Goal: Contribute content: Contribute content

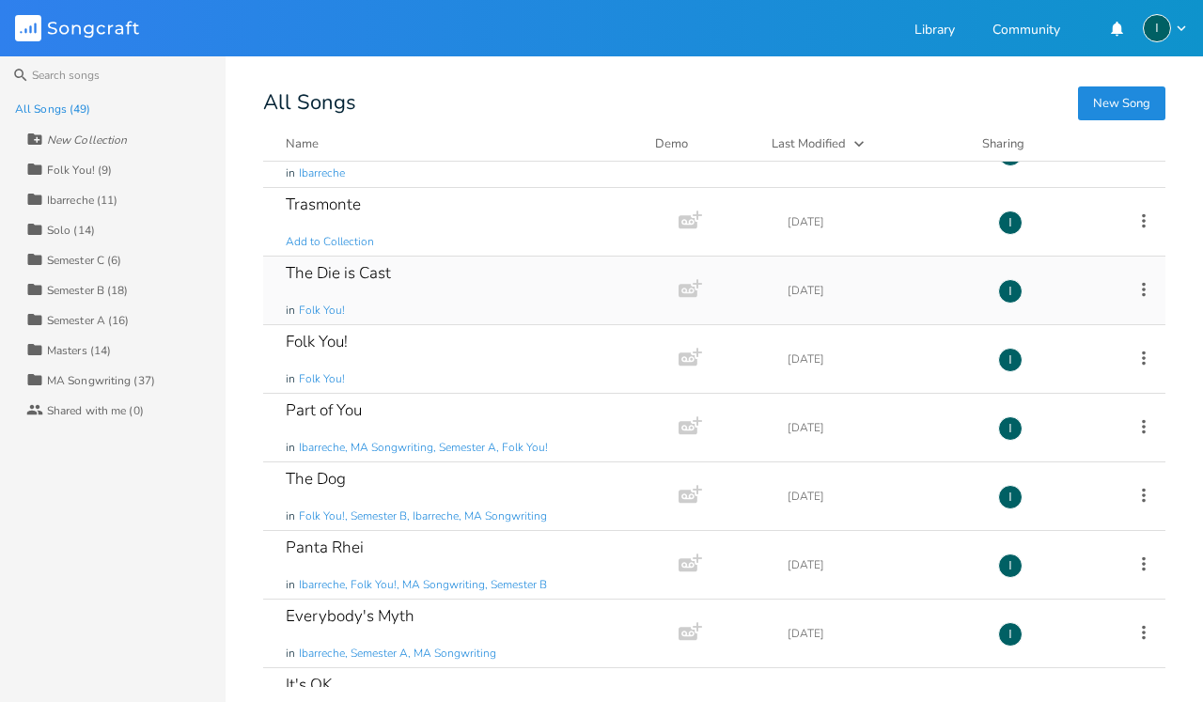
scroll to position [55, 0]
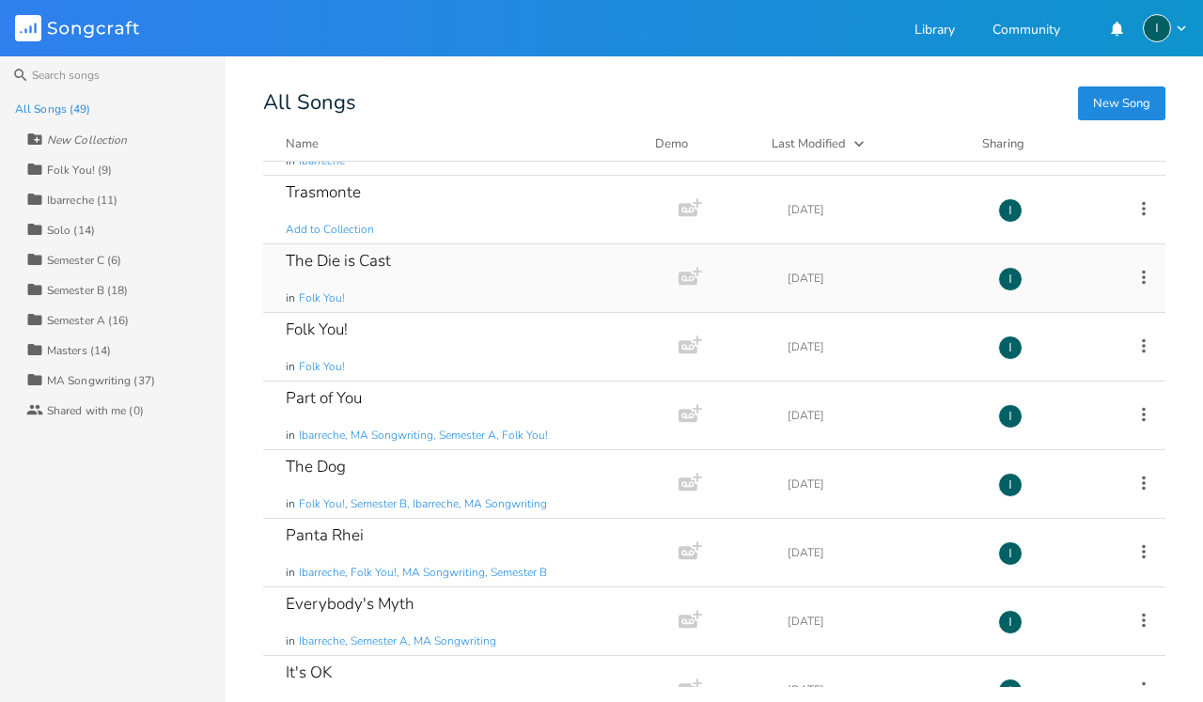
click at [478, 290] on div "The Die is Cast in Folk You!" at bounding box center [467, 278] width 363 height 68
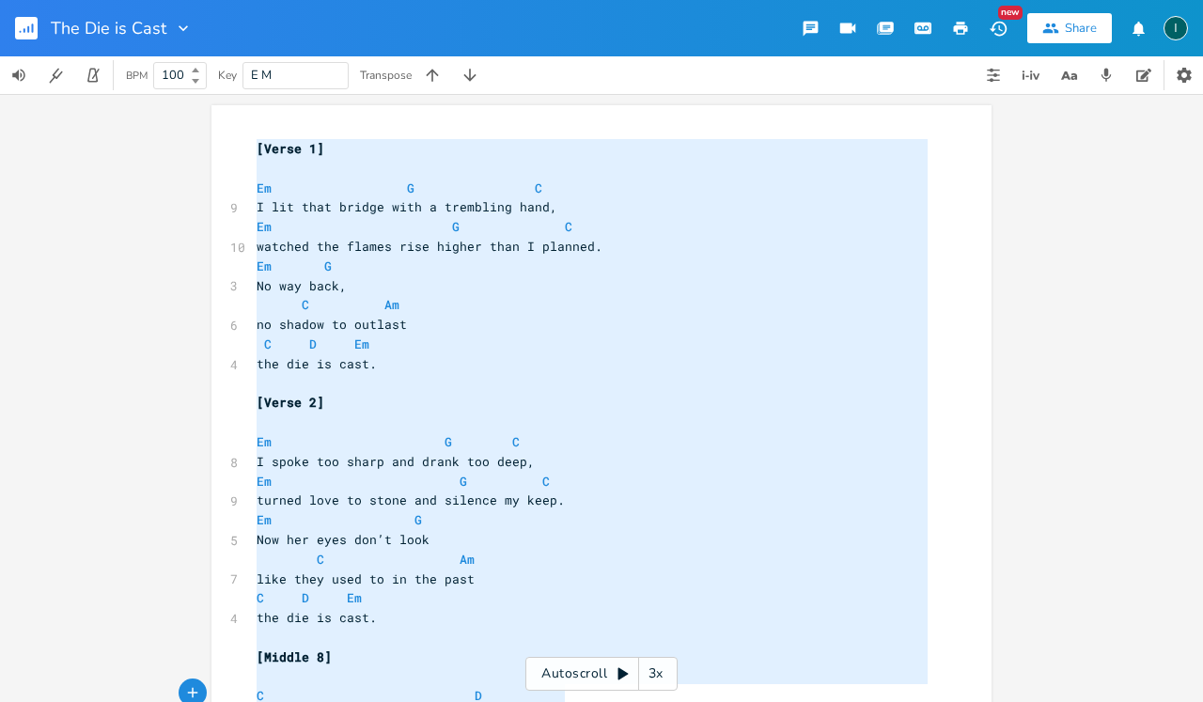
scroll to position [667, 0]
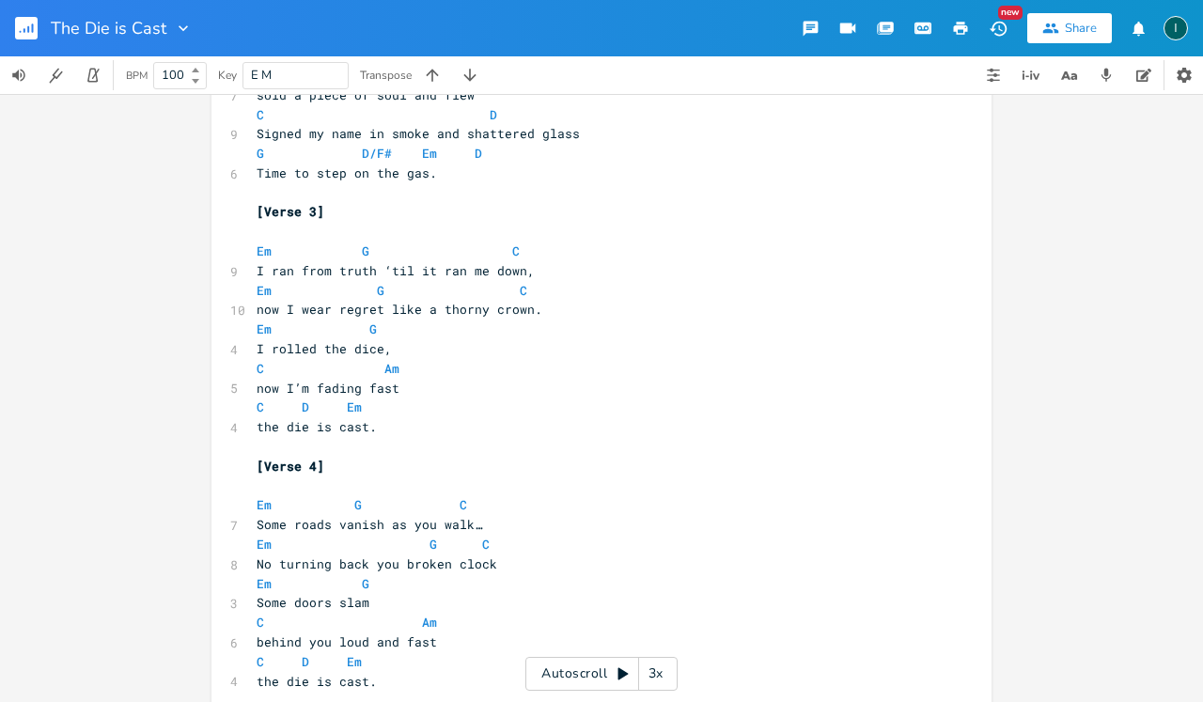
type textarea "[Lorem 1] Ip D S A con adip elitse doei t incididun utla, Et D M aliquae adm ve…"
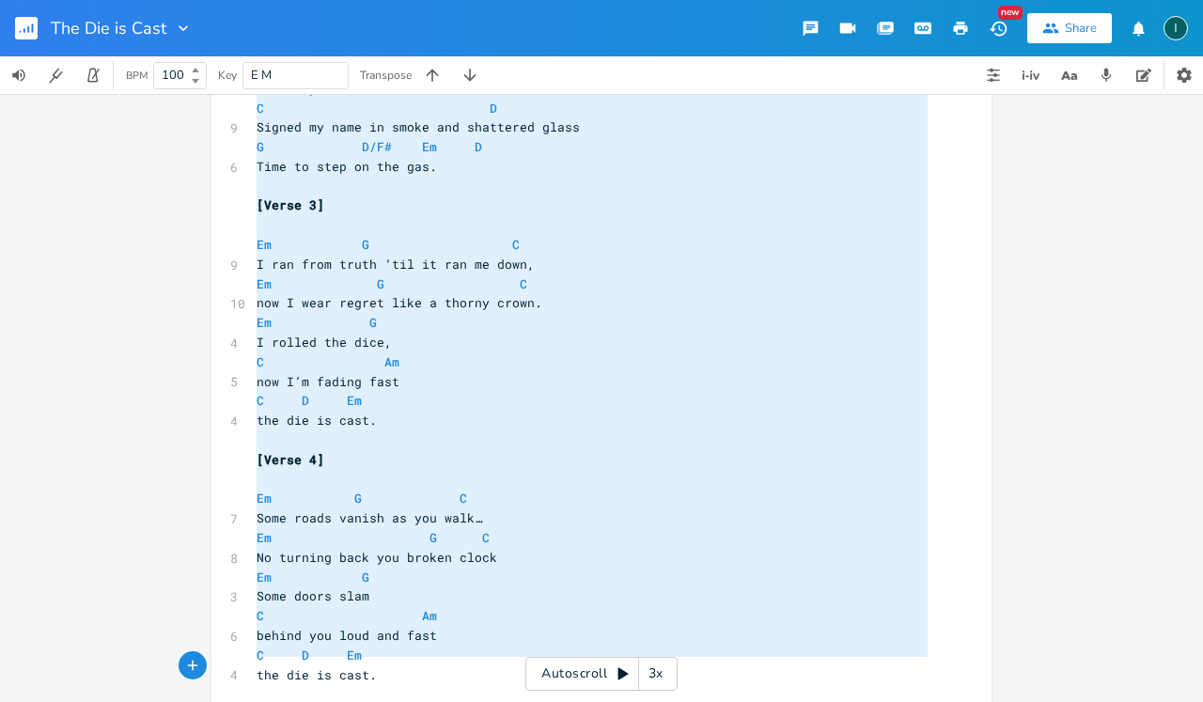
scroll to position [0, 0]
drag, startPoint x: 248, startPoint y: 139, endPoint x: 570, endPoint y: 701, distance: 647.7
click at [570, 701] on div "x [Verse 1] ​ Em G C 9 I lit that bridge with a trembling hand, Em G C 10 watch…" at bounding box center [616, 112] width 726 height 1287
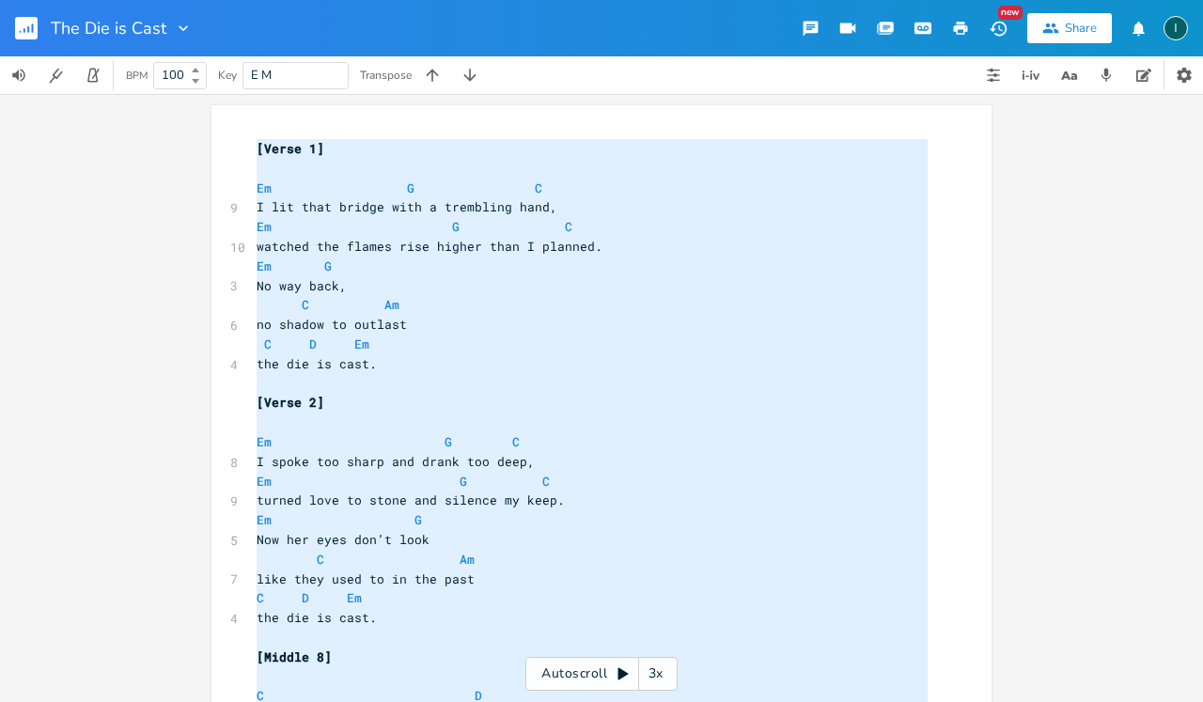
scroll to position [667, 0]
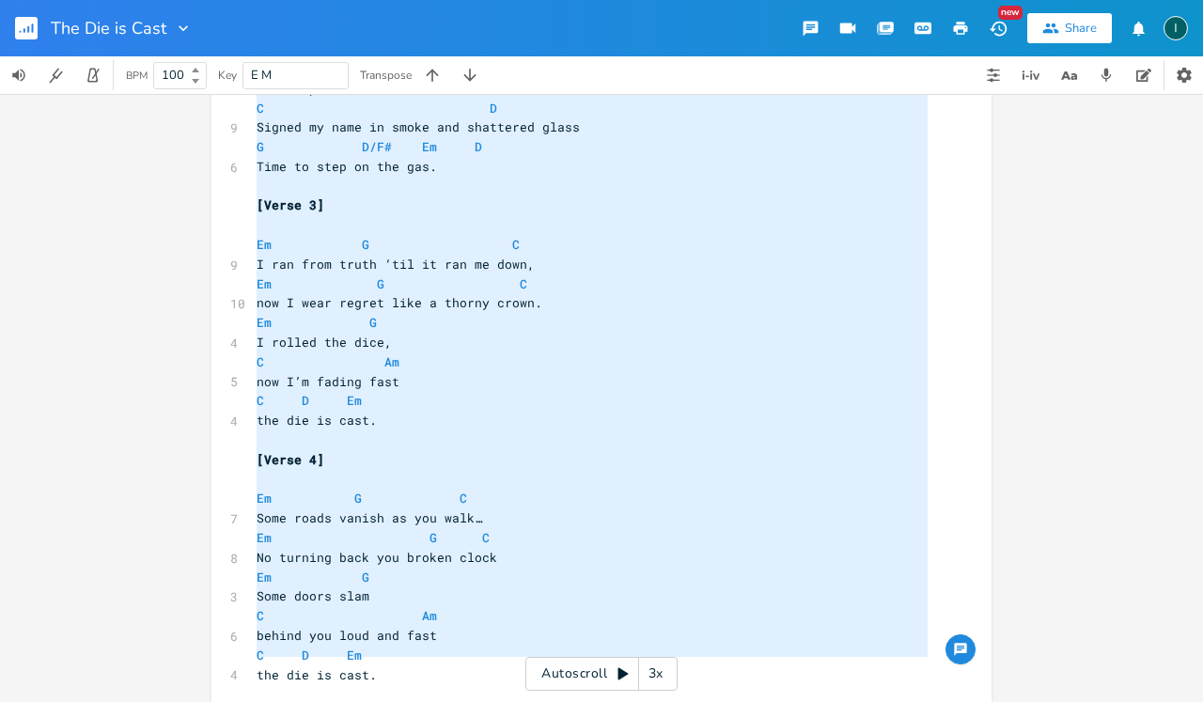
click at [744, 391] on pre "C D Em" at bounding box center [592, 401] width 679 height 20
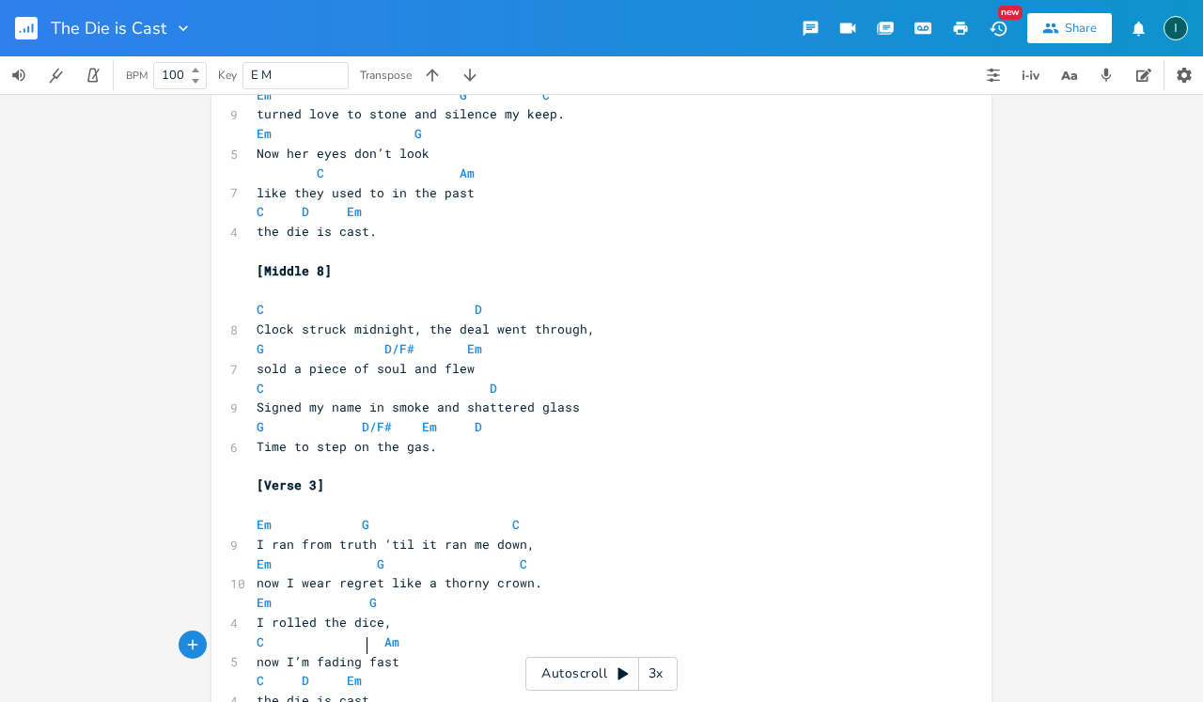
scroll to position [385, 0]
click at [740, 301] on pre "C D" at bounding box center [592, 311] width 679 height 20
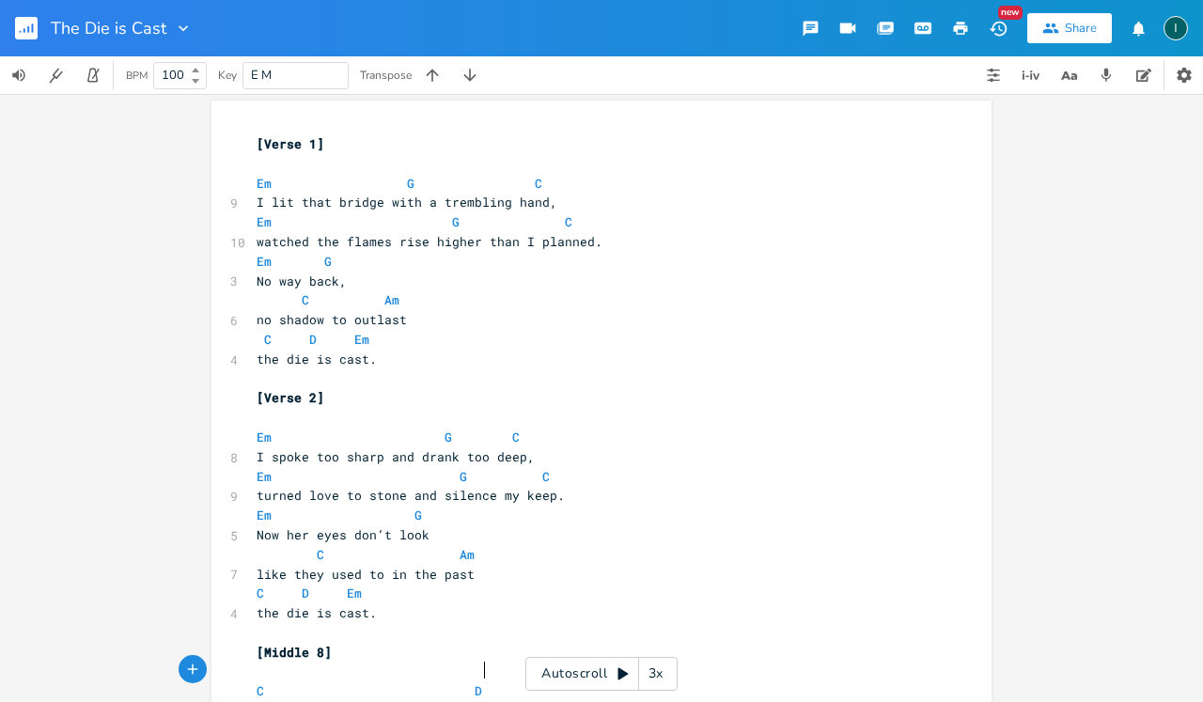
scroll to position [10, 0]
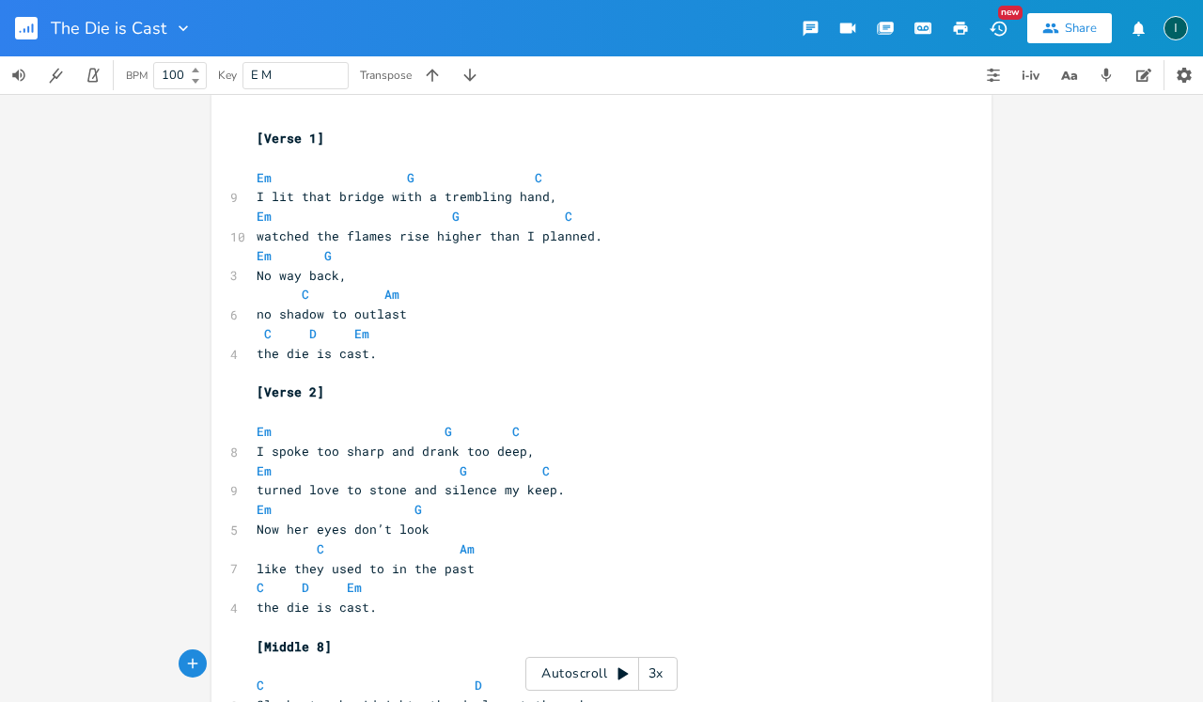
click at [680, 462] on pre "Em G C" at bounding box center [592, 472] width 679 height 20
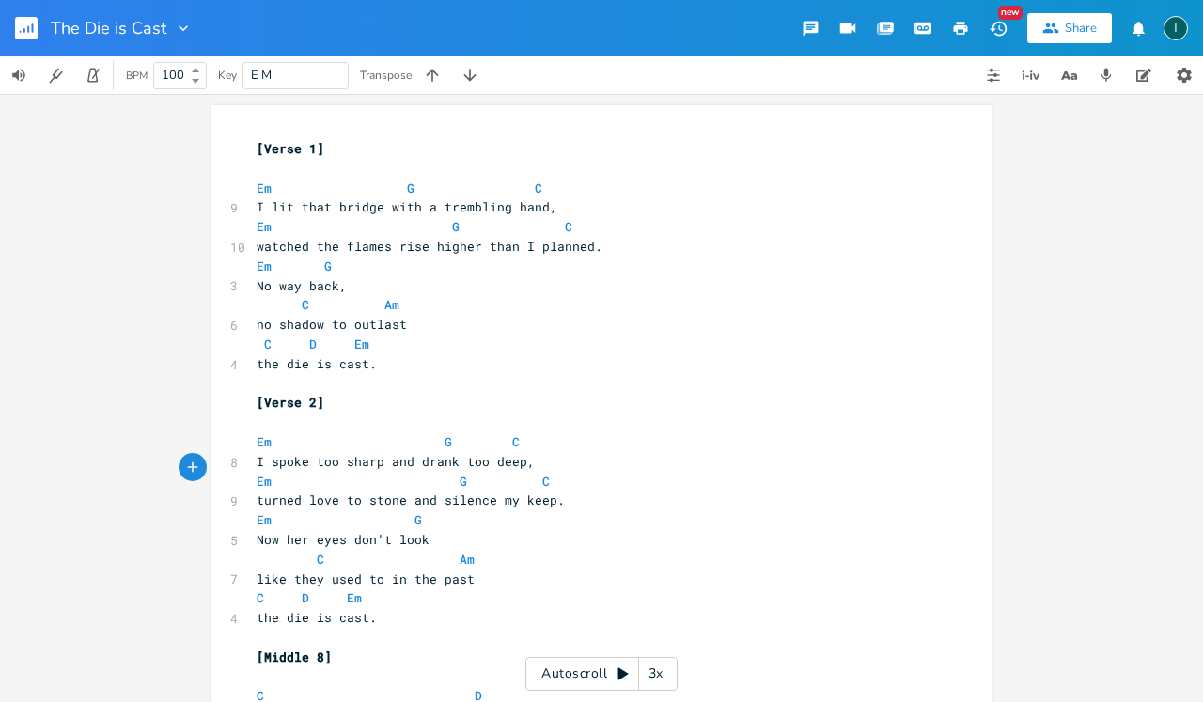
scroll to position [0, 0]
click at [35, 29] on rect "button" at bounding box center [26, 28] width 23 height 23
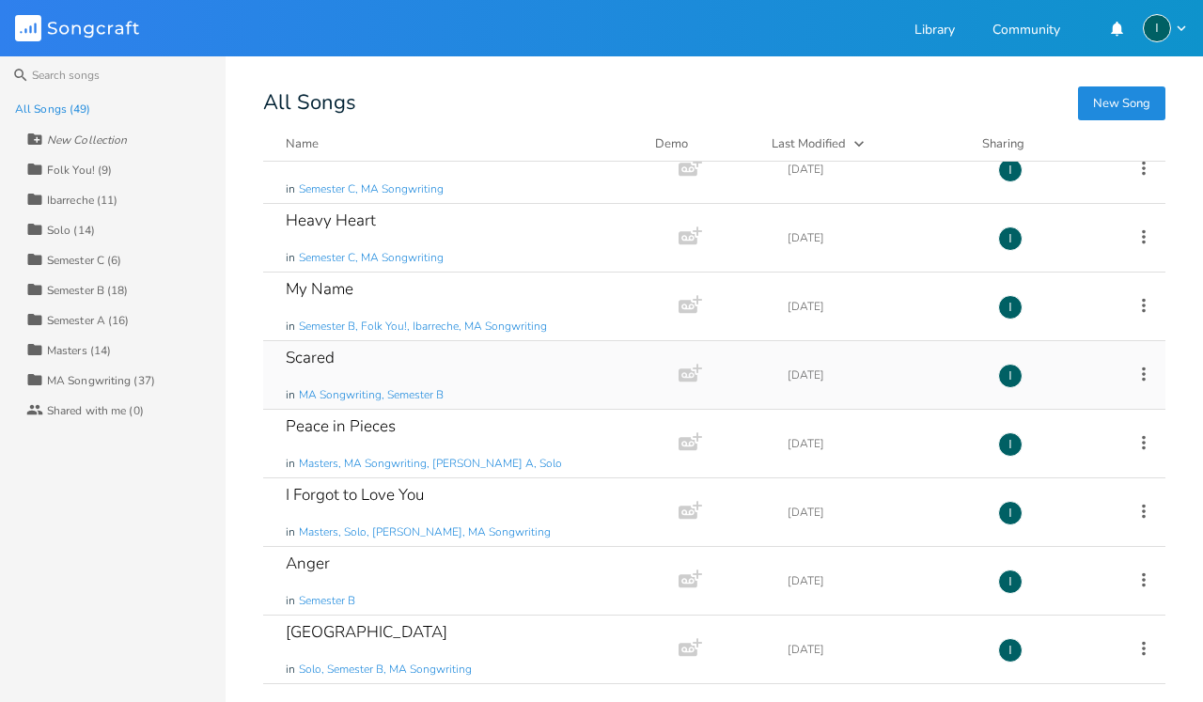
scroll to position [1332, 0]
click at [106, 171] on div "Folk You! (9)" at bounding box center [79, 170] width 65 height 11
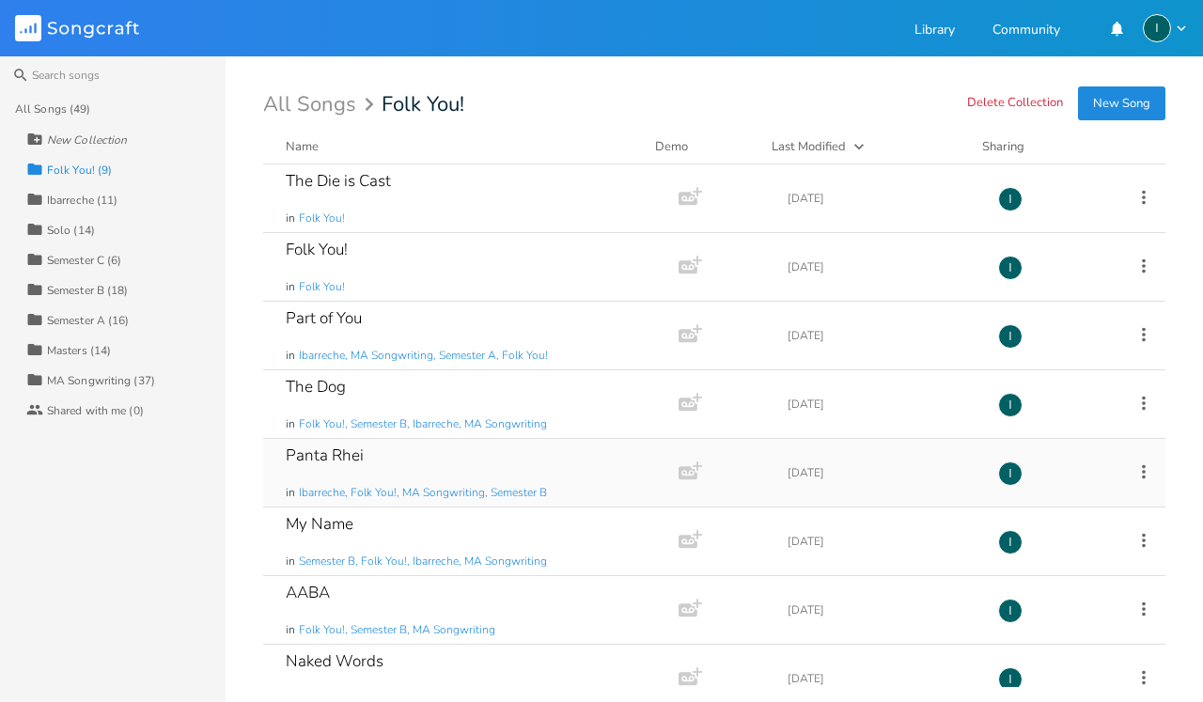
scroll to position [0, 0]
click at [496, 259] on div "Folk You! in Folk You!" at bounding box center [467, 267] width 363 height 68
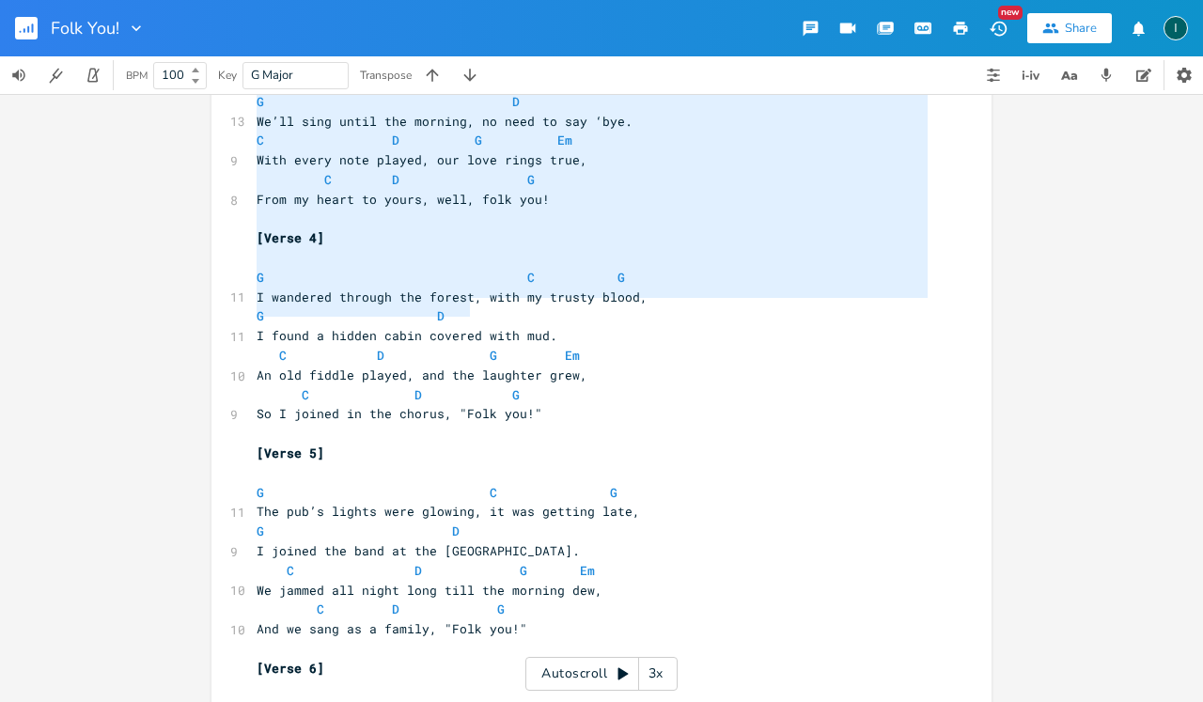
scroll to position [725, 0]
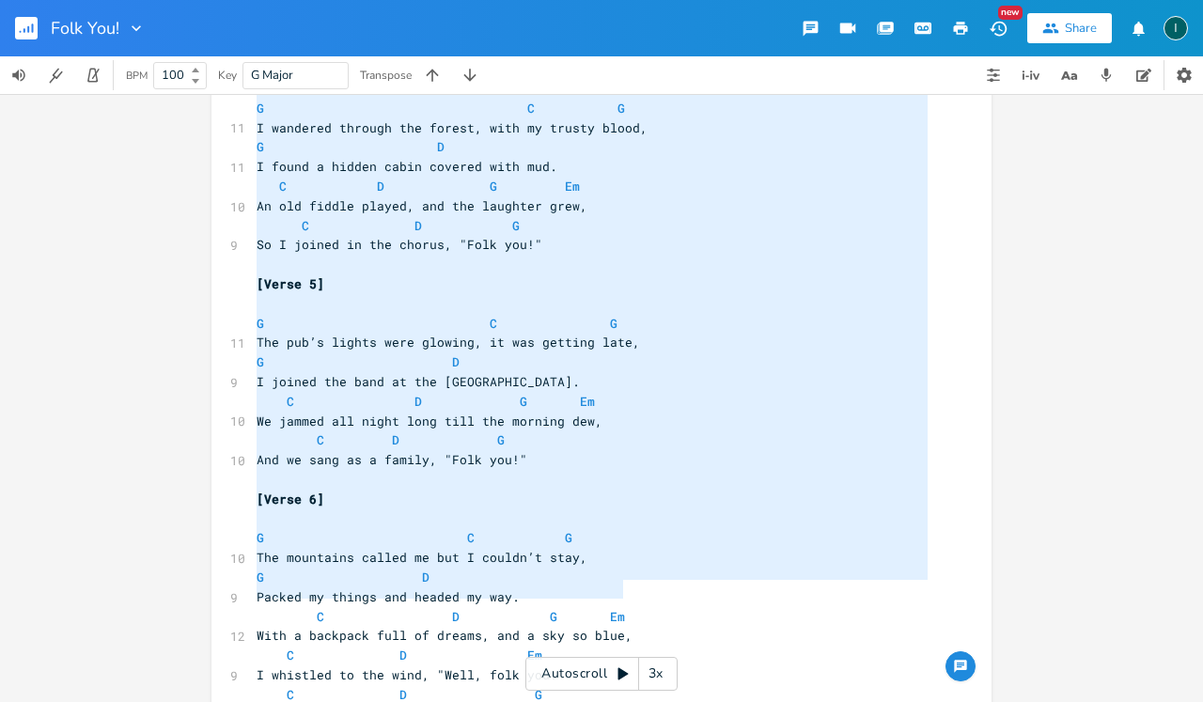
type textarea "[Lorem 7] I D S A cons ad elit seddoei, tem inc utl etdolor magnaa, E A Minimve…"
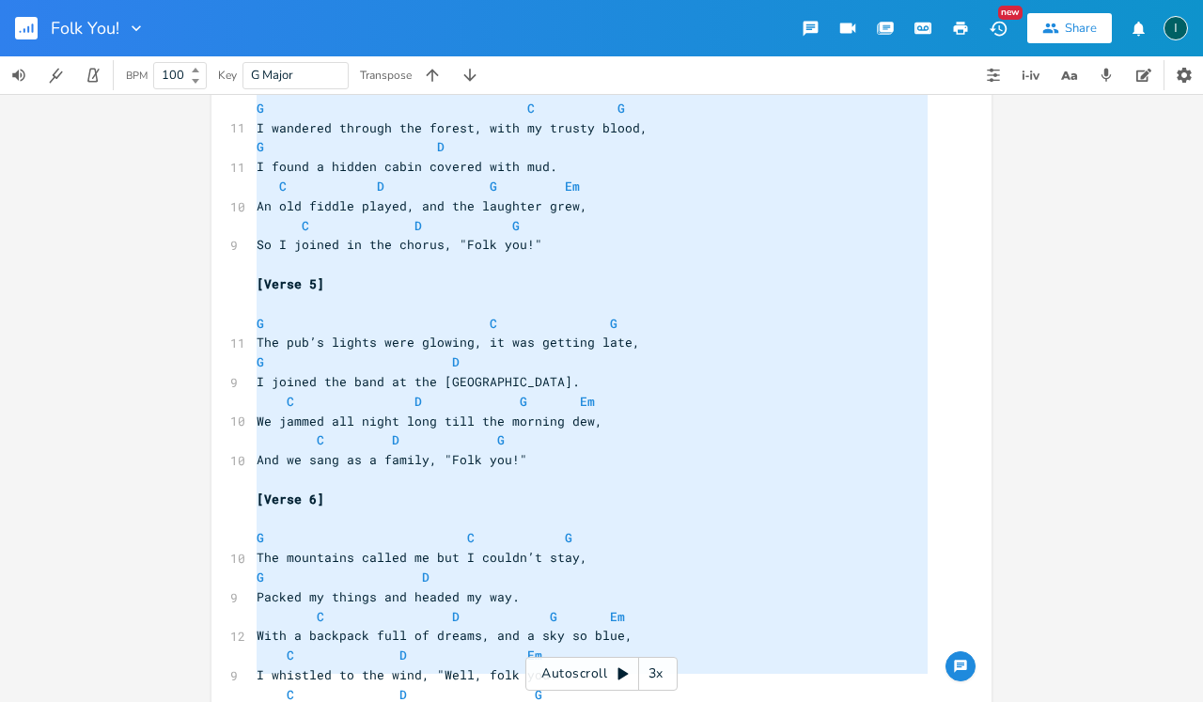
drag, startPoint x: 250, startPoint y: 141, endPoint x: 736, endPoint y: 701, distance: 741.8
click at [736, 701] on div "x [Verse 1] ​ G C G 12 I woke up this morning, the sun was shining bright, G D …" at bounding box center [616, 93] width 726 height 1365
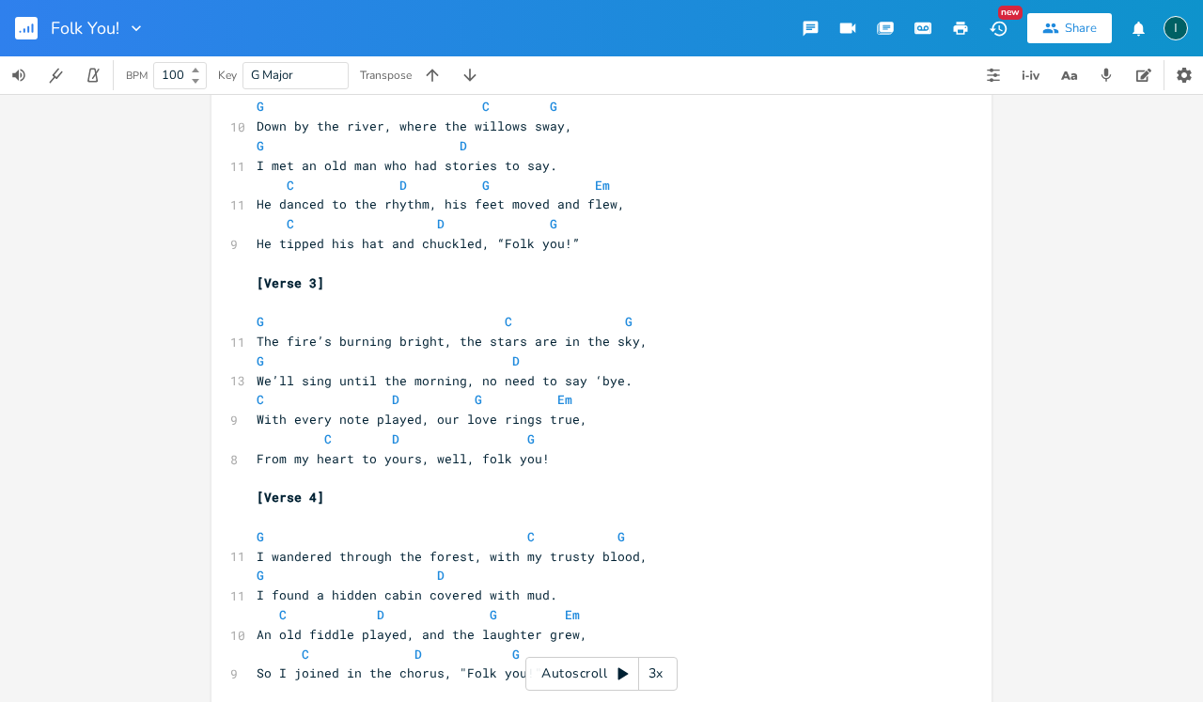
scroll to position [298, 0]
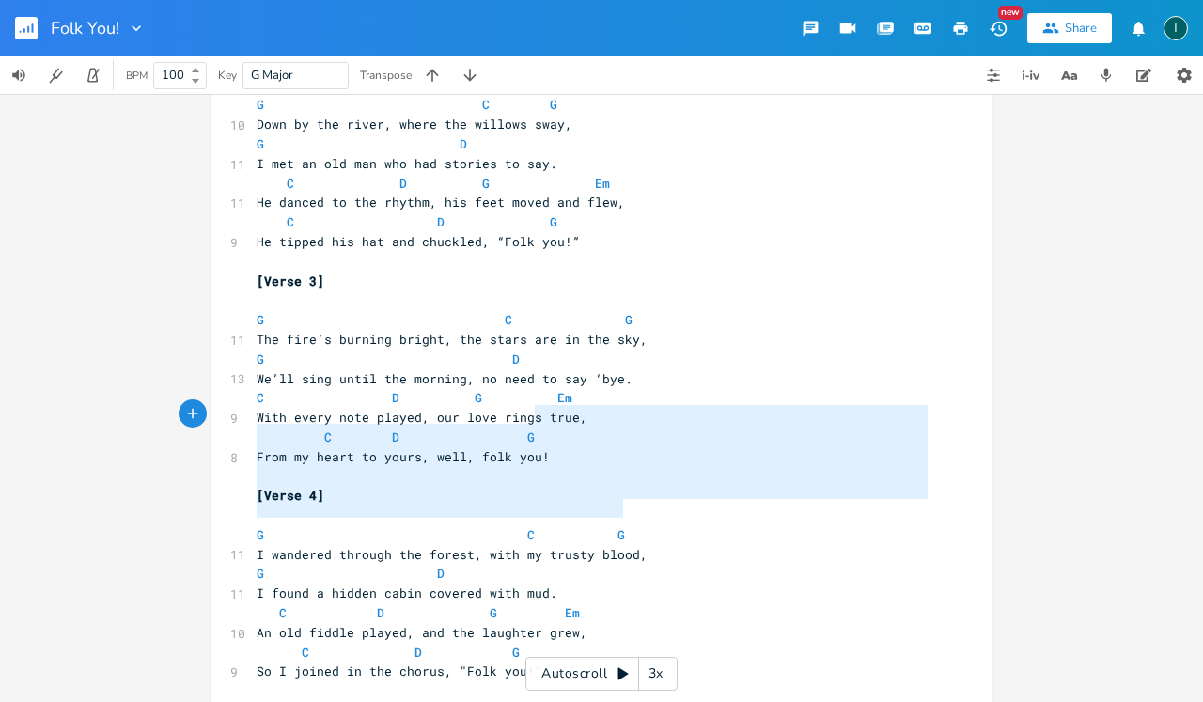
type textarea "C D G From my heart to yours, well, folk you! [Verse 4] G C G"
drag, startPoint x: 670, startPoint y: 510, endPoint x: 672, endPoint y: 404, distance: 105.3
click at [672, 404] on div "[Verse 1] ​ G C G 12 I woke up this morning, the sun was shining bright, G D 10…" at bounding box center [592, 505] width 679 height 1329
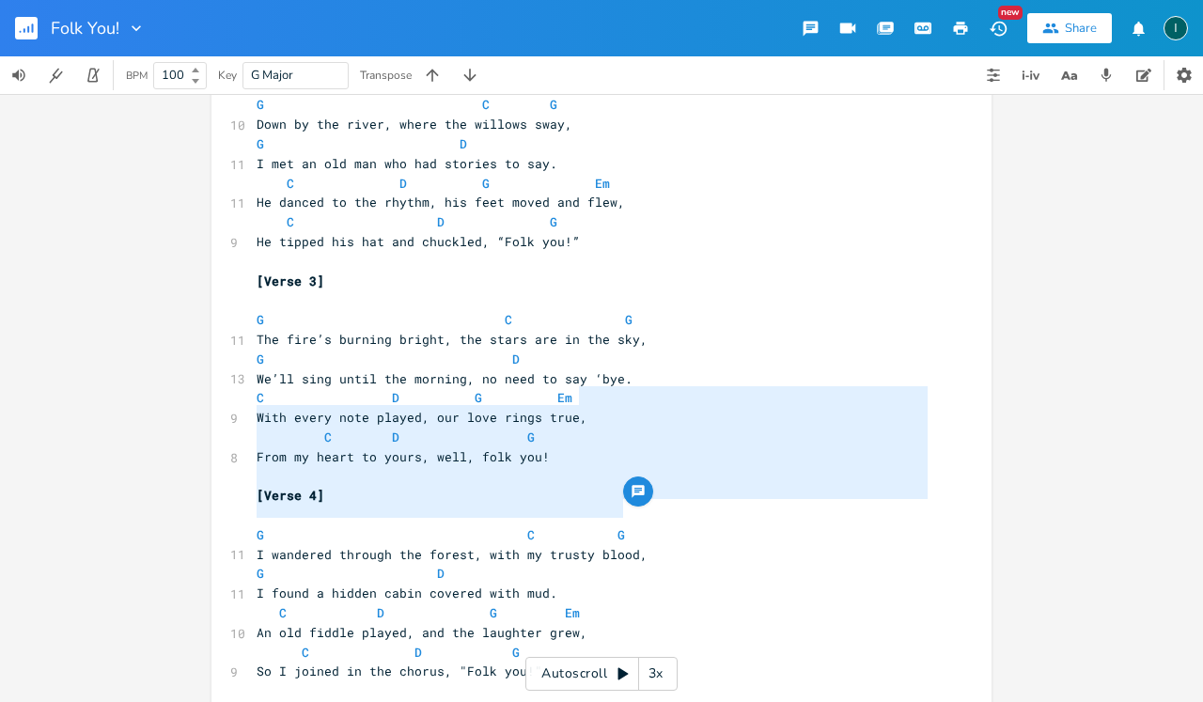
click at [712, 310] on pre "G C G" at bounding box center [592, 320] width 679 height 20
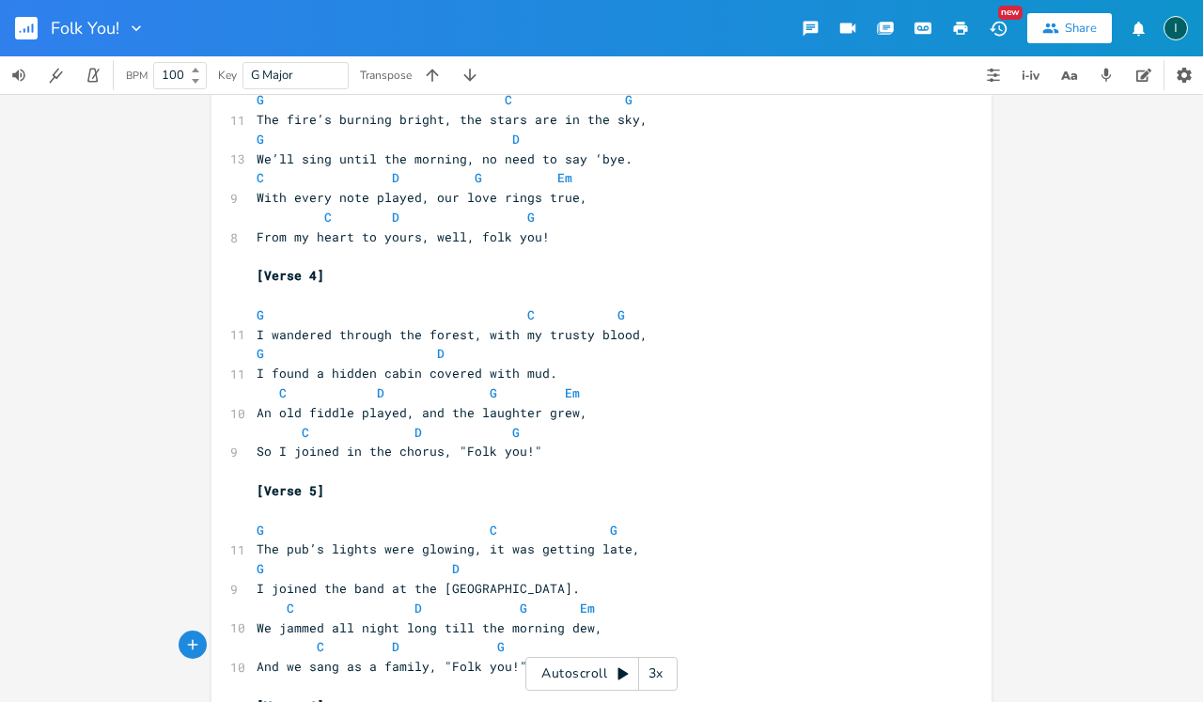
scroll to position [529, 0]
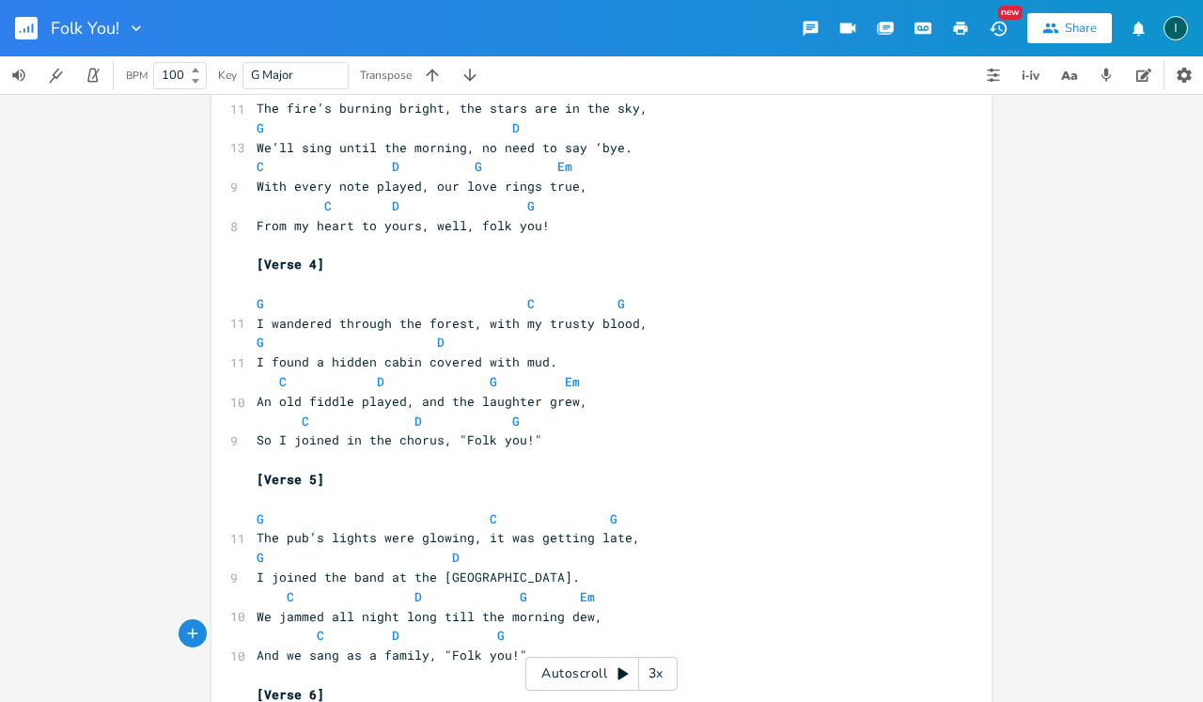
click at [31, 32] on rect "button" at bounding box center [26, 28] width 23 height 23
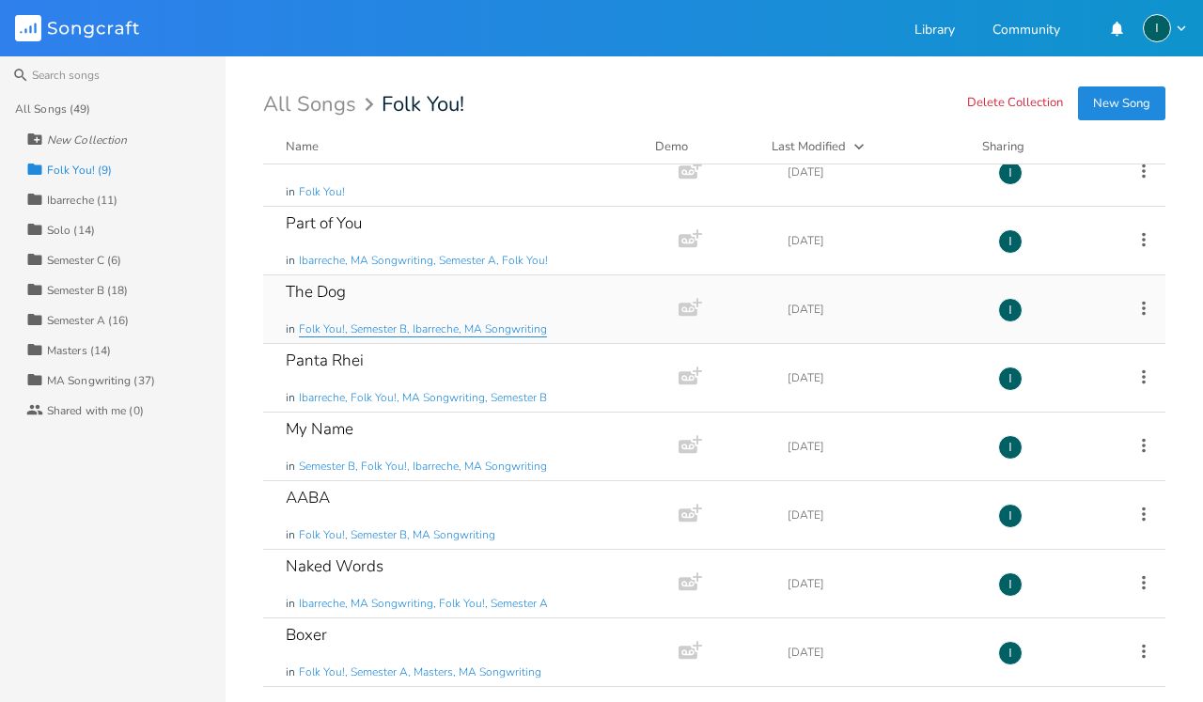
scroll to position [95, 0]
click at [346, 363] on div "Panta Rhei" at bounding box center [325, 361] width 78 height 16
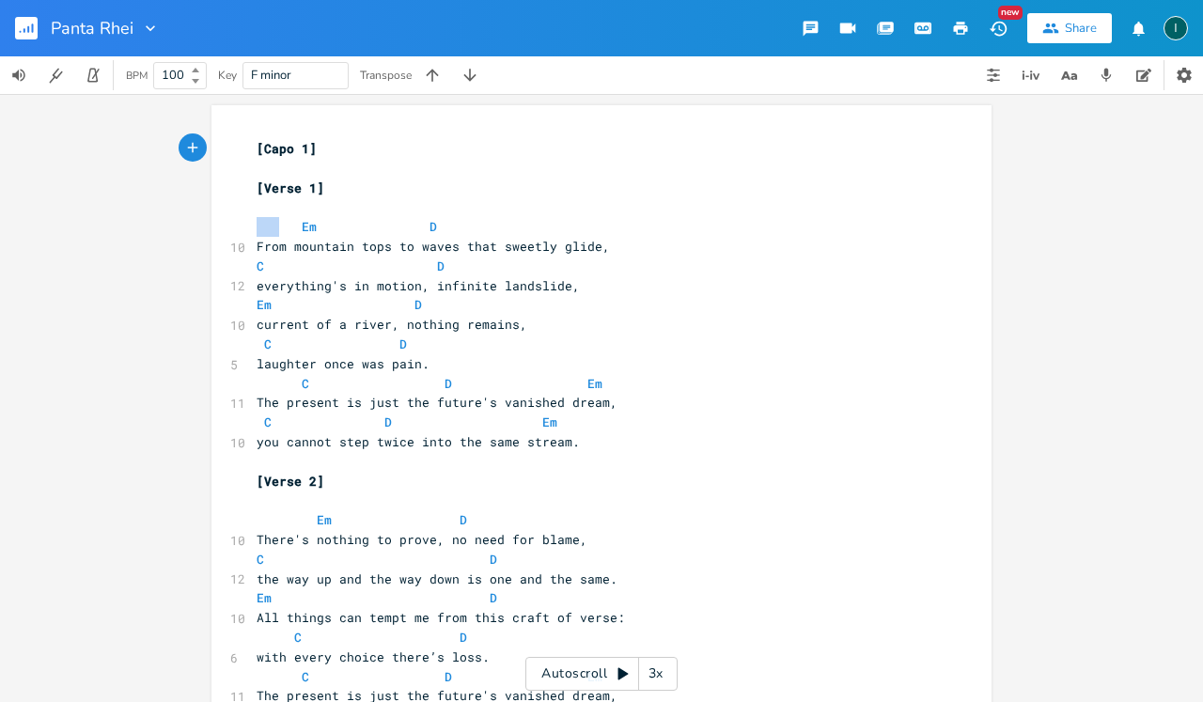
drag, startPoint x: 243, startPoint y: 215, endPoint x: 272, endPoint y: 231, distance: 33.2
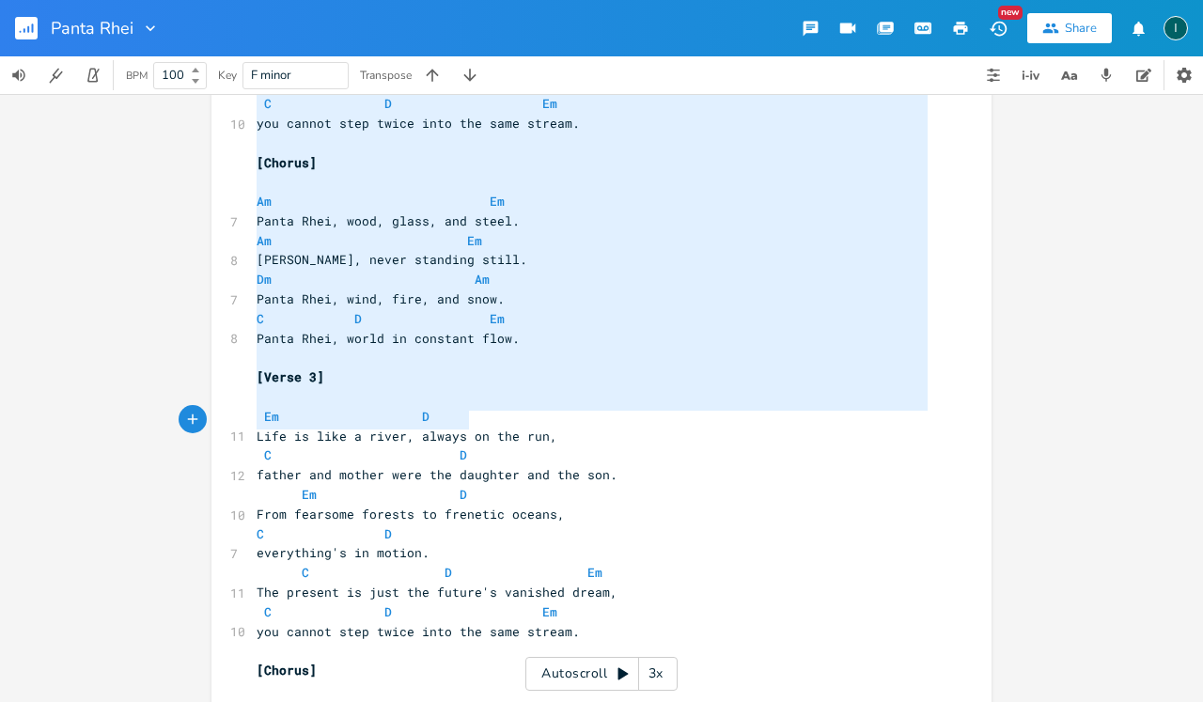
type textarea "[Lorem 0] Ip D Sita consecte adip el seddo eius tempori utlab, E D magnaaliqu'e…"
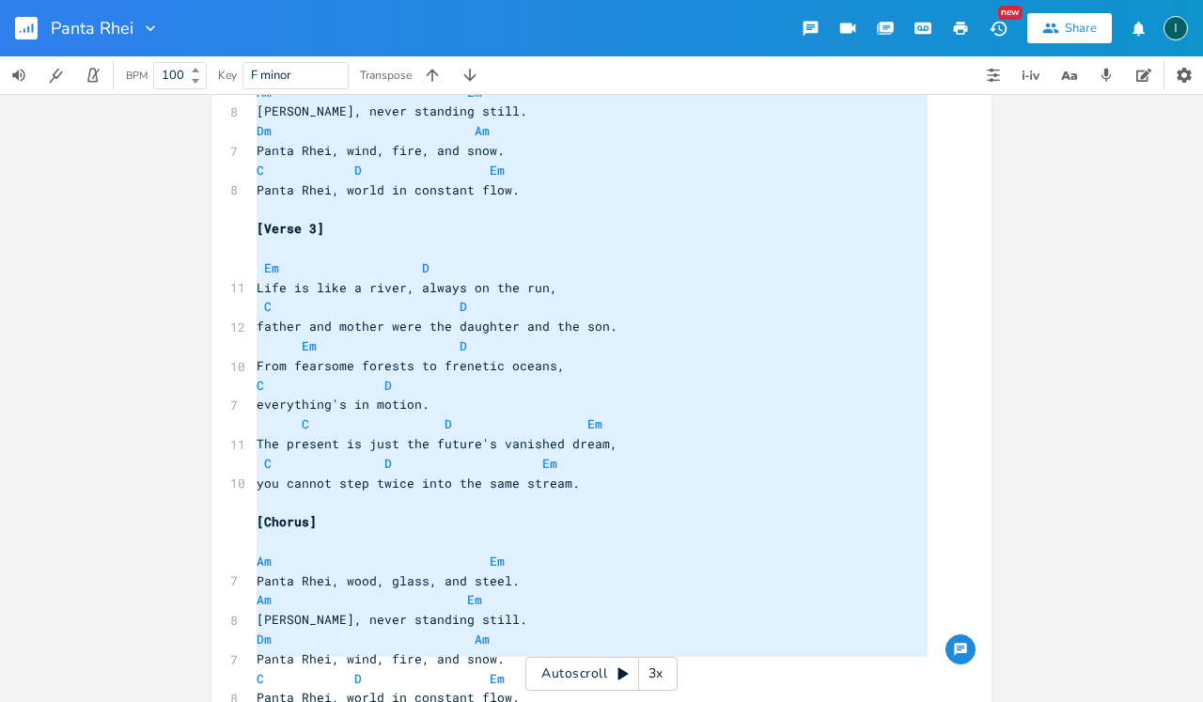
drag, startPoint x: 249, startPoint y: 187, endPoint x: 554, endPoint y: 701, distance: 597.7
click at [554, 701] on div "x [Capo 1] ​ [Verse 1] ​ Em D 10 From mountain tops to waves that sweetly glide…" at bounding box center [616, 67] width 726 height 1385
click at [731, 337] on pre "Em D" at bounding box center [592, 347] width 679 height 20
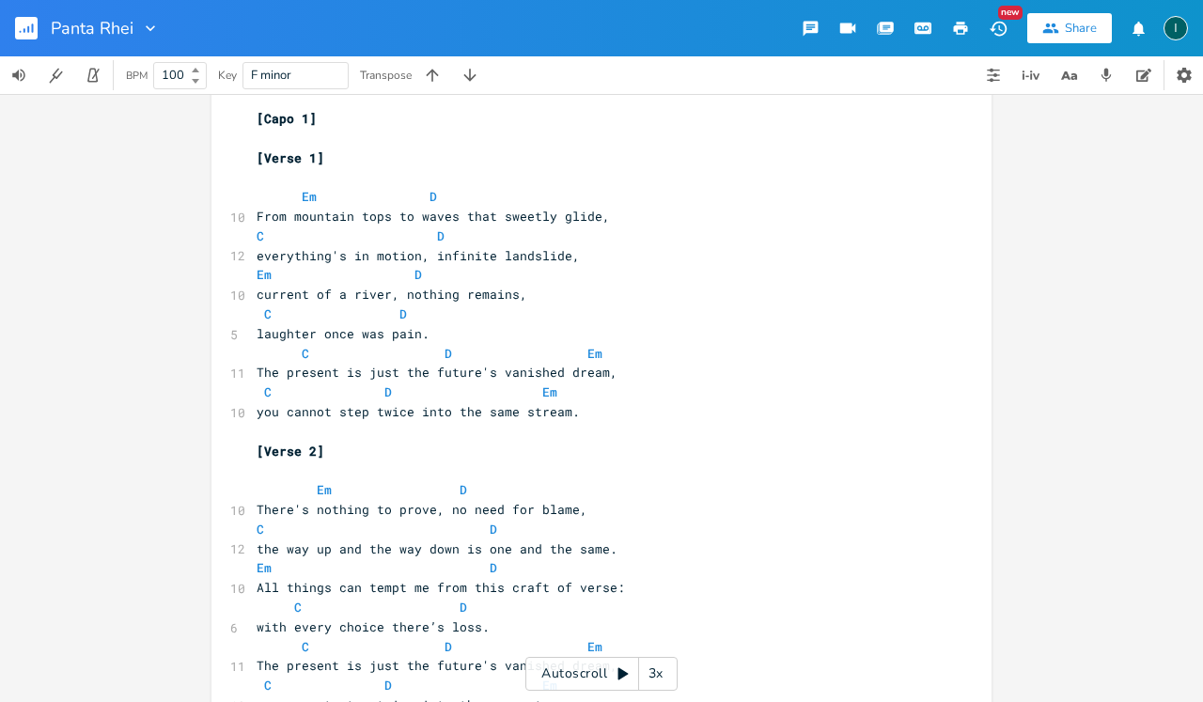
scroll to position [424, 0]
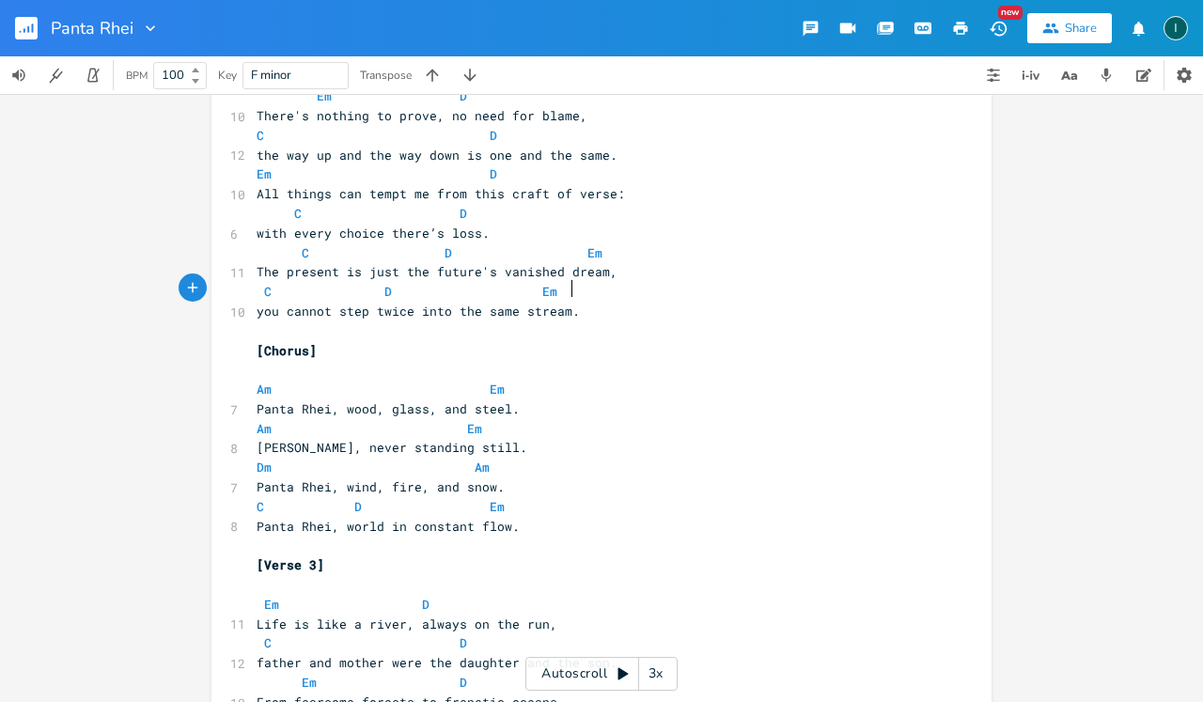
click at [655, 302] on pre "you cannot step twice into the same stream." at bounding box center [592, 312] width 679 height 20
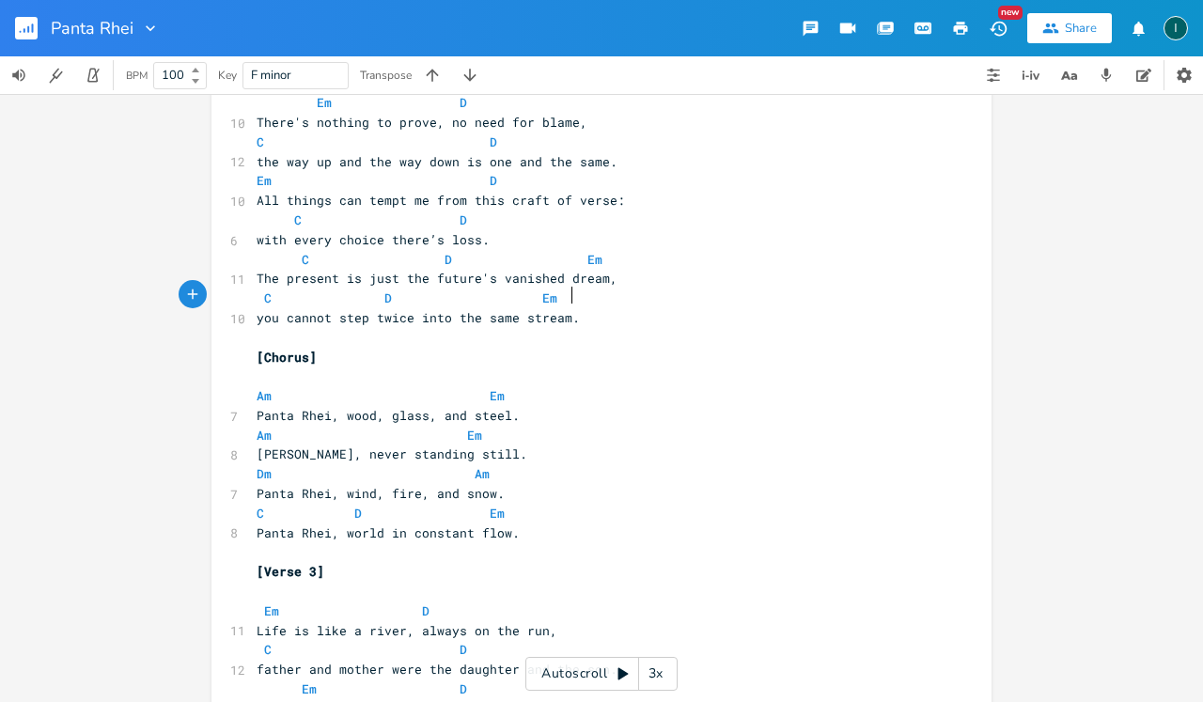
scroll to position [405, 0]
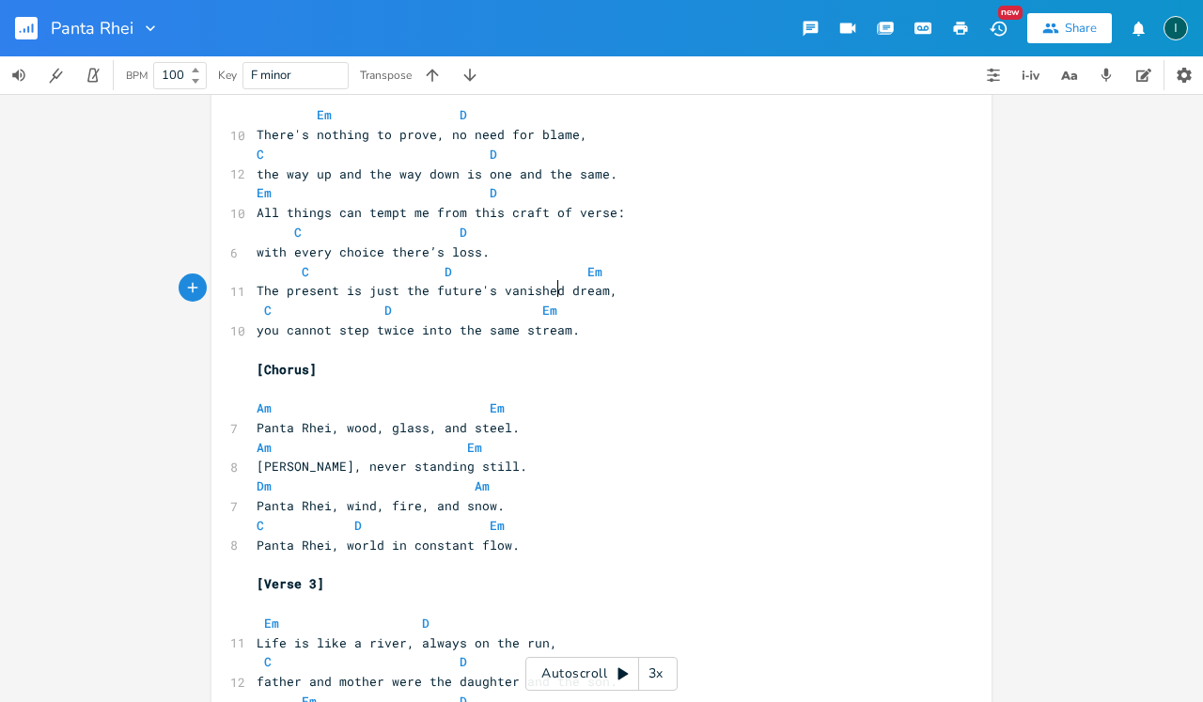
type textarea "you cannot step twice into the same stream."
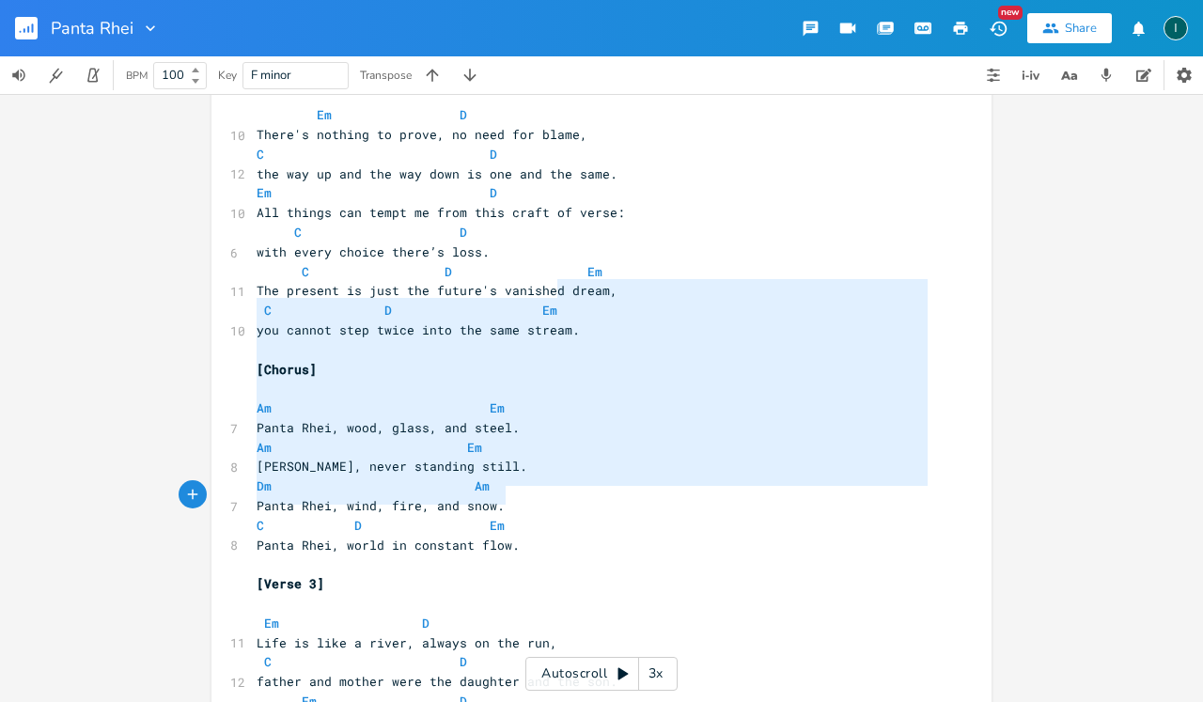
type textarea "you cannot step twice into the same stream. [Chorus] Am [PERSON_NAME] Rhei, woo…"
drag, startPoint x: 655, startPoint y: 281, endPoint x: 652, endPoint y: 683, distance: 401.5
click at [652, 683] on div "you cannot step twice into the same stream. [Chorus] Am [PERSON_NAME] Rhei, woo…" at bounding box center [601, 398] width 1203 height 608
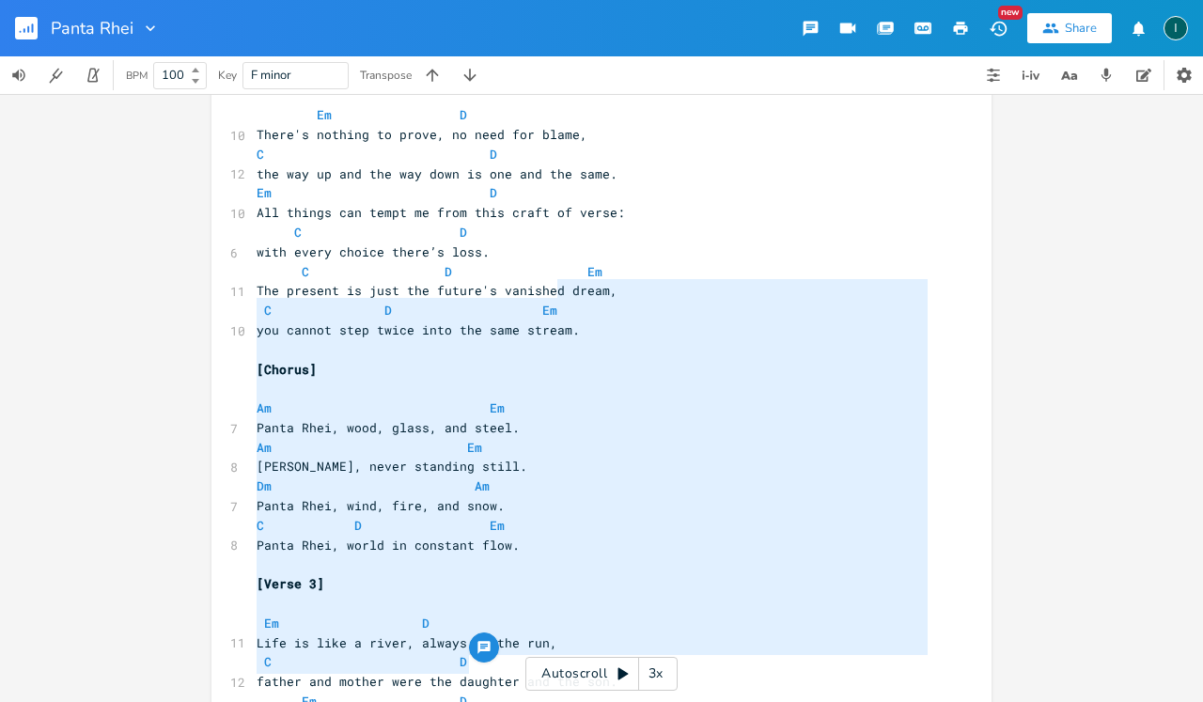
click at [714, 399] on pre "Am Em" at bounding box center [592, 409] width 679 height 20
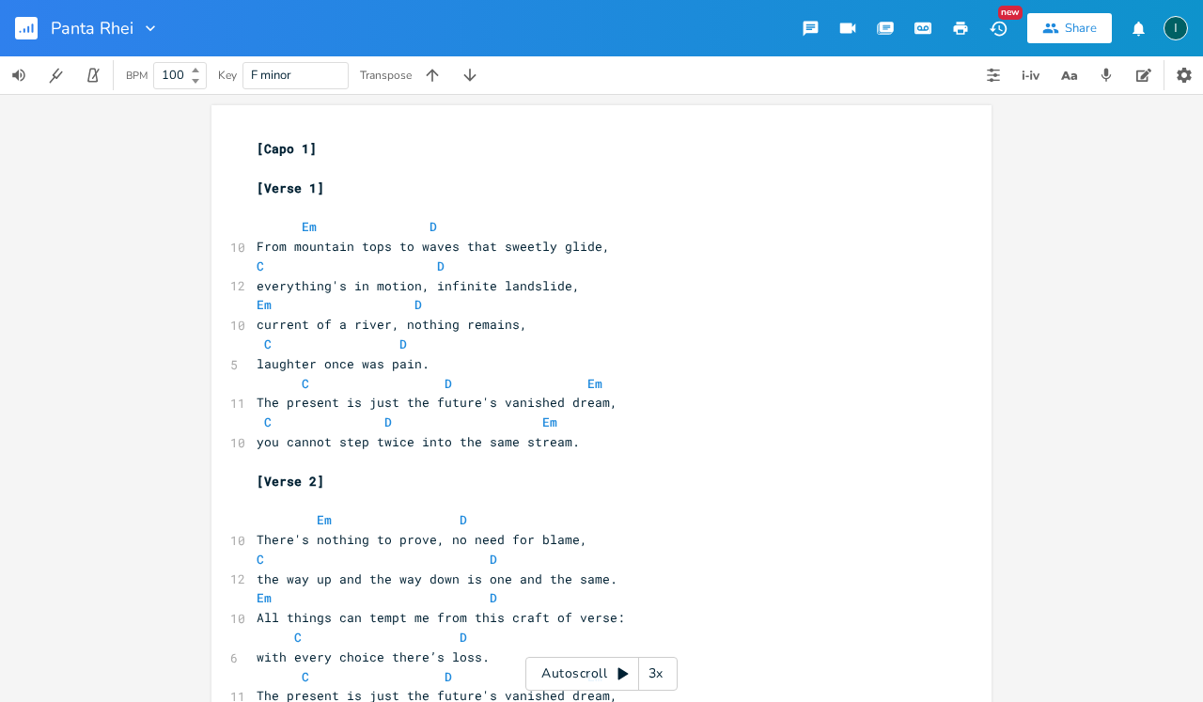
scroll to position [0, 0]
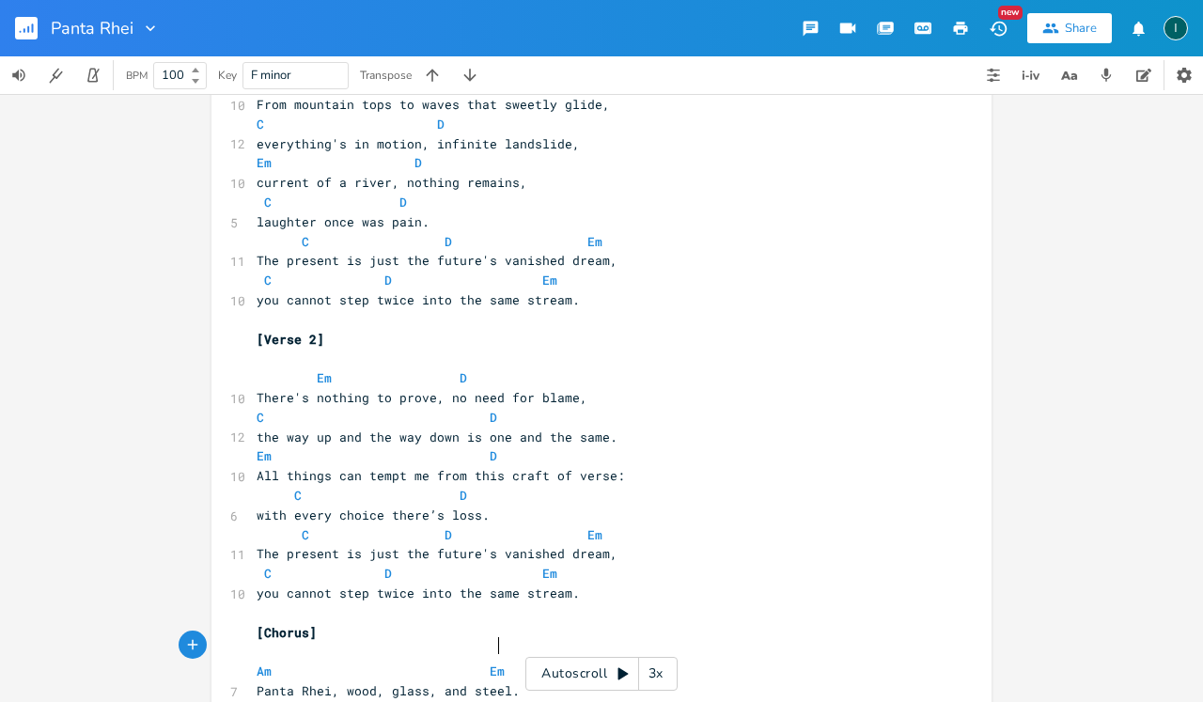
click at [322, 278] on pre "C D Em" at bounding box center [592, 281] width 679 height 20
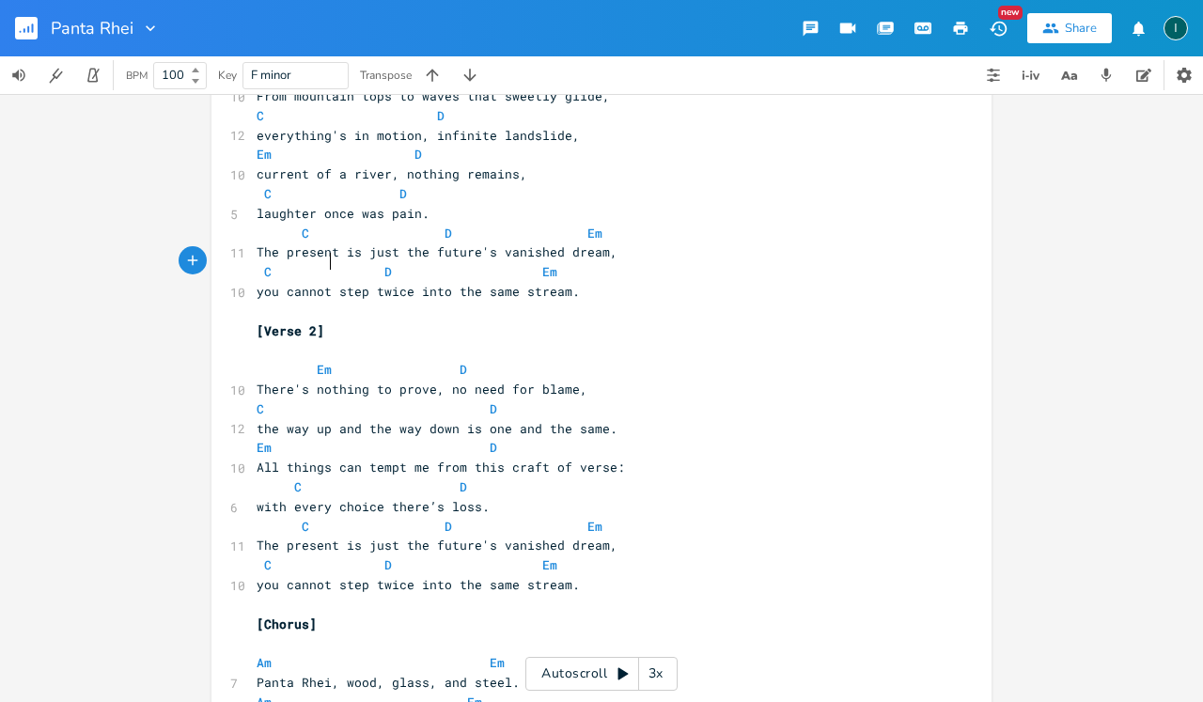
scroll to position [151, 0]
click at [24, 31] on icon "button" at bounding box center [25, 30] width 2 height 5
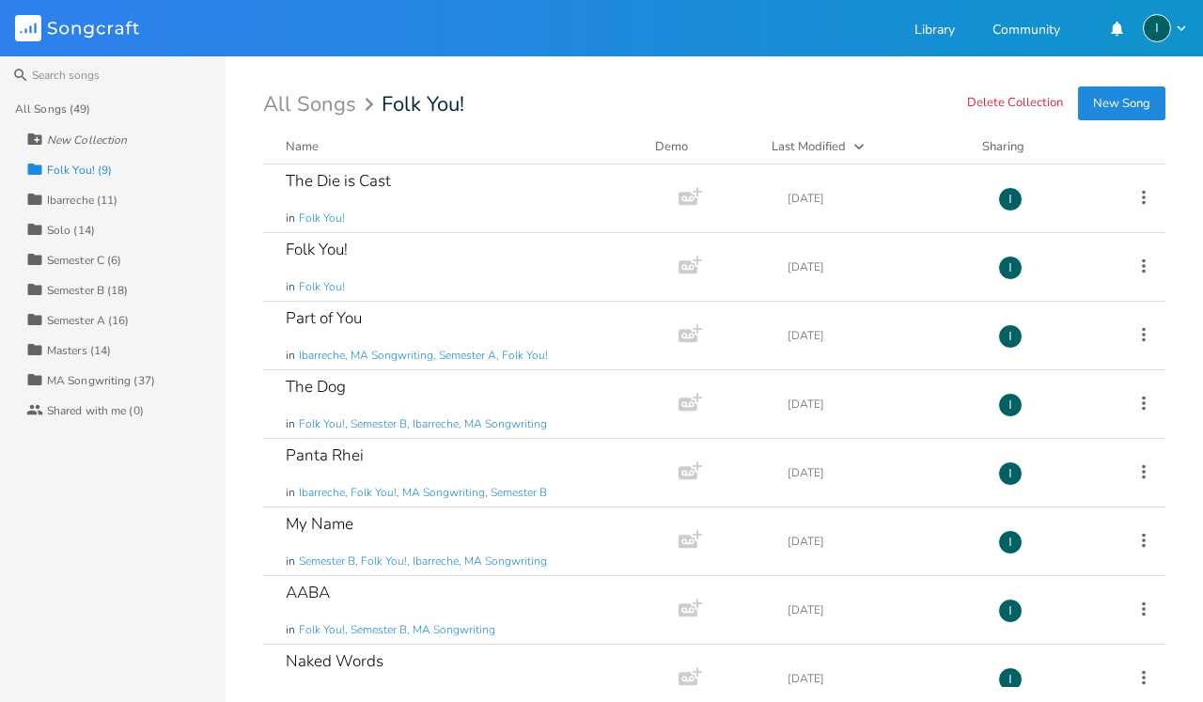
click at [89, 203] on div "Ibarreche (11)" at bounding box center [82, 200] width 71 height 11
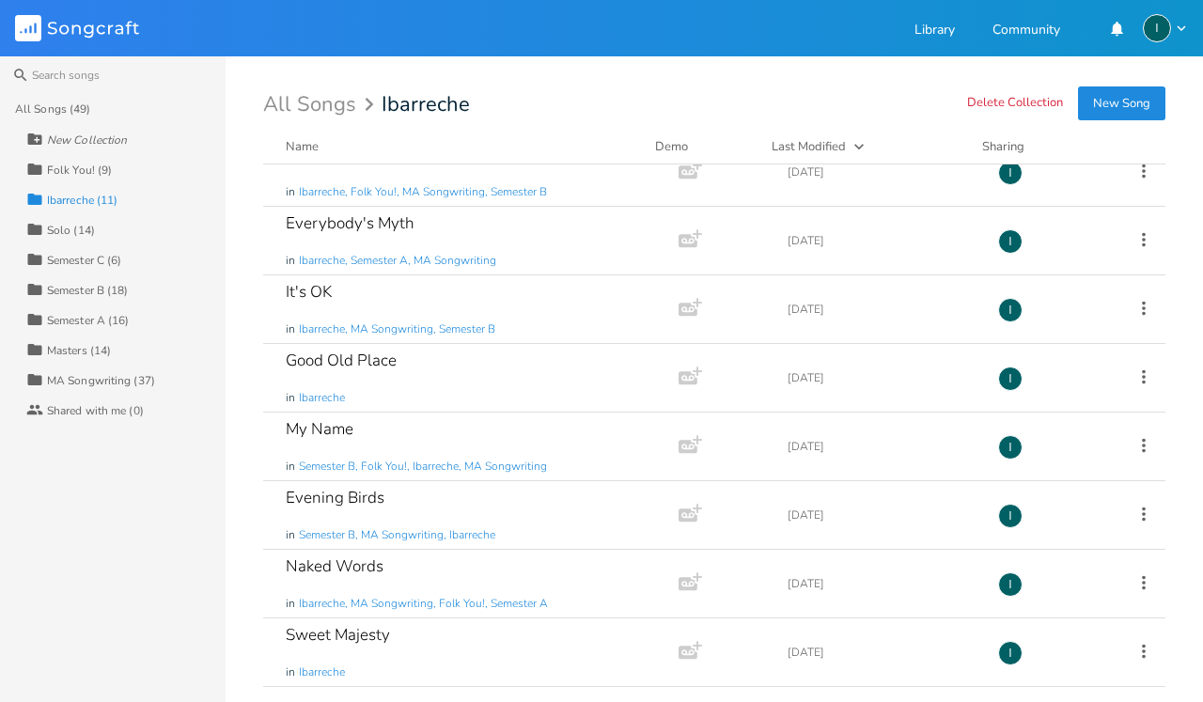
scroll to position [232, 0]
click at [84, 140] on div "New Collection" at bounding box center [87, 139] width 80 height 11
click at [82, 169] on div "Folk You! (9)" at bounding box center [79, 170] width 65 height 11
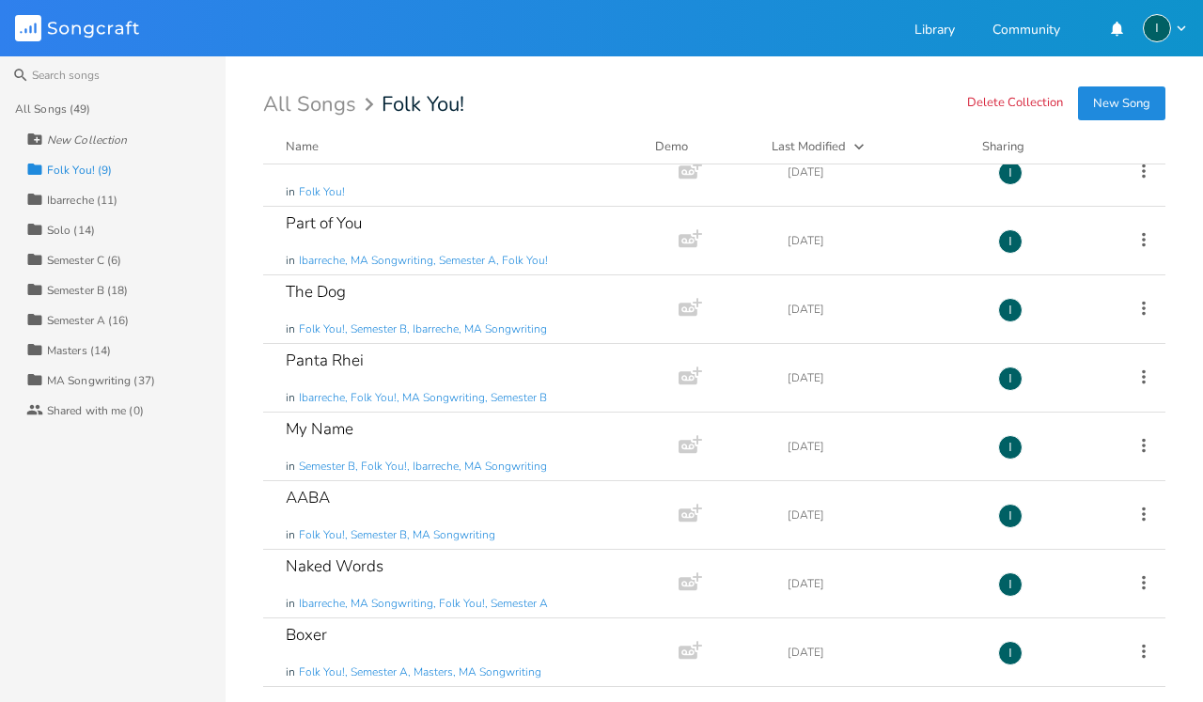
click at [72, 106] on div "All Songs (49)" at bounding box center [52, 108] width 75 height 11
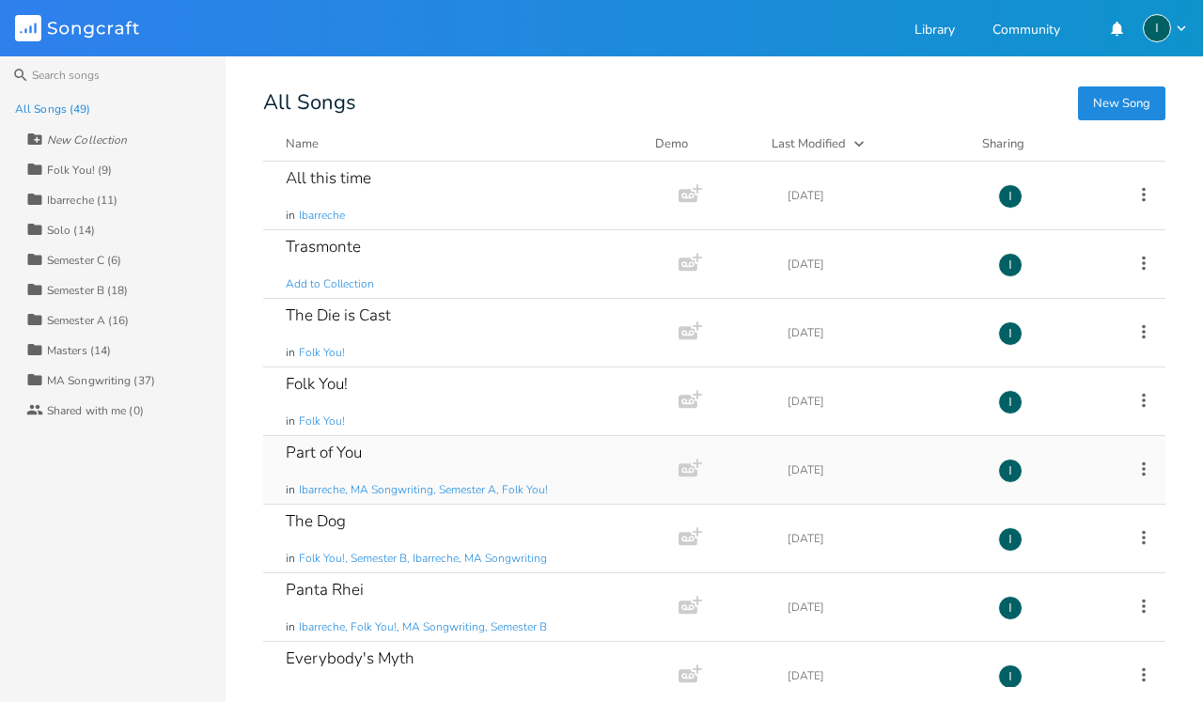
scroll to position [0, 0]
click at [139, 446] on div "All Songs (49) New Collection Collection Folk You! (9) Collection Ibarreche (11…" at bounding box center [113, 398] width 226 height 608
click at [89, 140] on div "New Collection" at bounding box center [87, 139] width 80 height 11
type input "Echoes of Birth"
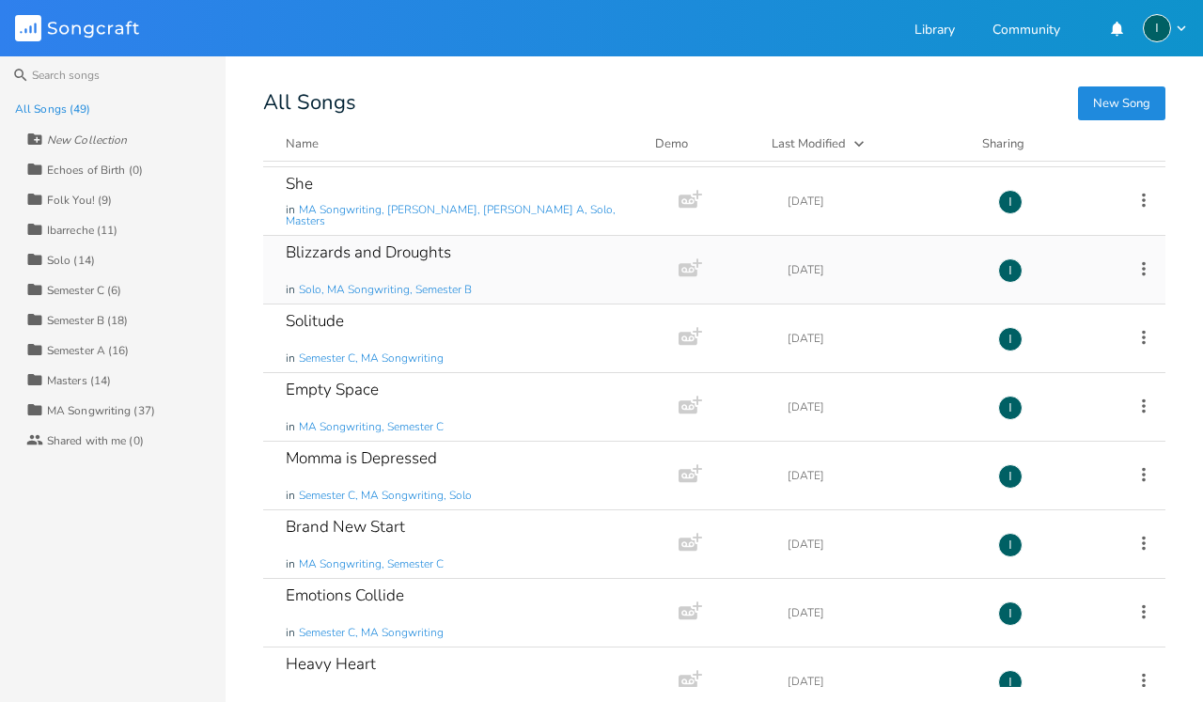
scroll to position [890, 0]
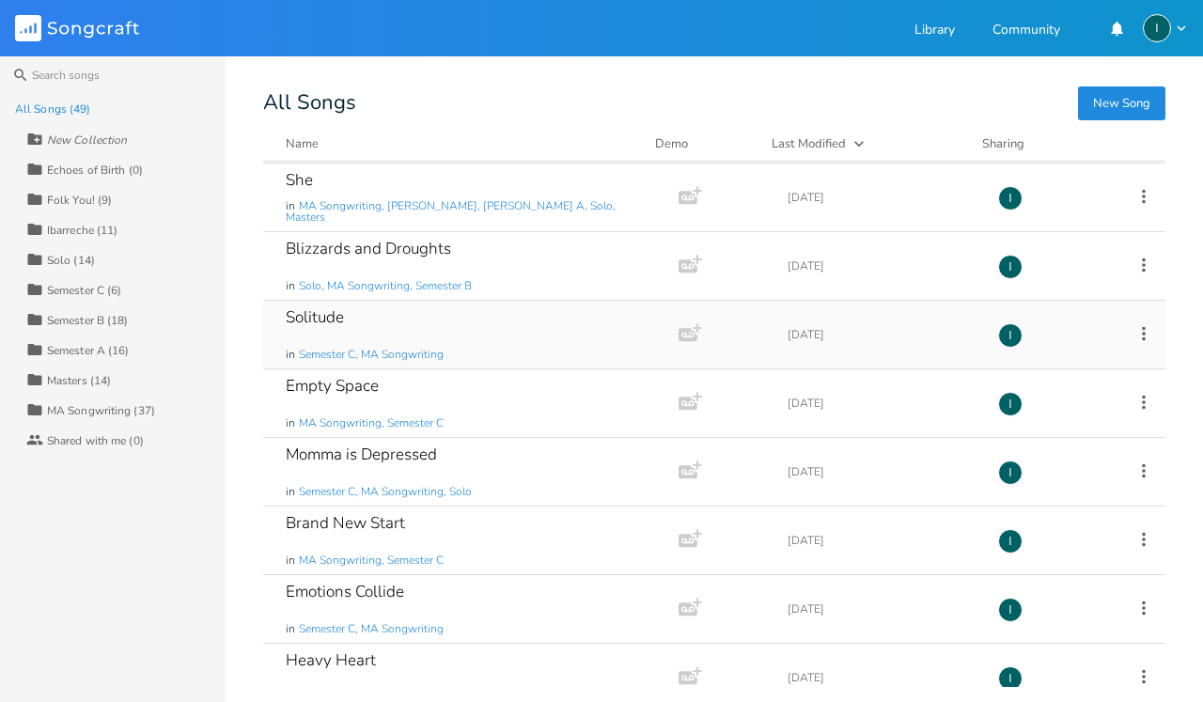
click at [1136, 331] on icon at bounding box center [1144, 333] width 21 height 21
click at [1064, 426] on li "Collection Collections" at bounding box center [1057, 427] width 150 height 32
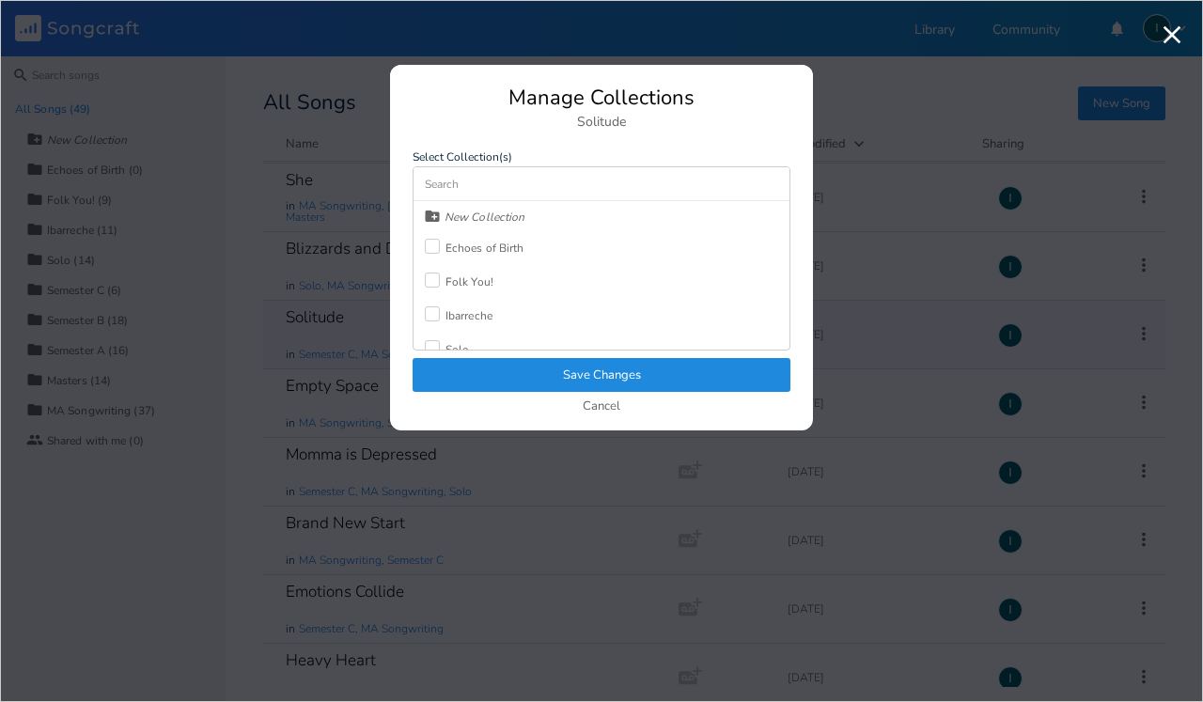
click at [511, 250] on div "Echoes of Birth" at bounding box center [485, 248] width 79 height 11
click at [616, 372] on button "Save Changes" at bounding box center [602, 375] width 378 height 34
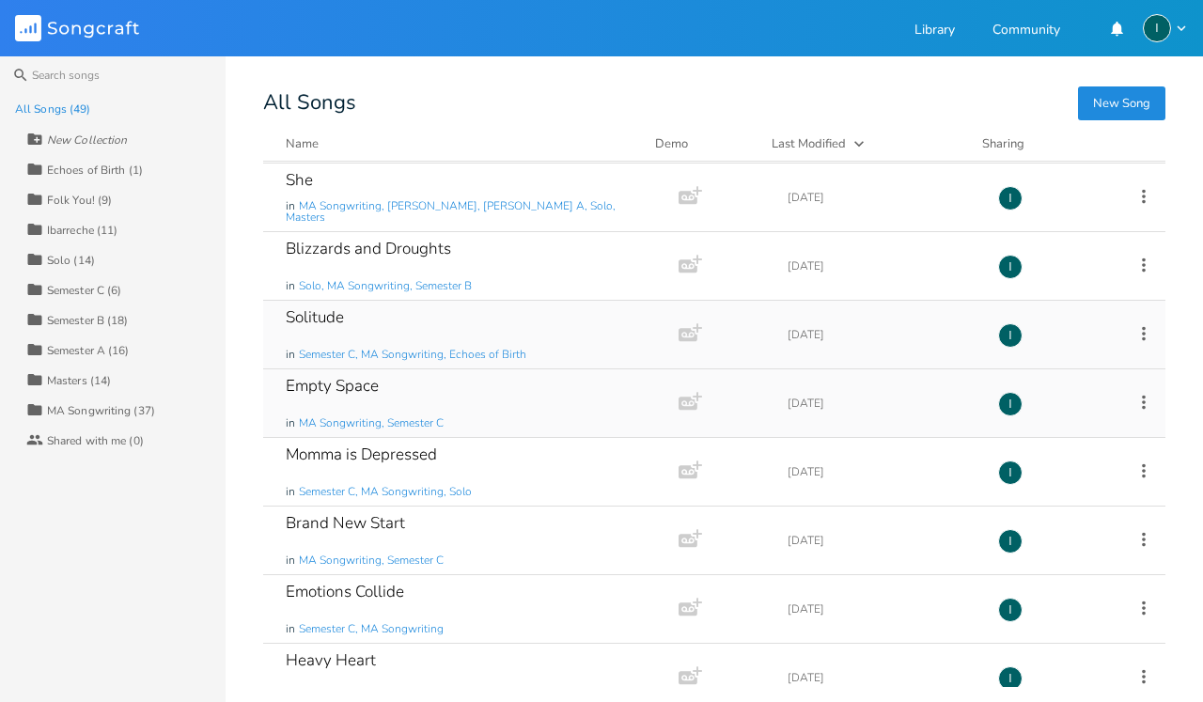
click at [1136, 400] on icon at bounding box center [1144, 402] width 21 height 21
click at [1053, 494] on span "Collection Collections" at bounding box center [1026, 495] width 75 height 13
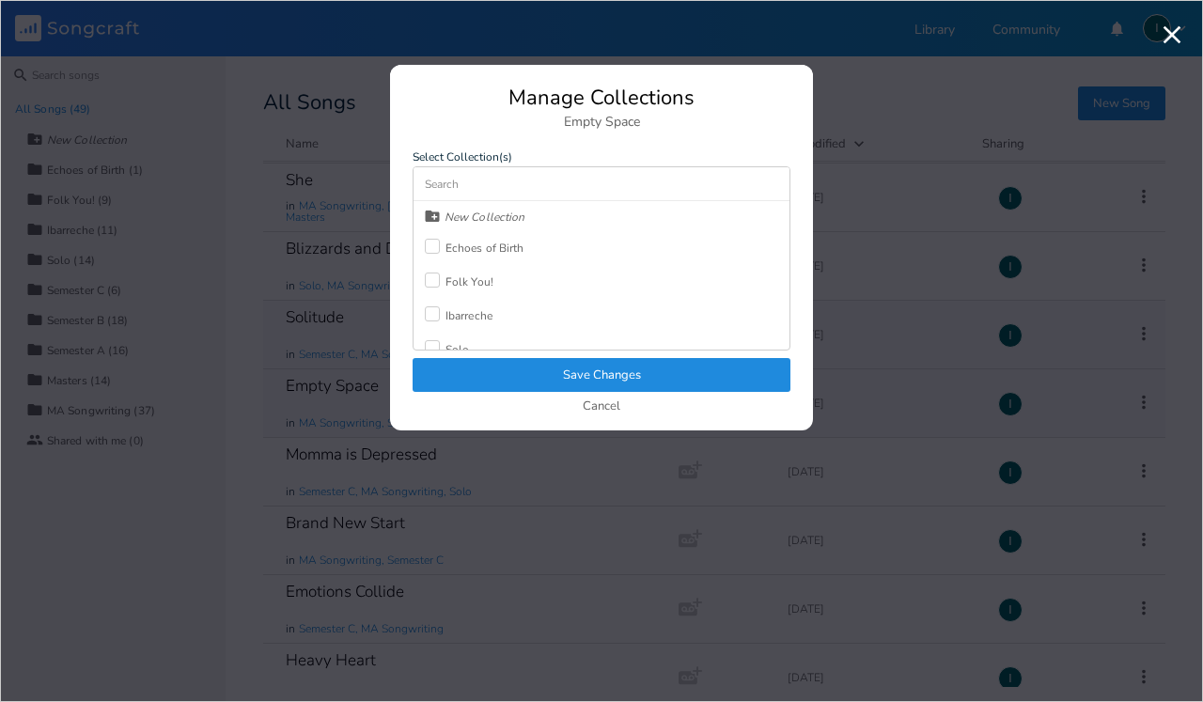
click at [489, 248] on div "Echoes of Birth" at bounding box center [485, 248] width 79 height 11
click at [580, 373] on button "Save Changes" at bounding box center [602, 375] width 378 height 34
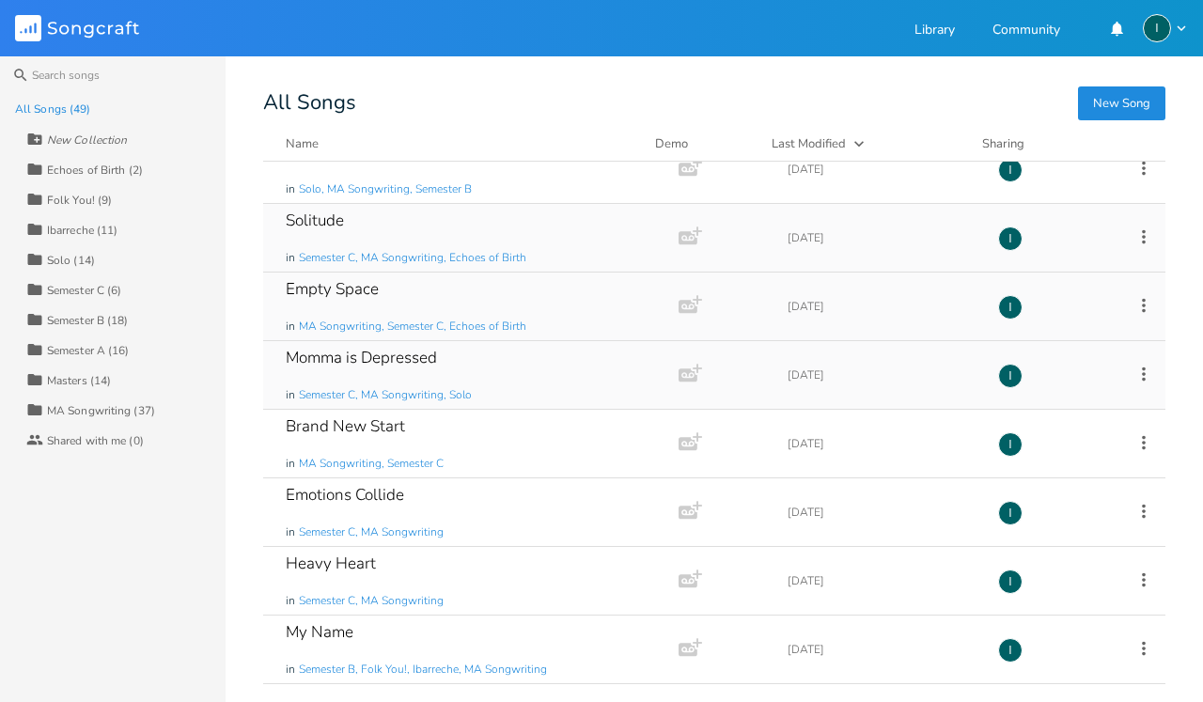
scroll to position [988, 0]
click at [1137, 442] on icon at bounding box center [1144, 442] width 21 height 21
click at [1044, 537] on span "Collection Collections" at bounding box center [1026, 534] width 75 height 13
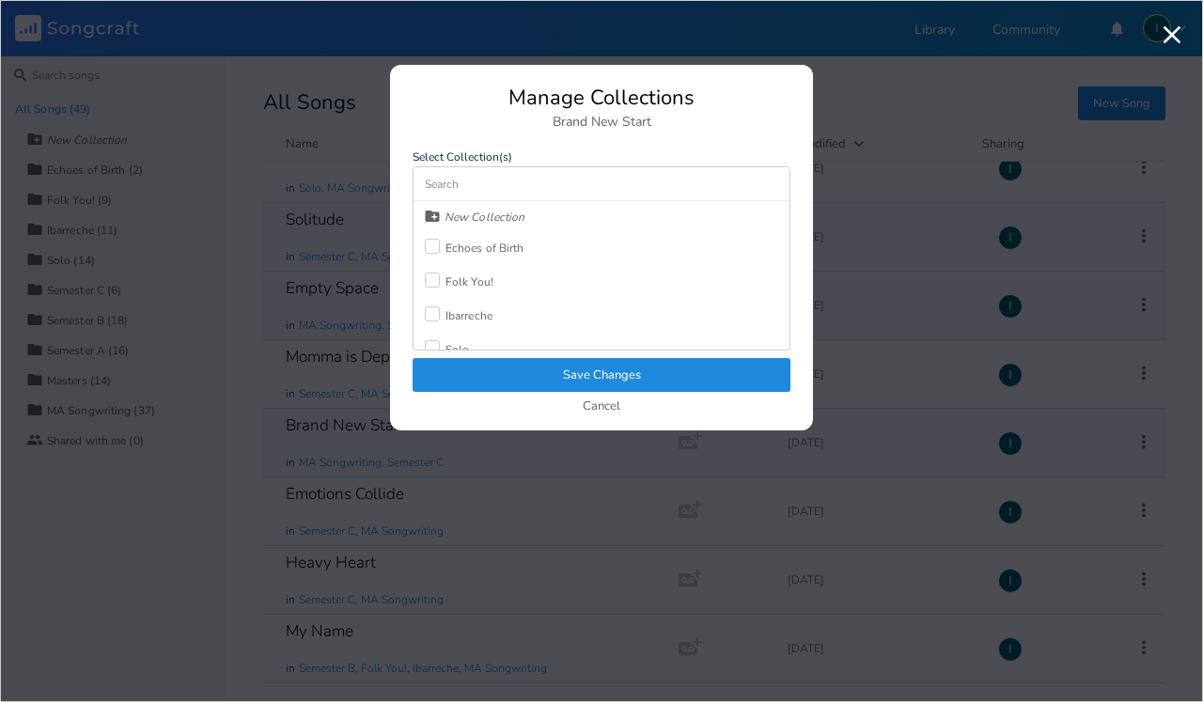
click at [506, 247] on div "Echoes of Birth" at bounding box center [485, 248] width 79 height 11
click at [580, 376] on button "Save Changes" at bounding box center [602, 375] width 378 height 34
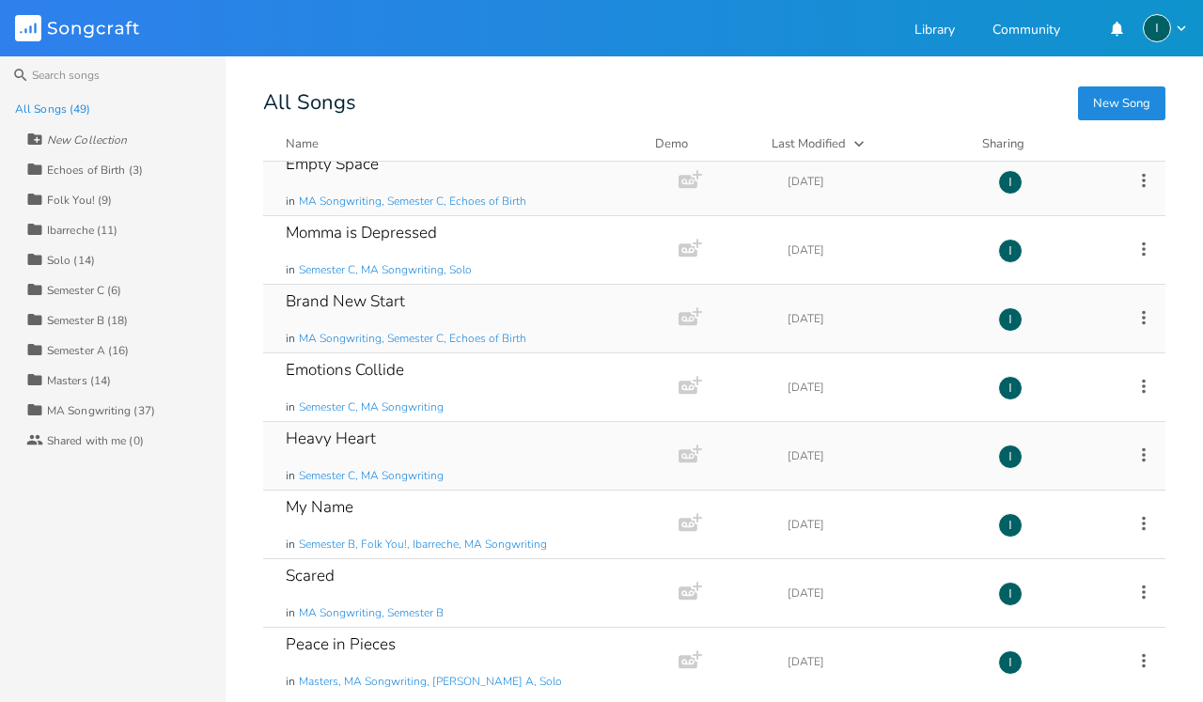
scroll to position [1113, 0]
click at [1136, 386] on icon at bounding box center [1144, 385] width 21 height 21
click at [1042, 476] on span "Collection Collections" at bounding box center [1026, 478] width 75 height 13
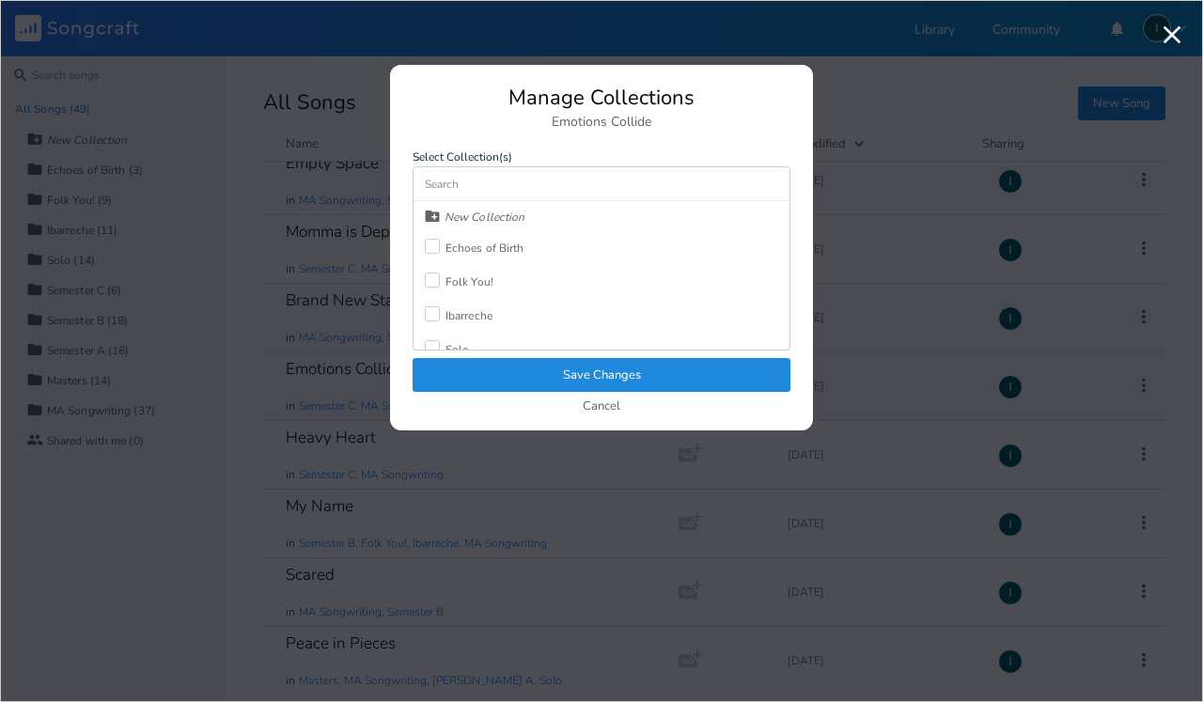
click at [491, 244] on div "Echoes of Birth" at bounding box center [485, 248] width 79 height 11
click at [591, 378] on button "Save Changes" at bounding box center [602, 375] width 378 height 34
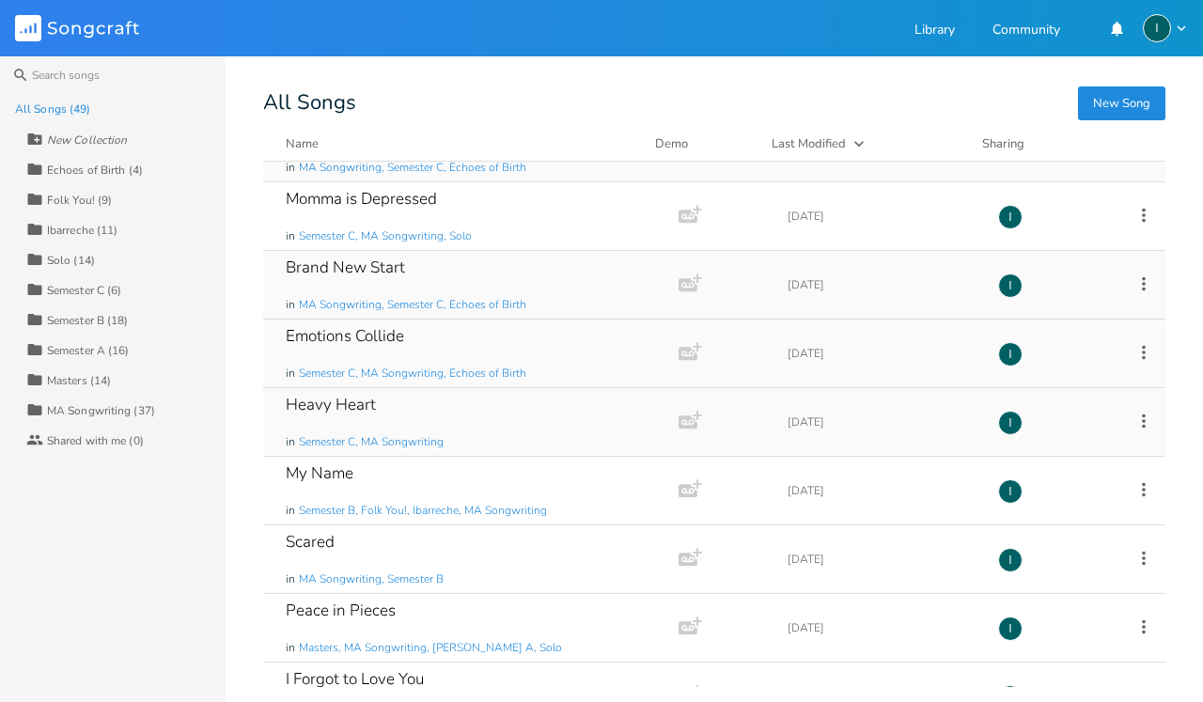
scroll to position [1157, 0]
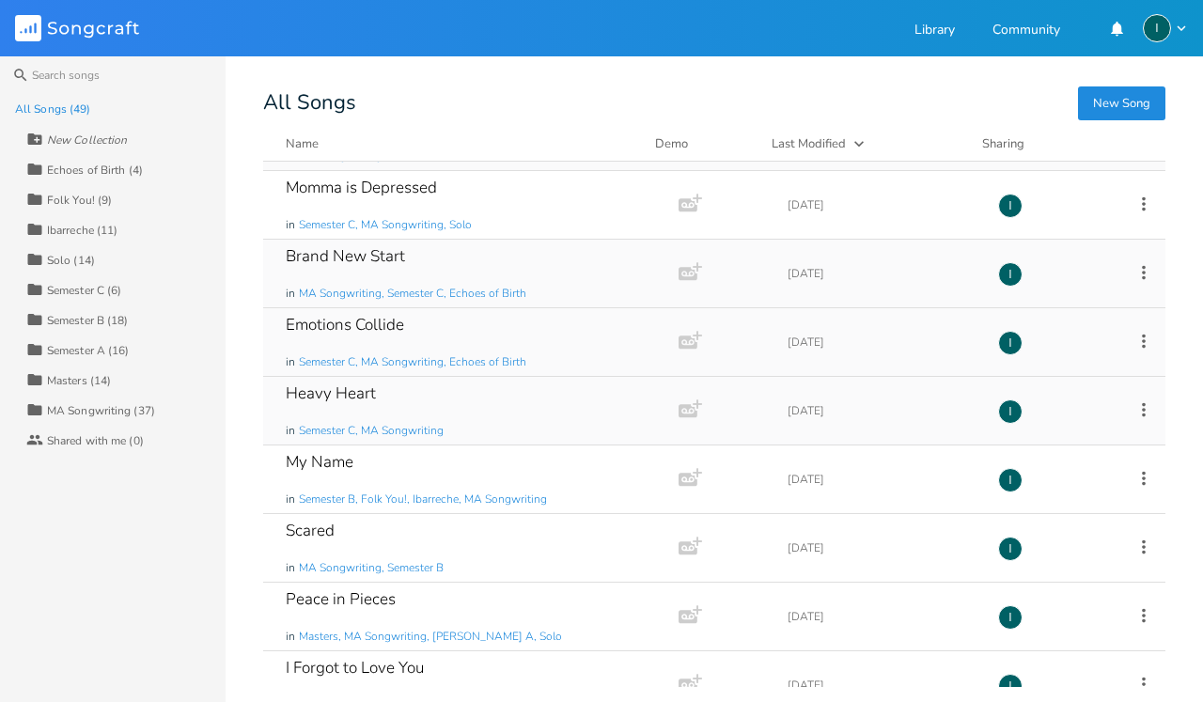
click at [1136, 411] on icon at bounding box center [1144, 410] width 21 height 21
click at [1048, 499] on span "Collection Collections" at bounding box center [1026, 502] width 75 height 13
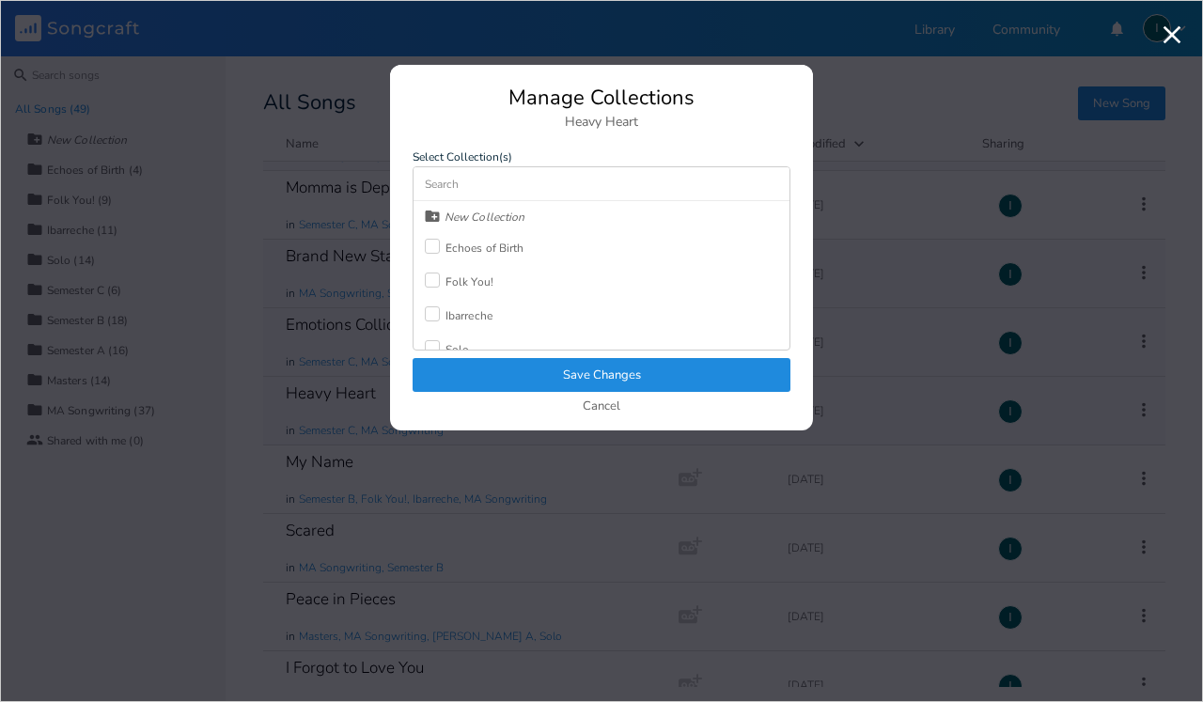
click at [472, 279] on div "Folk You!" at bounding box center [470, 281] width 48 height 11
click at [576, 370] on button "Save Changes" at bounding box center [602, 375] width 378 height 34
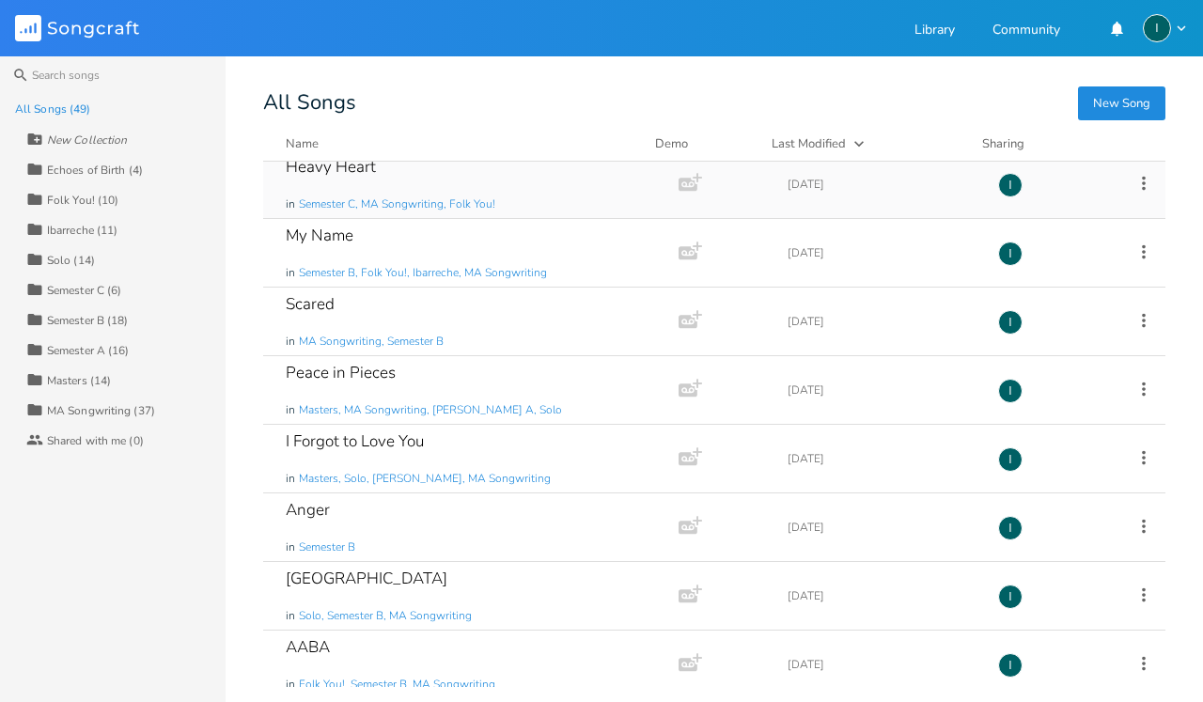
scroll to position [1240, 0]
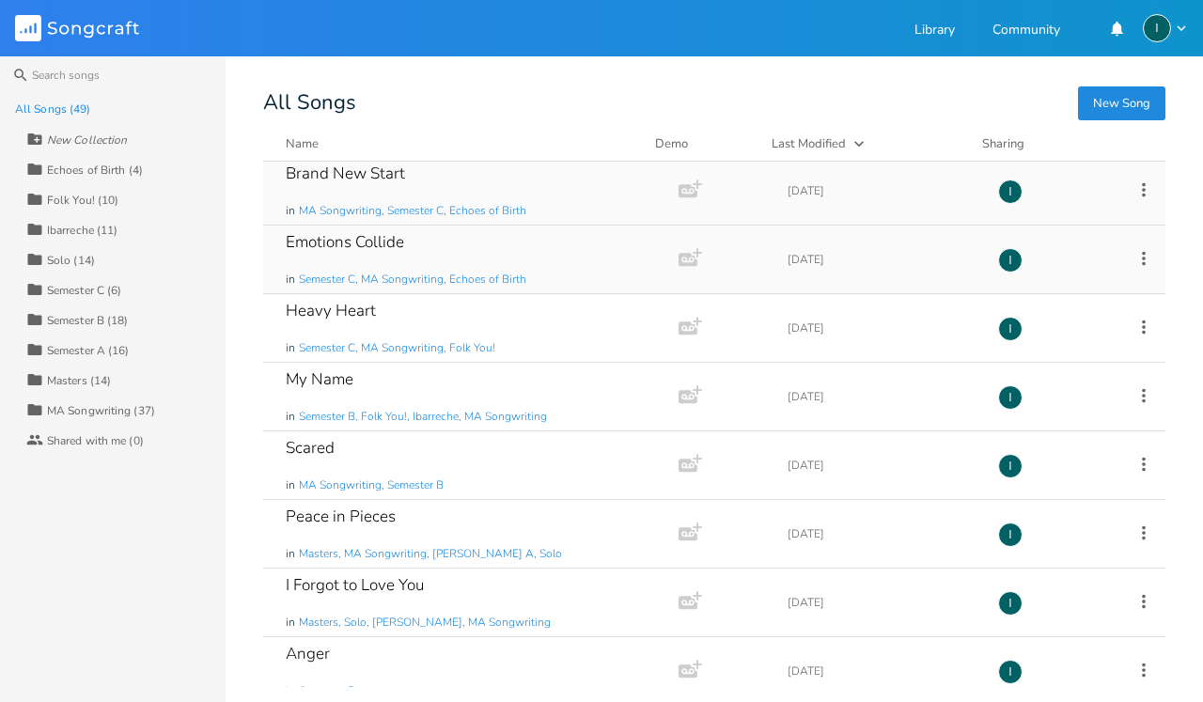
click at [101, 170] on div "Echoes of Birth (4)" at bounding box center [95, 170] width 96 height 11
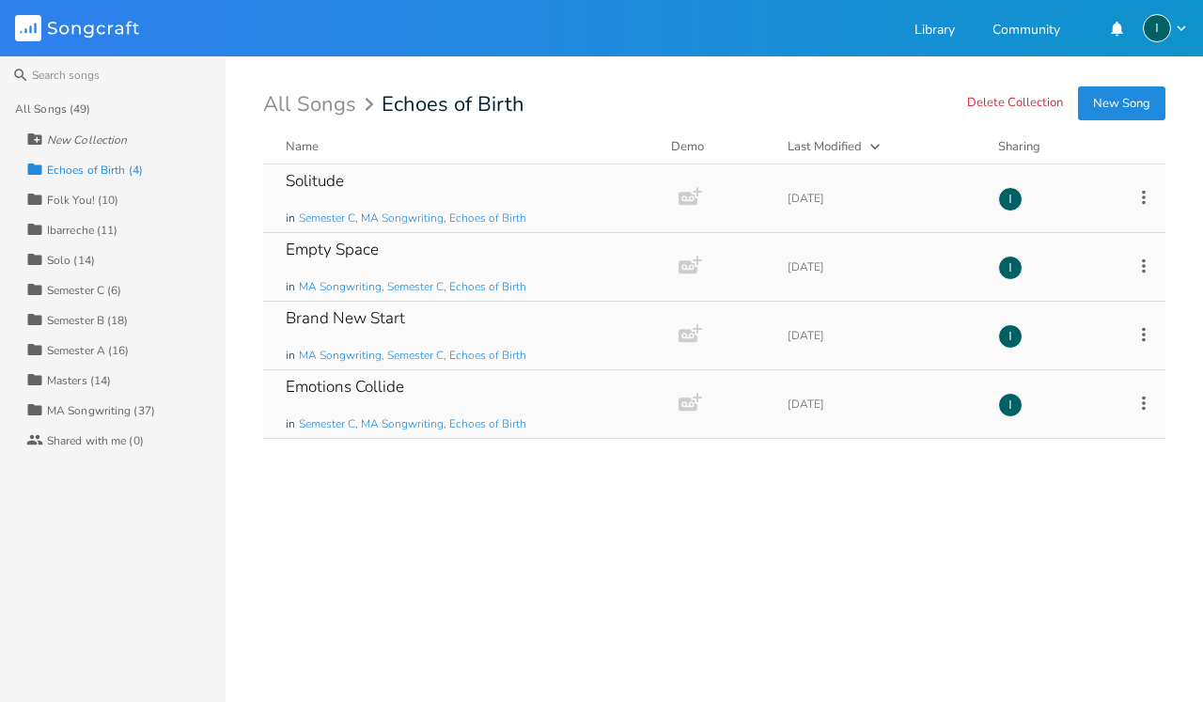
click at [53, 106] on div "All Songs (49)" at bounding box center [52, 108] width 75 height 11
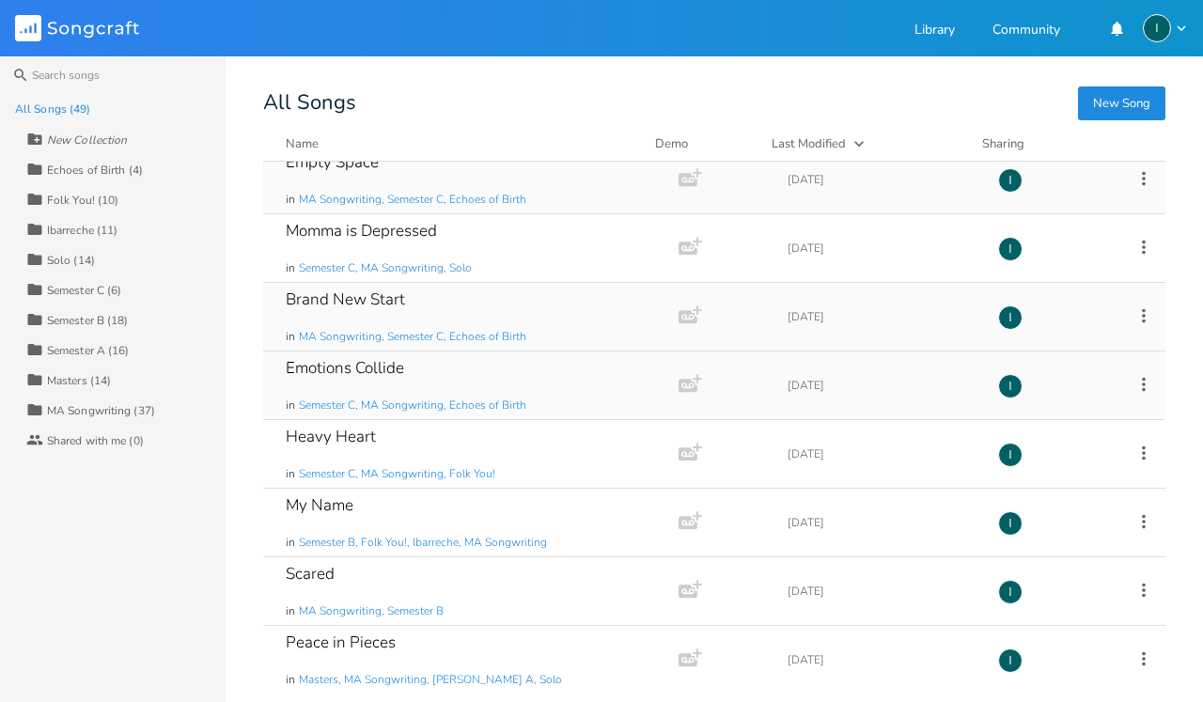
scroll to position [1120, 0]
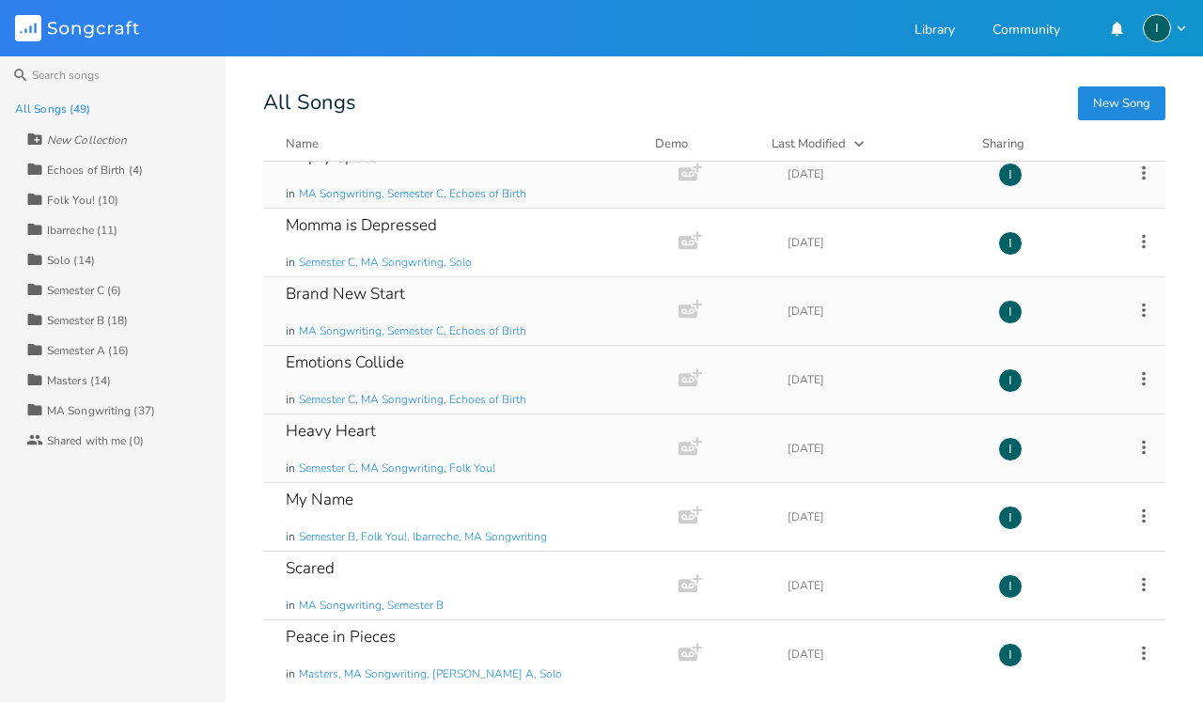
click at [1135, 452] on icon at bounding box center [1144, 447] width 21 height 21
click at [1048, 544] on span "Collection Collections" at bounding box center [1026, 540] width 75 height 13
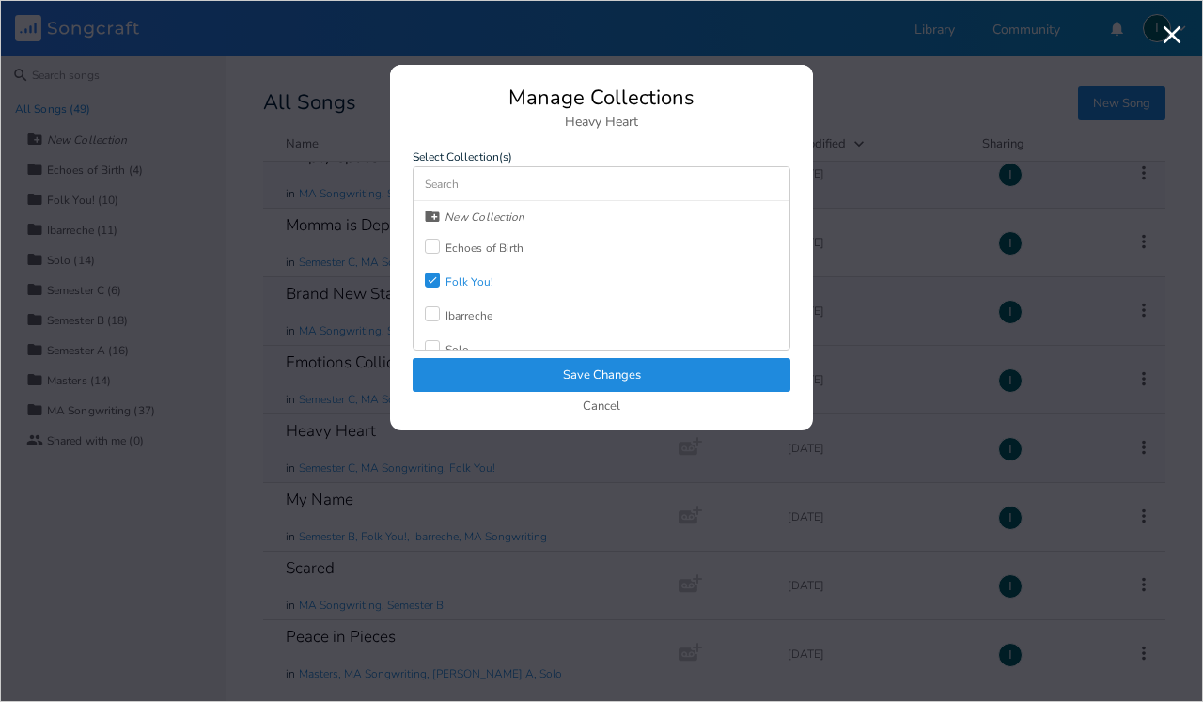
click at [483, 248] on div "Echoes of Birth" at bounding box center [485, 248] width 79 height 11
click at [596, 377] on button "Save Changes" at bounding box center [602, 375] width 378 height 34
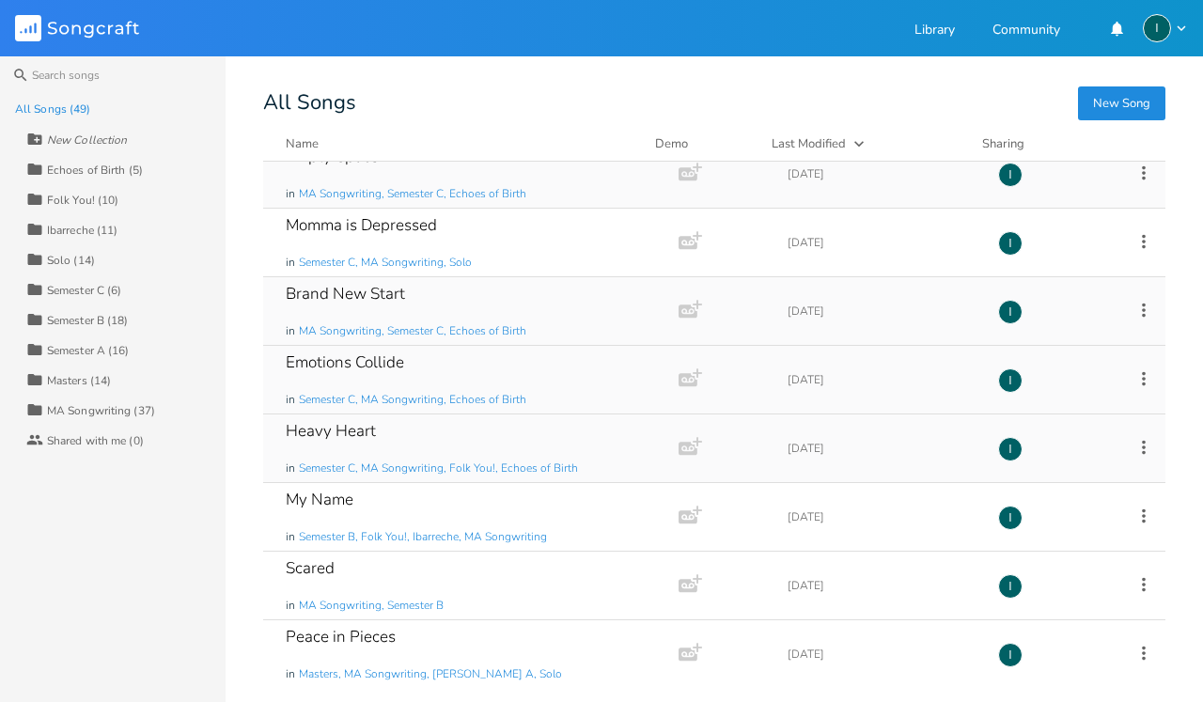
click at [111, 165] on div "Echoes of Birth (5)" at bounding box center [95, 170] width 96 height 11
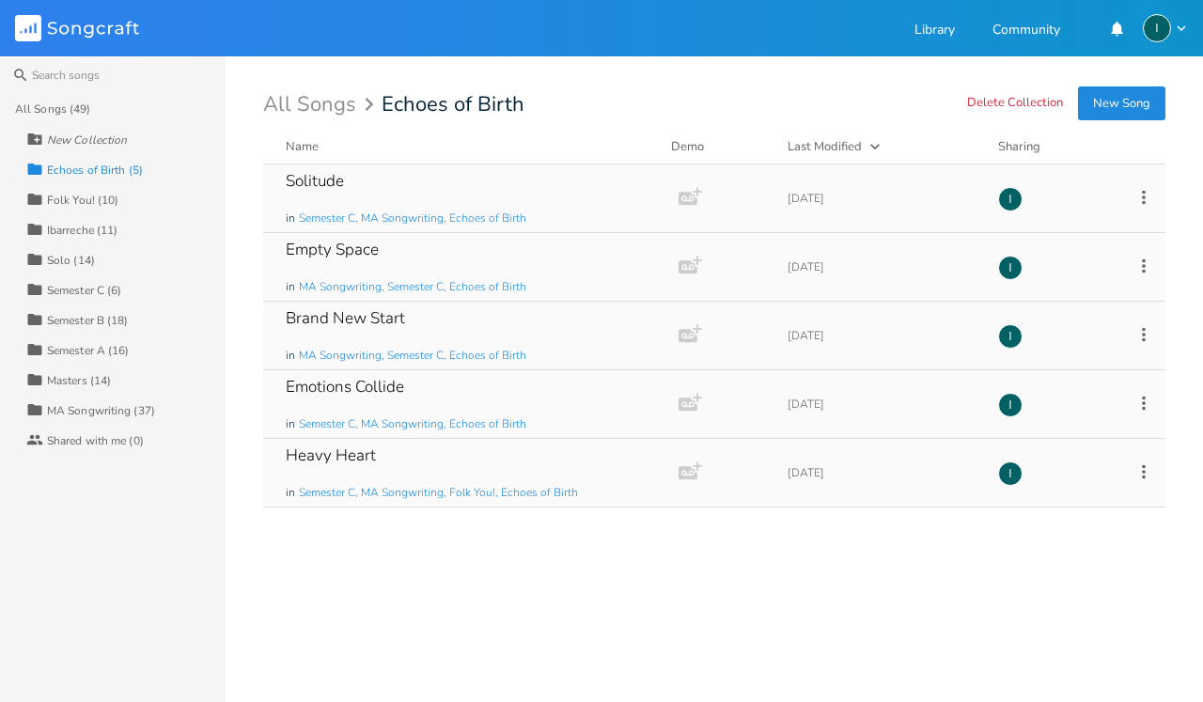
click at [375, 318] on div "Brand New Start" at bounding box center [345, 318] width 119 height 16
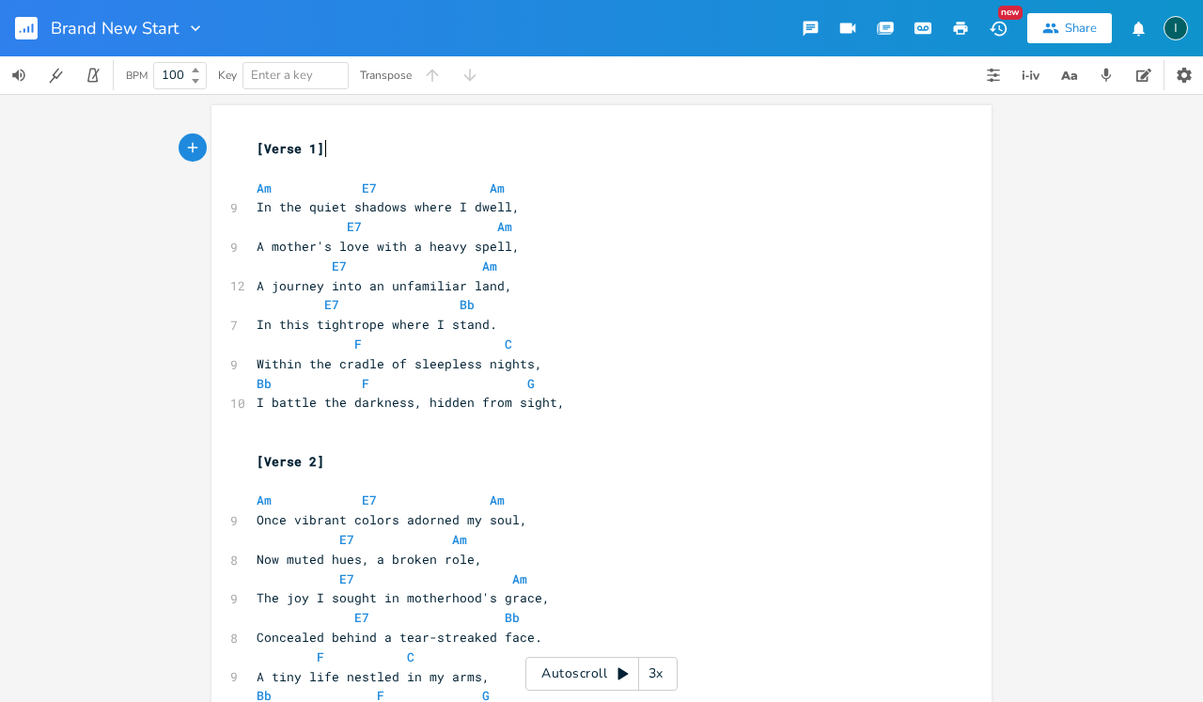
scroll to position [0, 1]
click at [29, 31] on icon "button" at bounding box center [28, 29] width 2 height 7
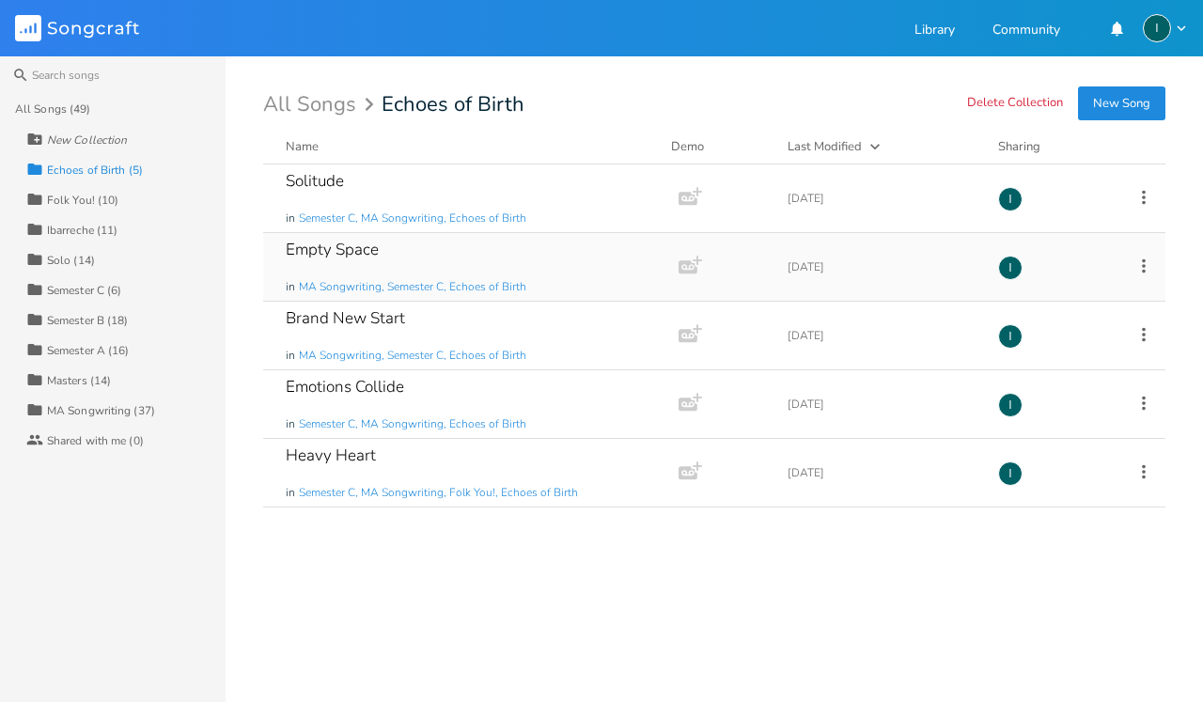
click at [364, 250] on div "Empty Space" at bounding box center [332, 250] width 93 height 16
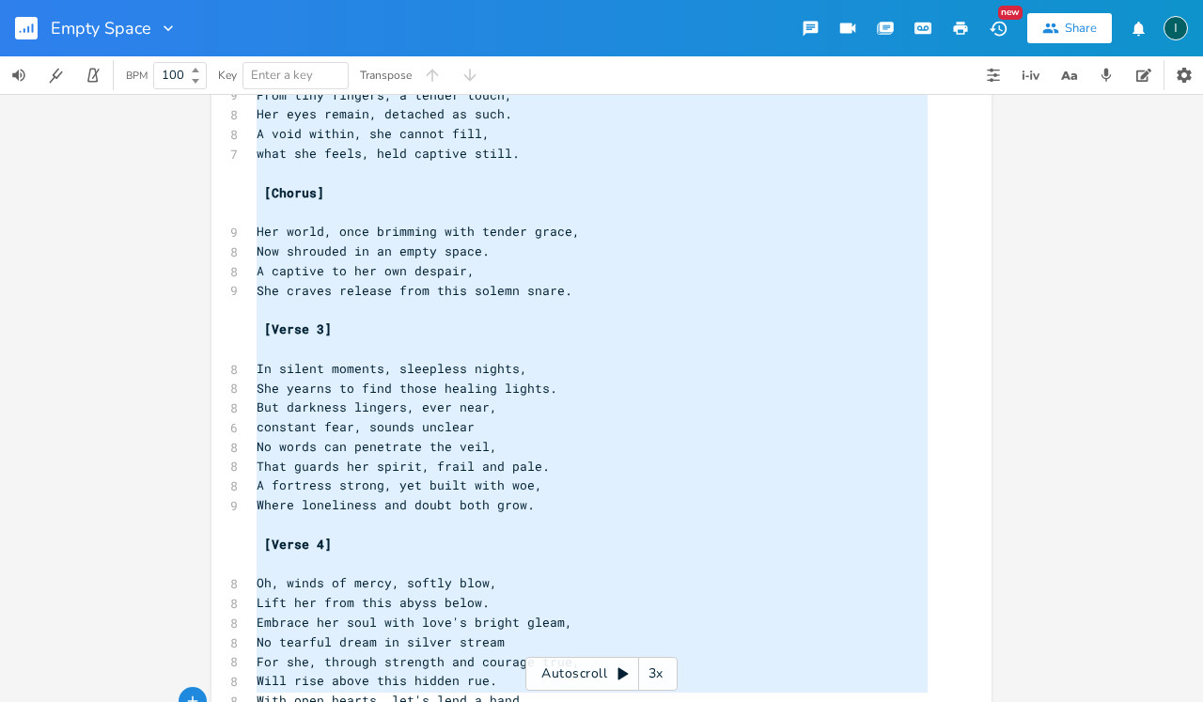
scroll to position [443, 0]
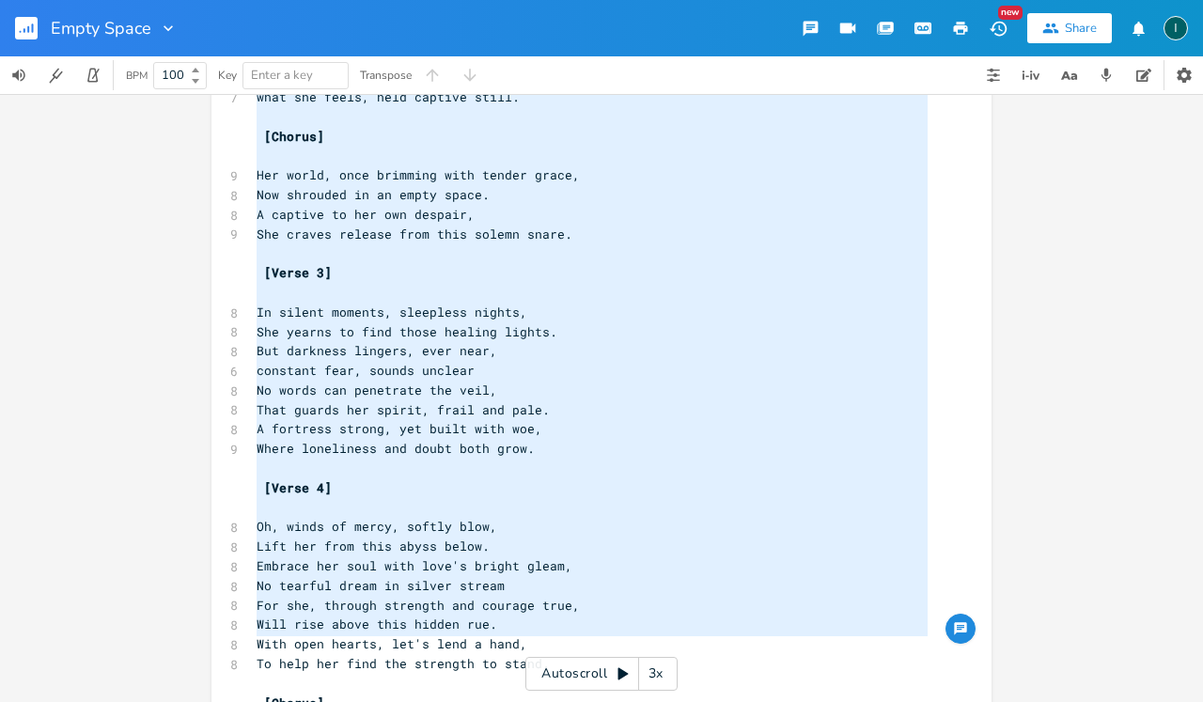
type textarea "In nightfall's realm, where shadows live, Well! her own life, she'd freely give…"
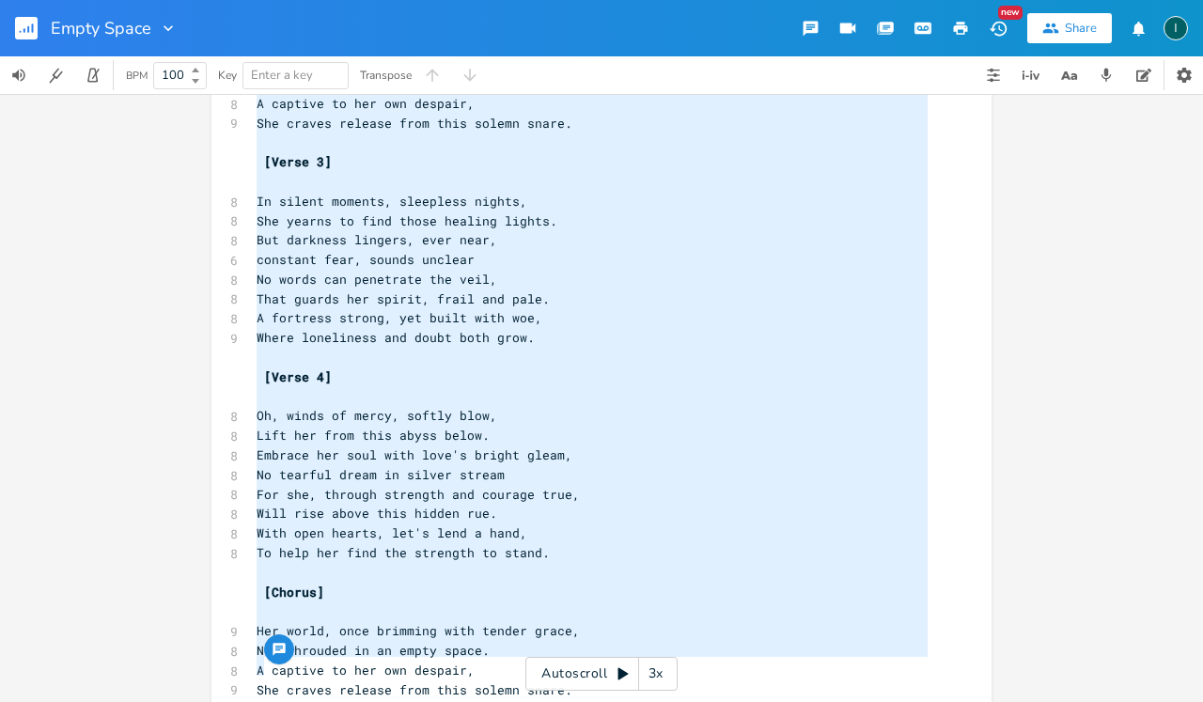
drag, startPoint x: 250, startPoint y: 182, endPoint x: 503, endPoint y: 701, distance: 577.3
click at [503, 701] on div "x [Verse 1] ​ 8 In nightfall's realm, where shadows live, 8 Well! her own life,…" at bounding box center [616, 167] width 726 height 1170
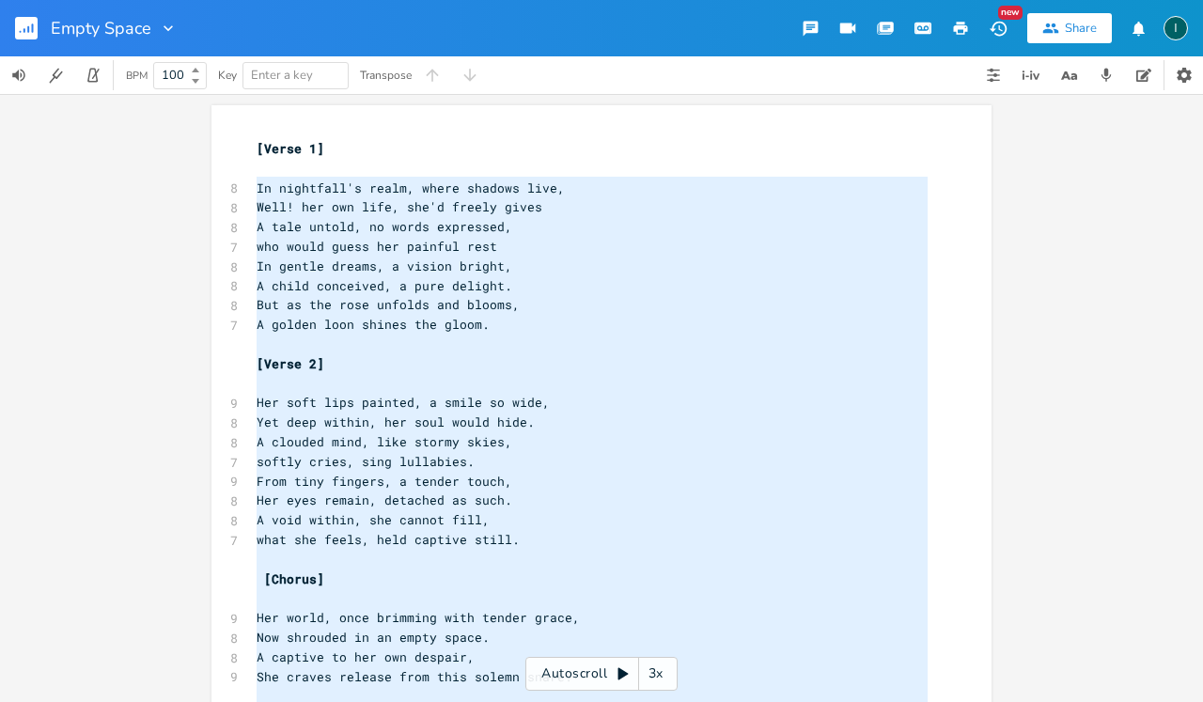
scroll to position [554, 0]
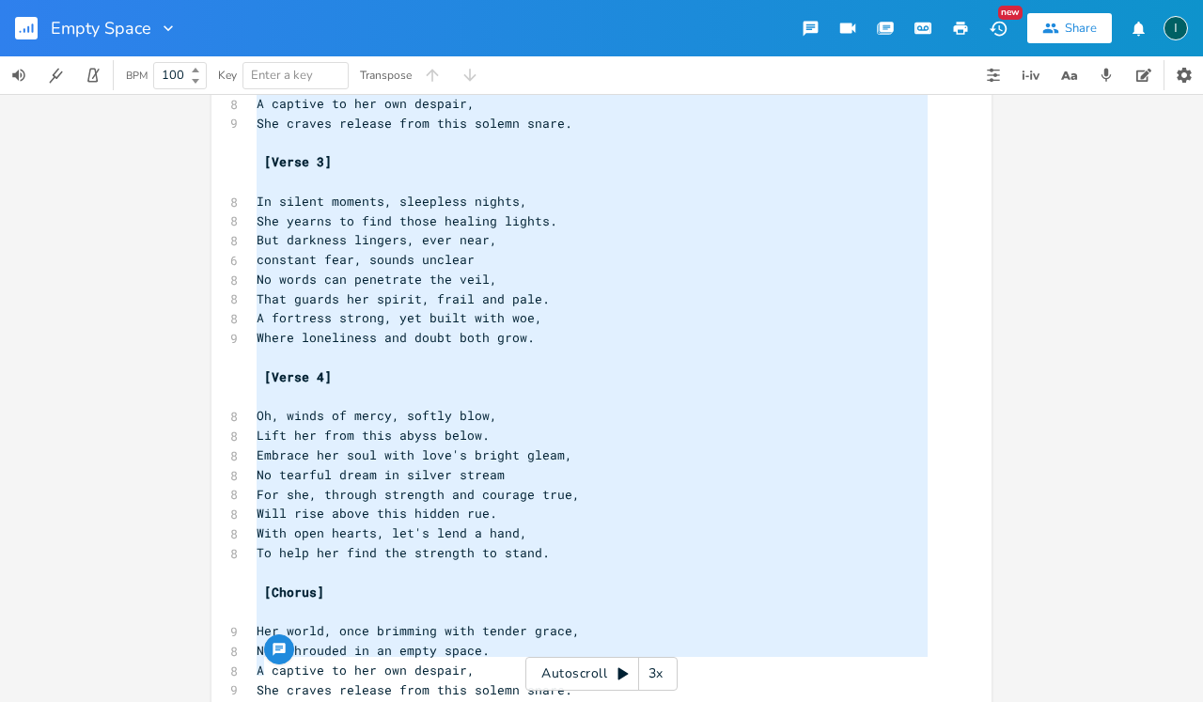
click at [711, 426] on pre "Lift her from this abyss below." at bounding box center [592, 436] width 679 height 20
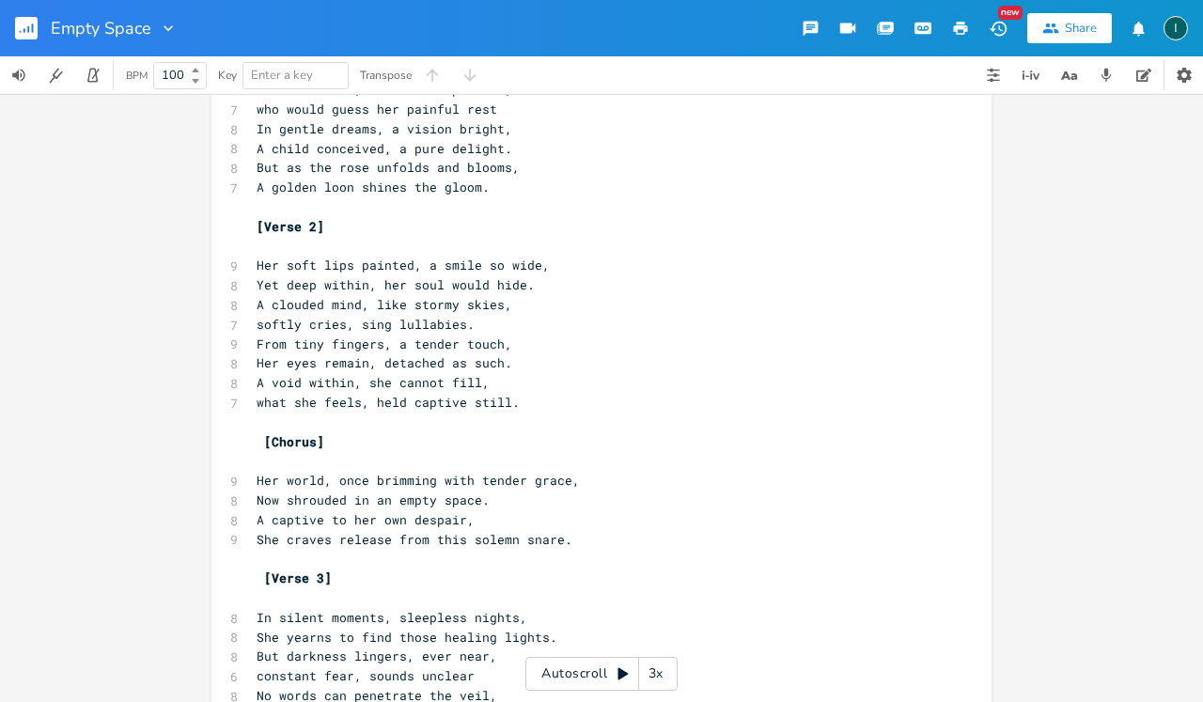
scroll to position [311, 0]
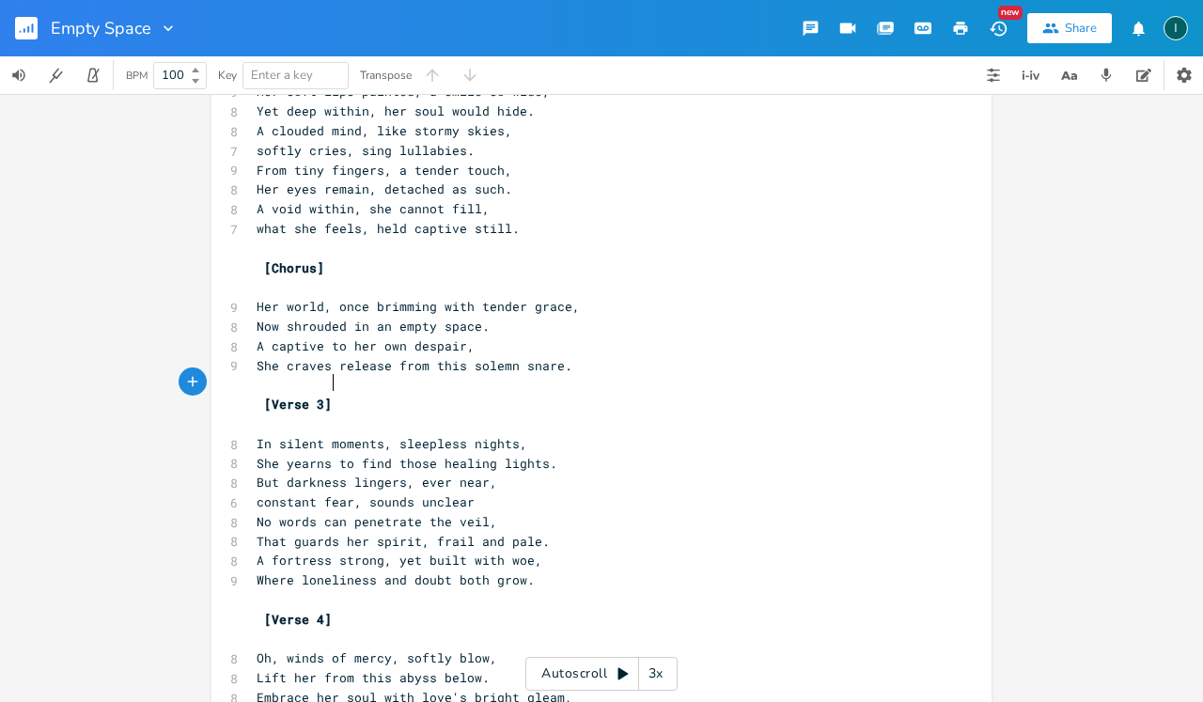
click at [551, 395] on pre "[Verse 3]" at bounding box center [592, 405] width 679 height 20
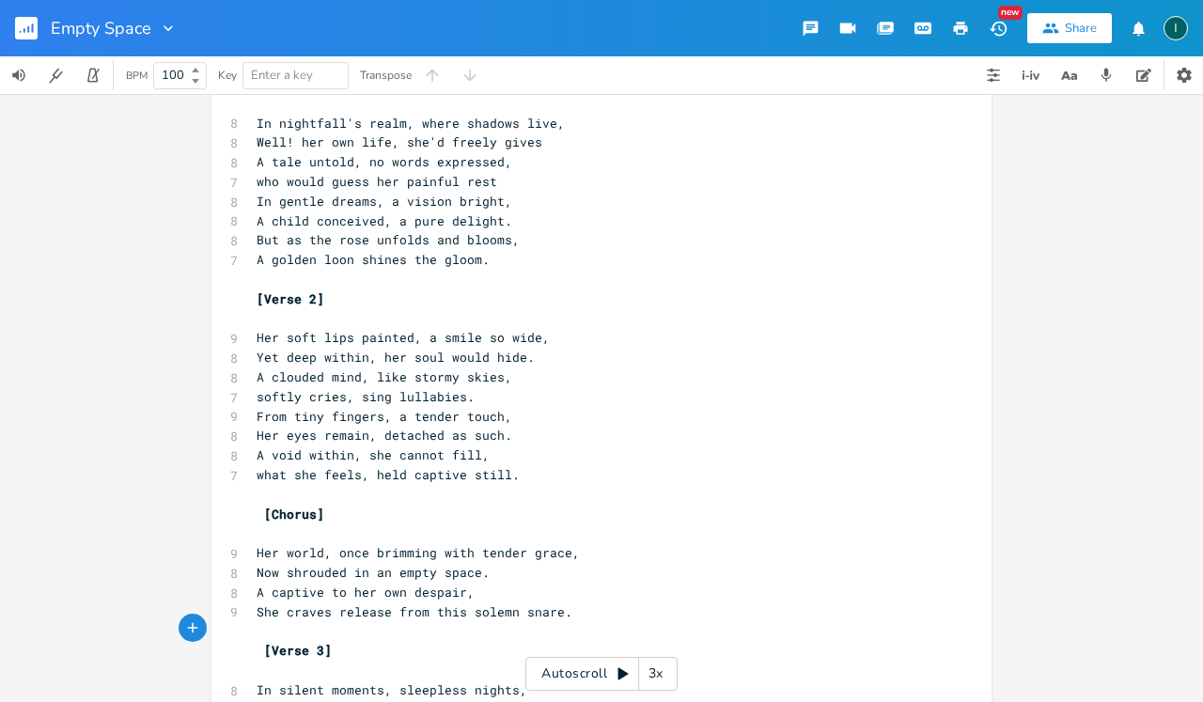
scroll to position [72, 0]
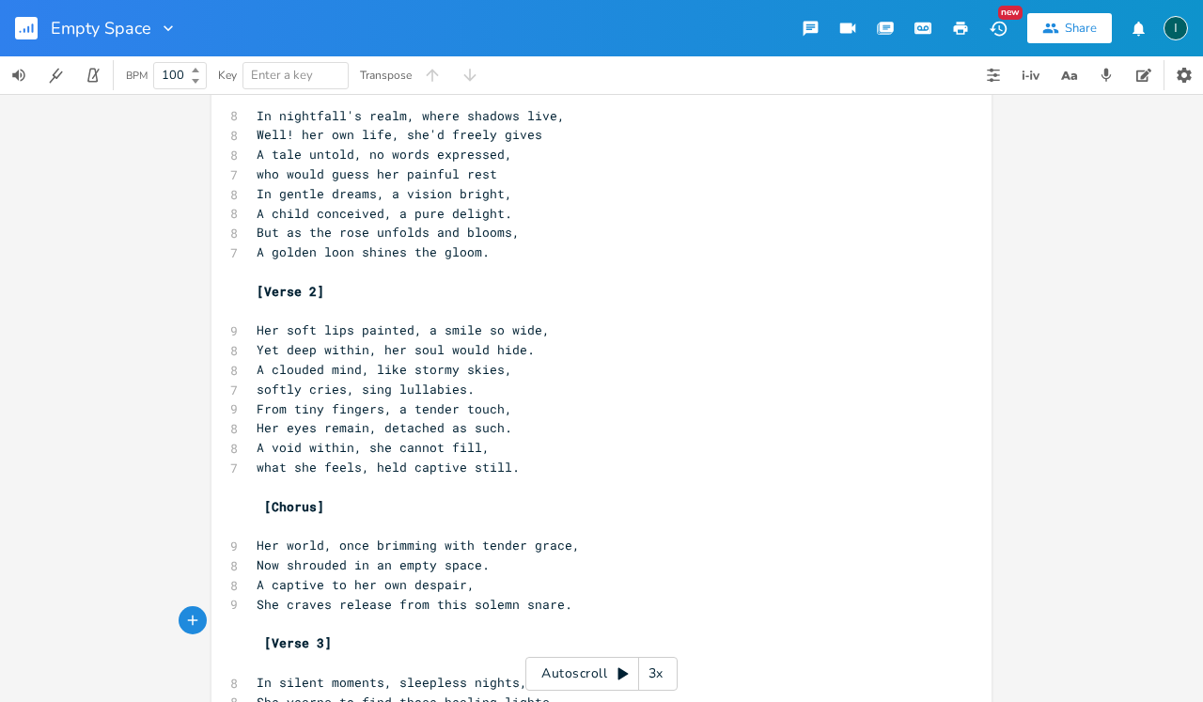
click at [28, 30] on icon "button" at bounding box center [28, 29] width 2 height 7
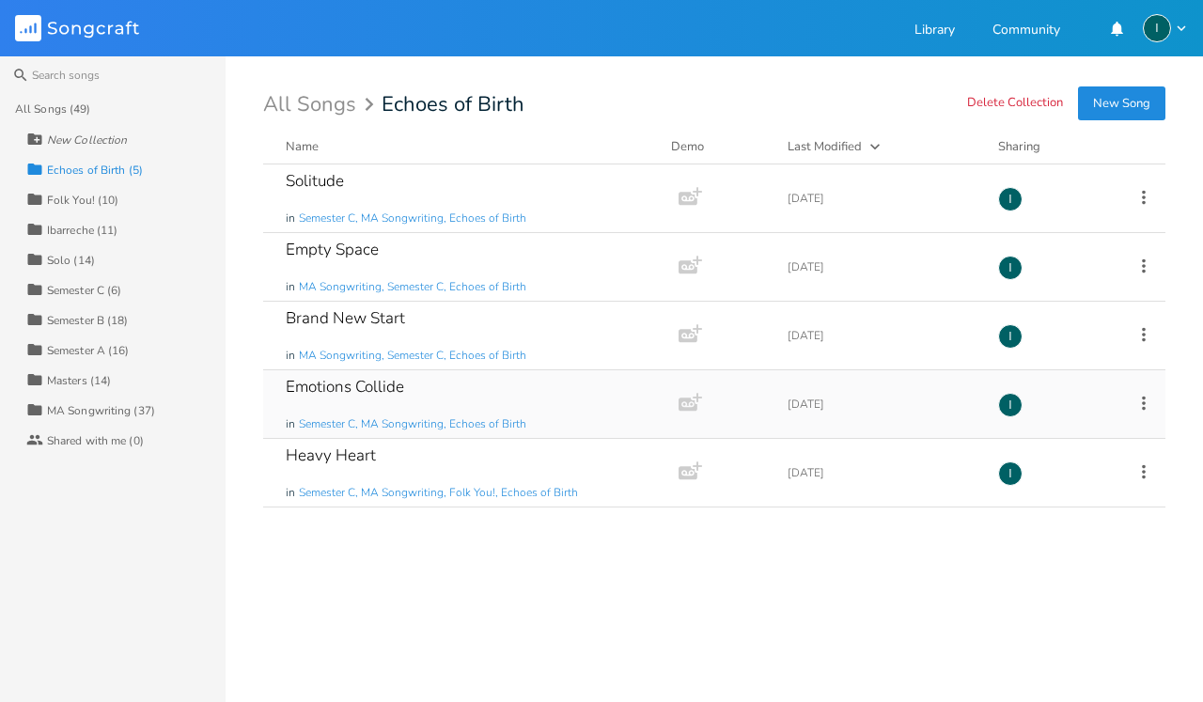
click at [467, 396] on div "Emotions Collide in Semester C, MA Songwriting, Echoes of Birth" at bounding box center [467, 404] width 363 height 68
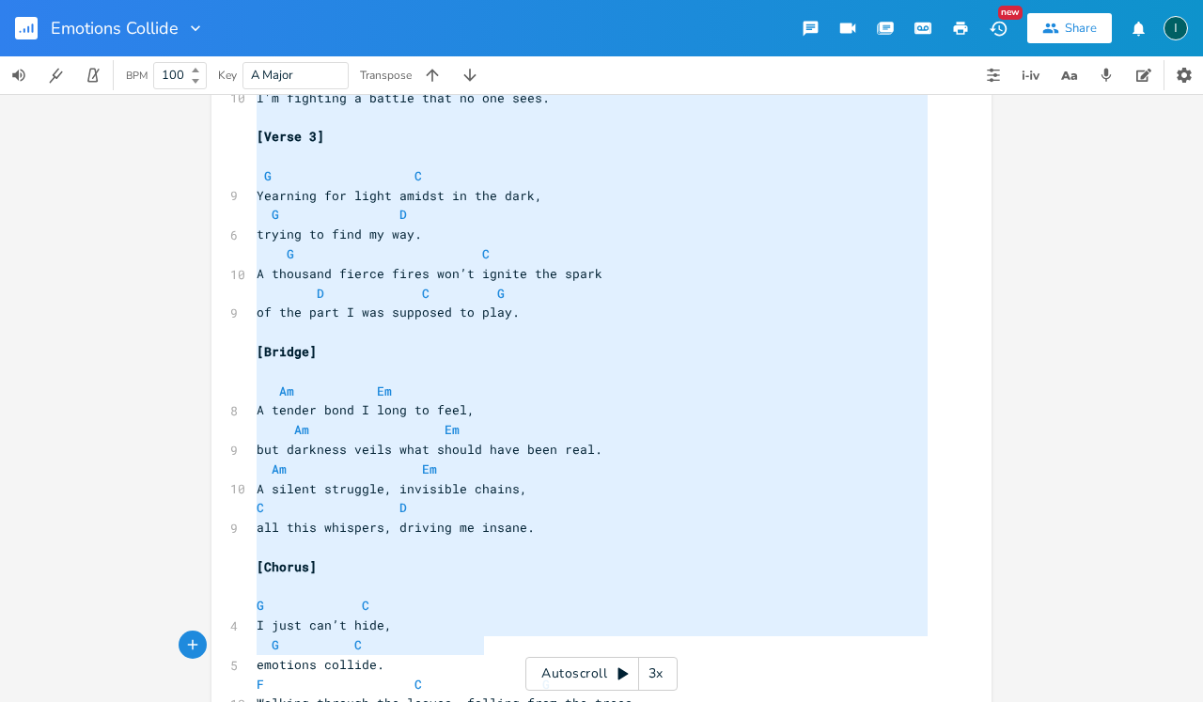
scroll to position [951, 0]
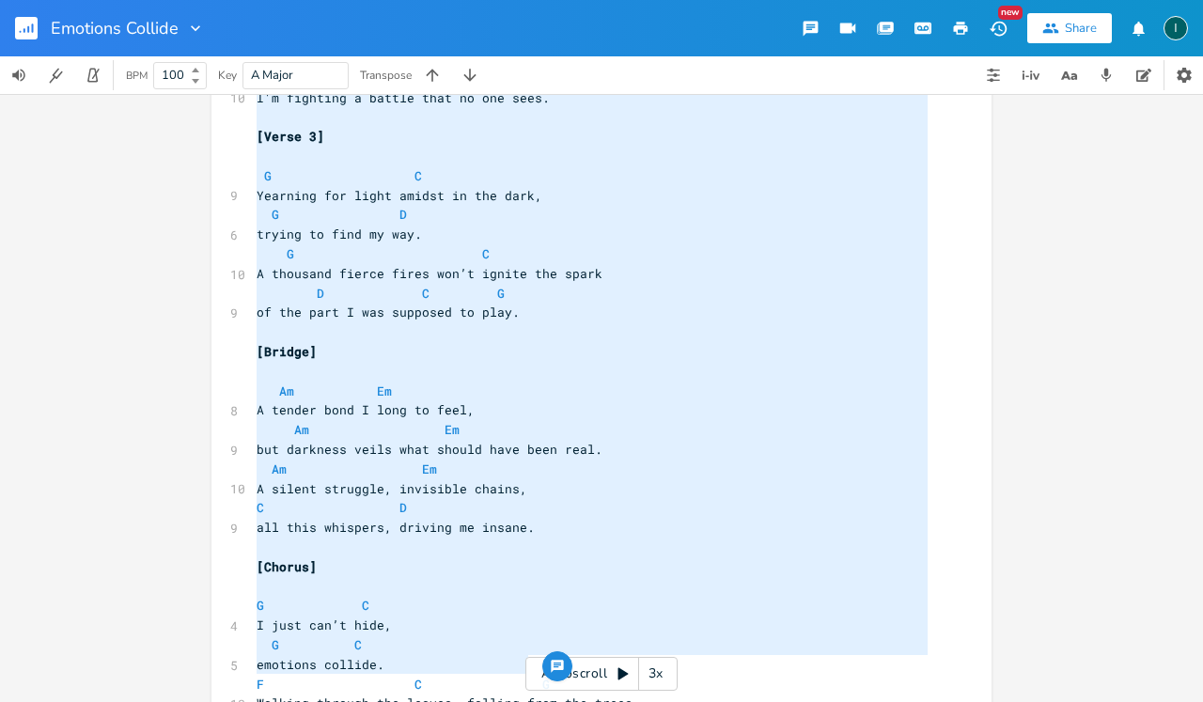
type textarea "Lo ips dolo si ame conse, A'e sedd ei t inci, U L e dolorema al enimad, M V qui…"
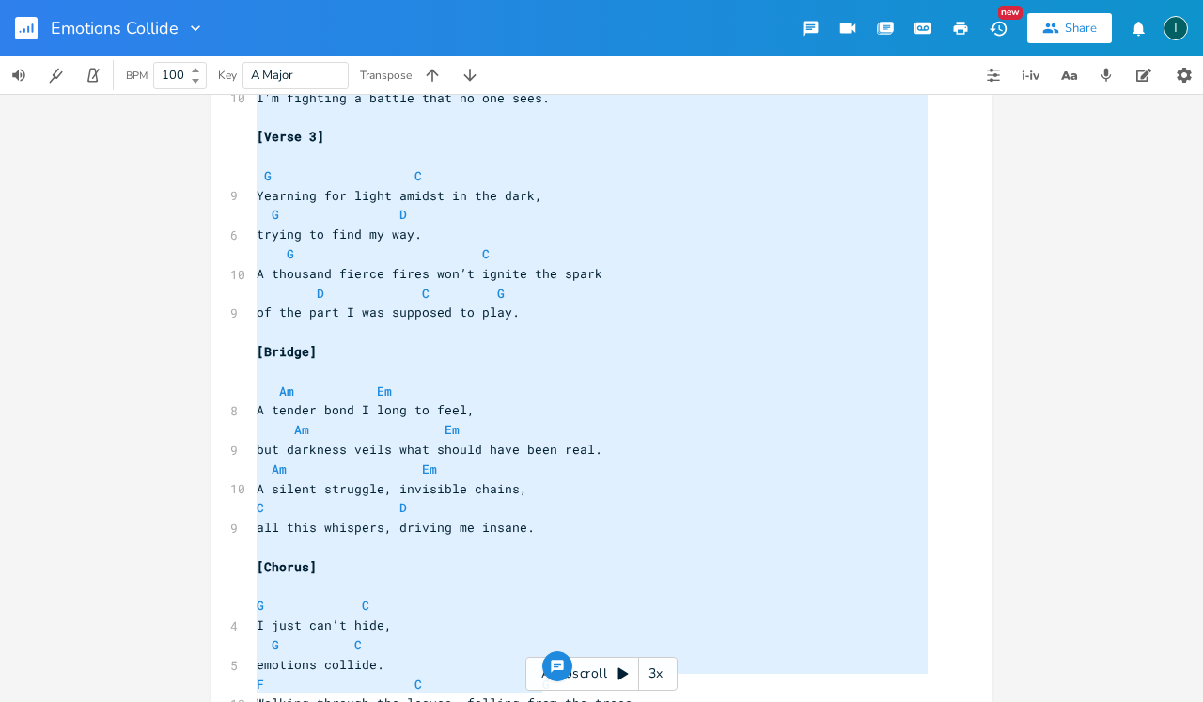
drag, startPoint x: 248, startPoint y: 277, endPoint x: 644, endPoint y: 701, distance: 580.0
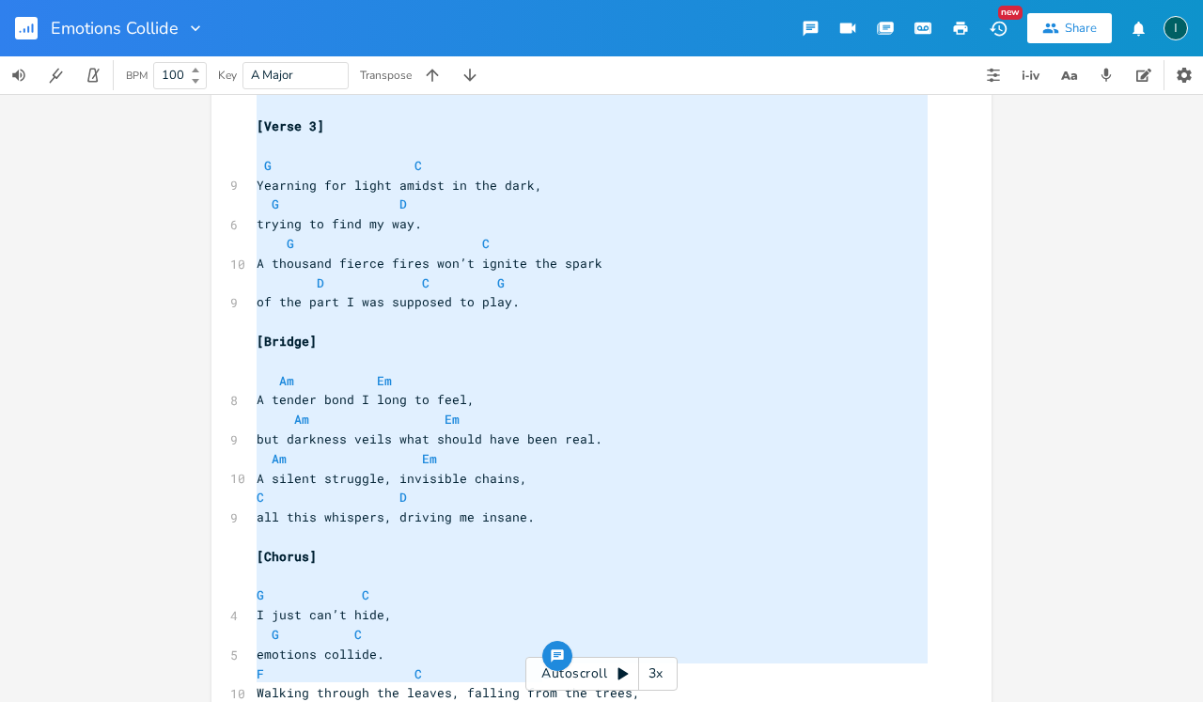
scroll to position [979, 0]
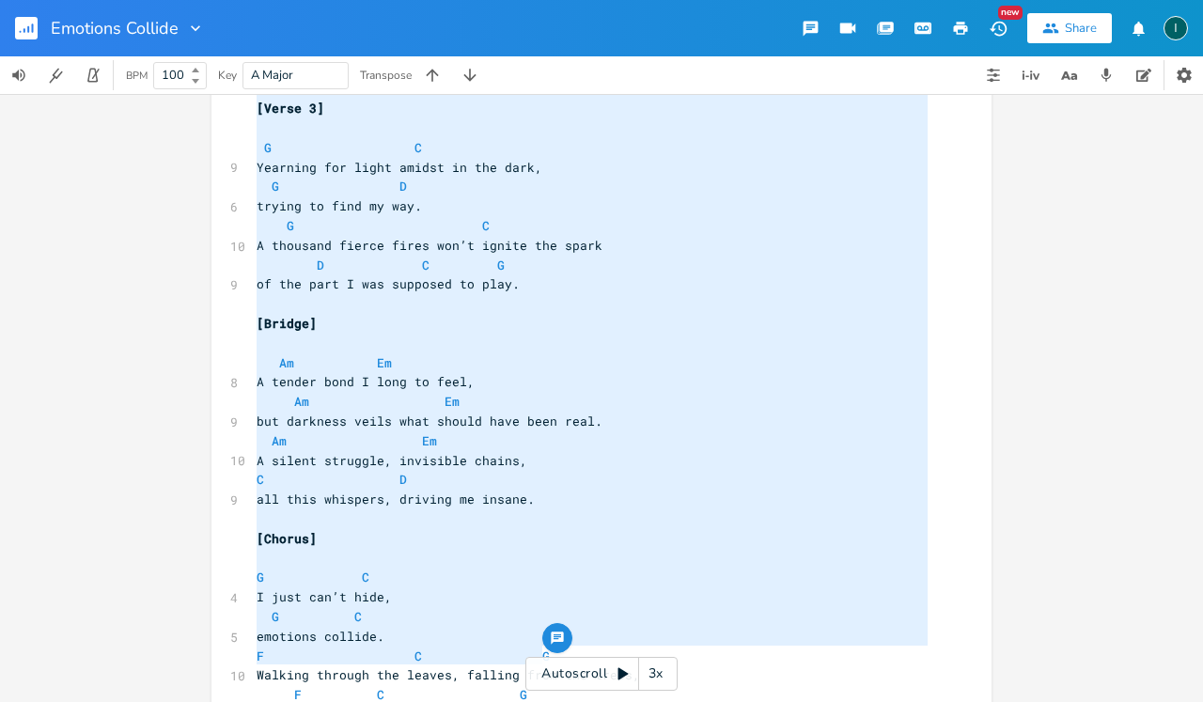
click at [579, 372] on pre "A tender bond I long to feel," at bounding box center [592, 382] width 679 height 20
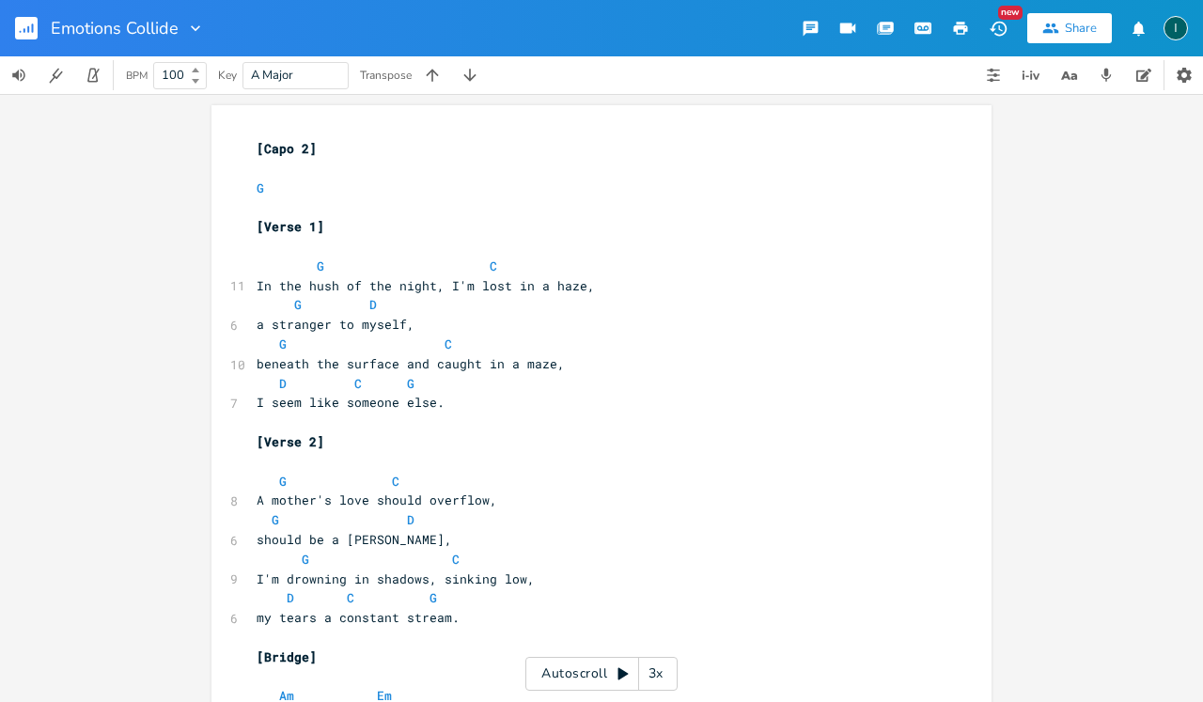
scroll to position [668, 0]
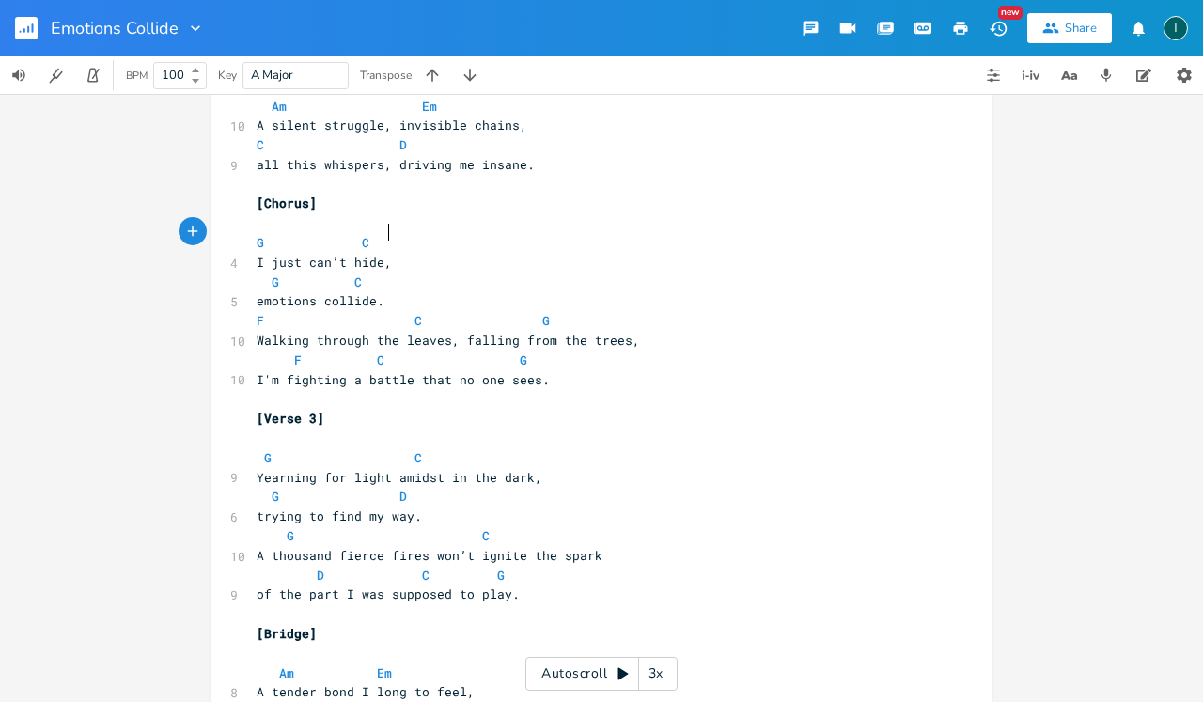
click at [679, 253] on pre "I just can’t hide," at bounding box center [592, 263] width 679 height 20
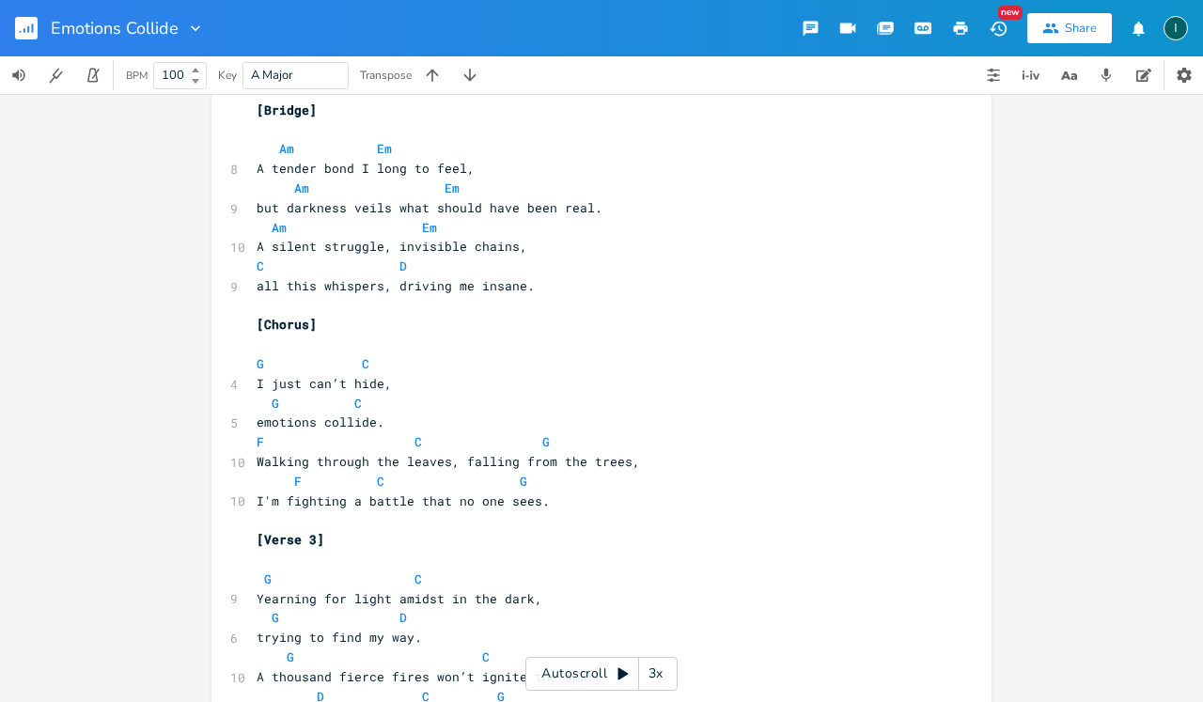
scroll to position [416, 0]
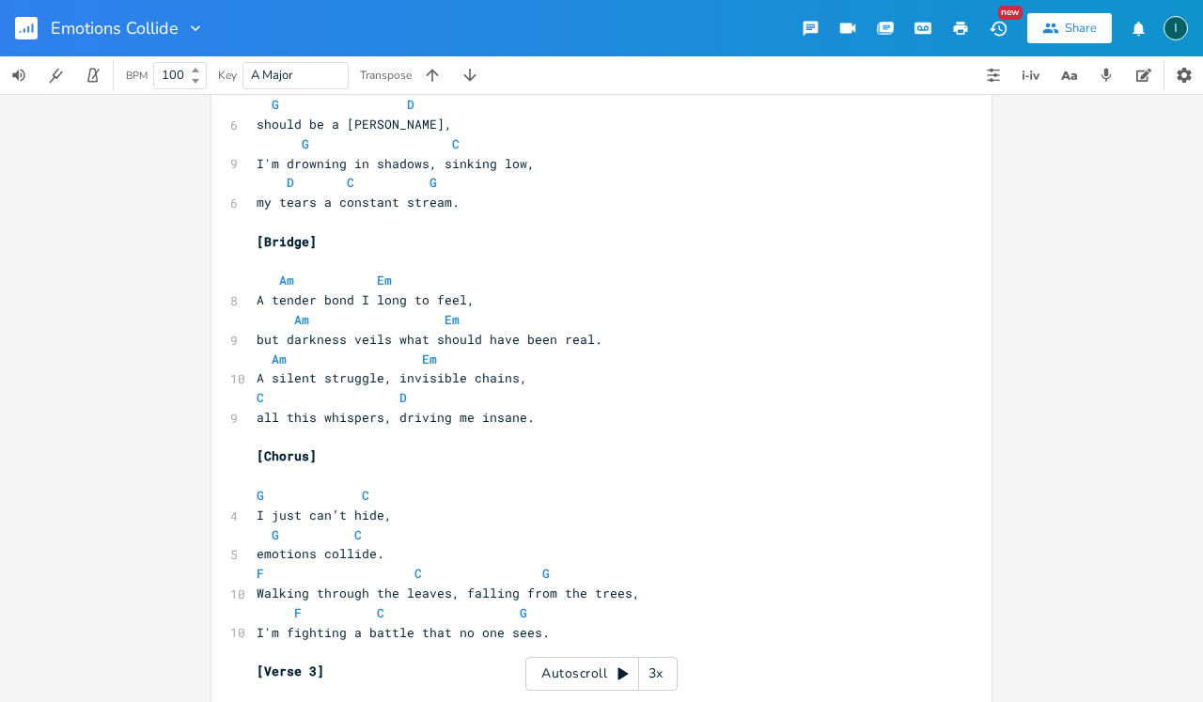
click at [32, 27] on icon "button" at bounding box center [33, 28] width 2 height 9
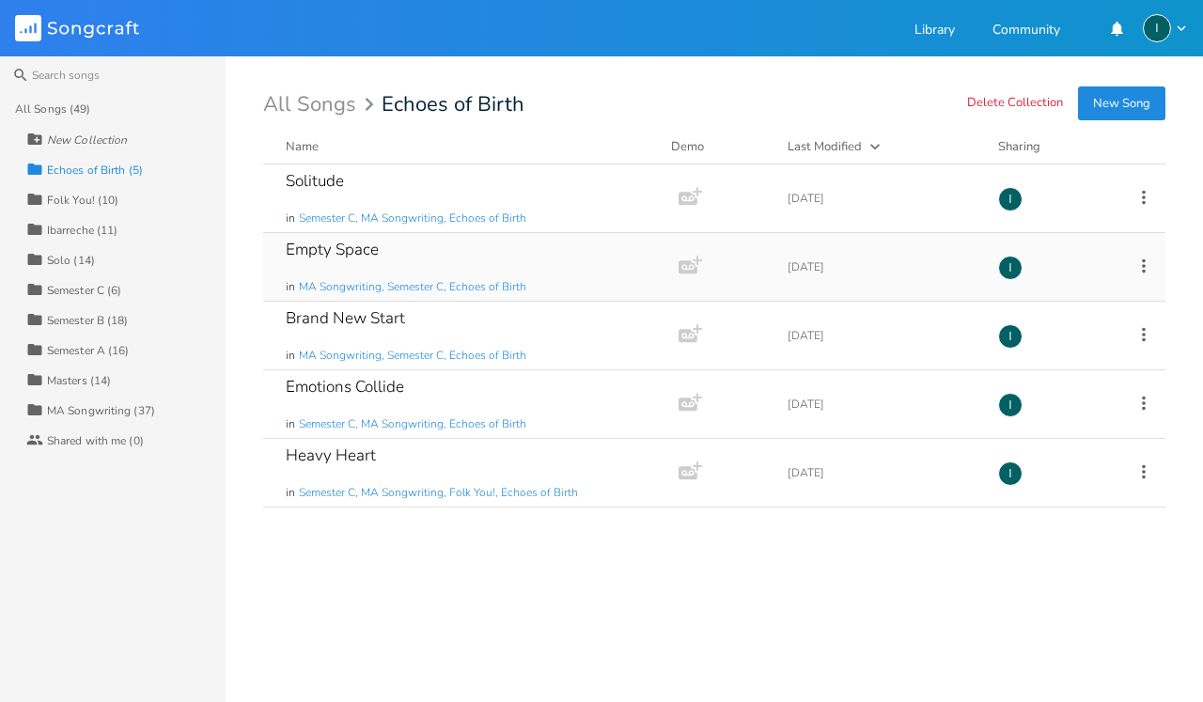
click at [415, 266] on div "Empty Space in MA Songwriting, Semester C, Echoes of Birth" at bounding box center [467, 267] width 363 height 68
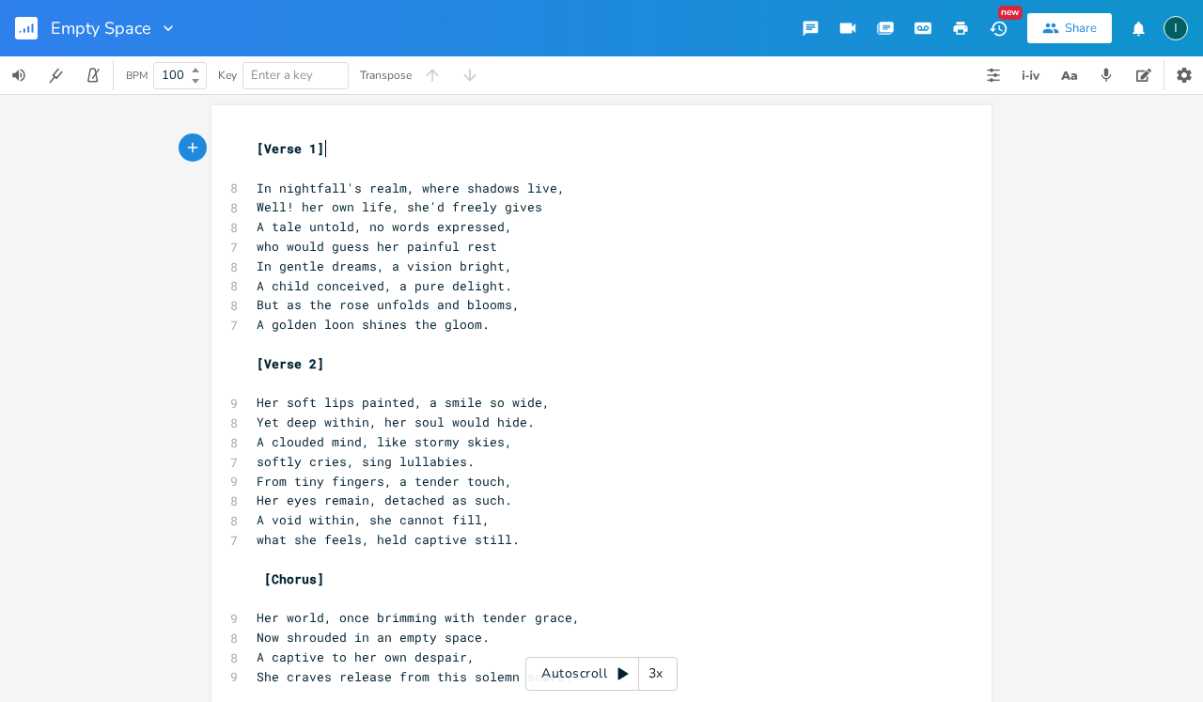
scroll to position [0, 1]
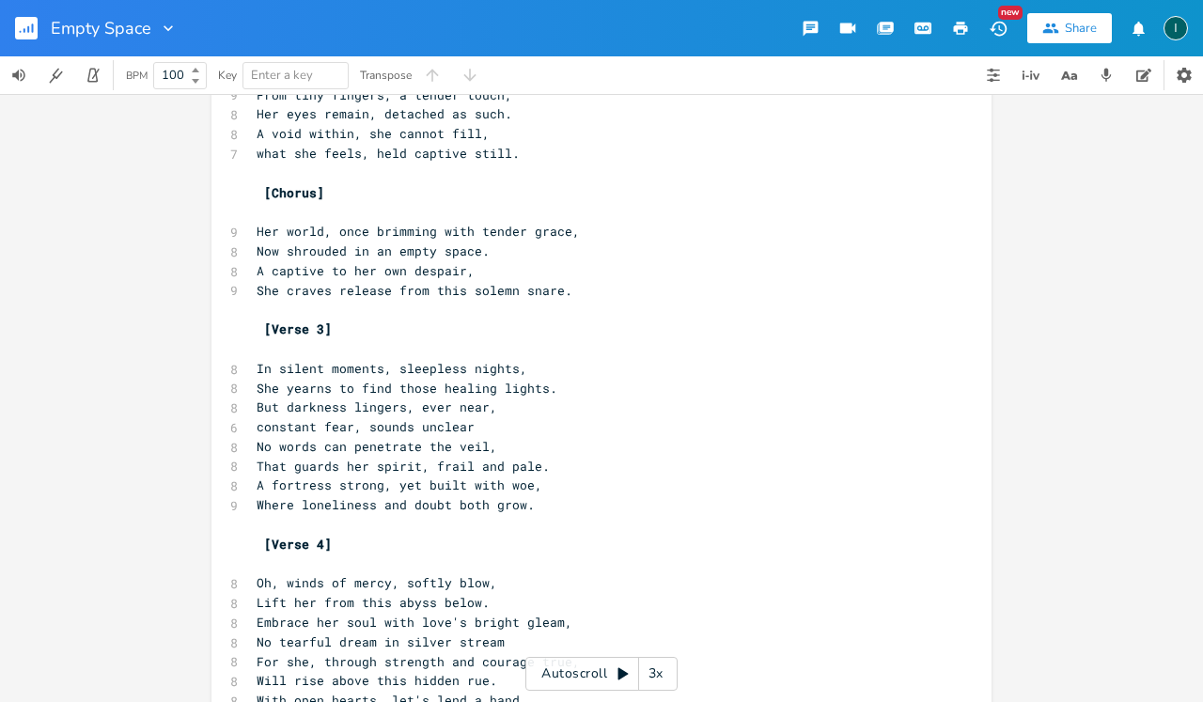
type textarea "In nightfall's realm, where shadows live, Well! her own life, she'd freely give…"
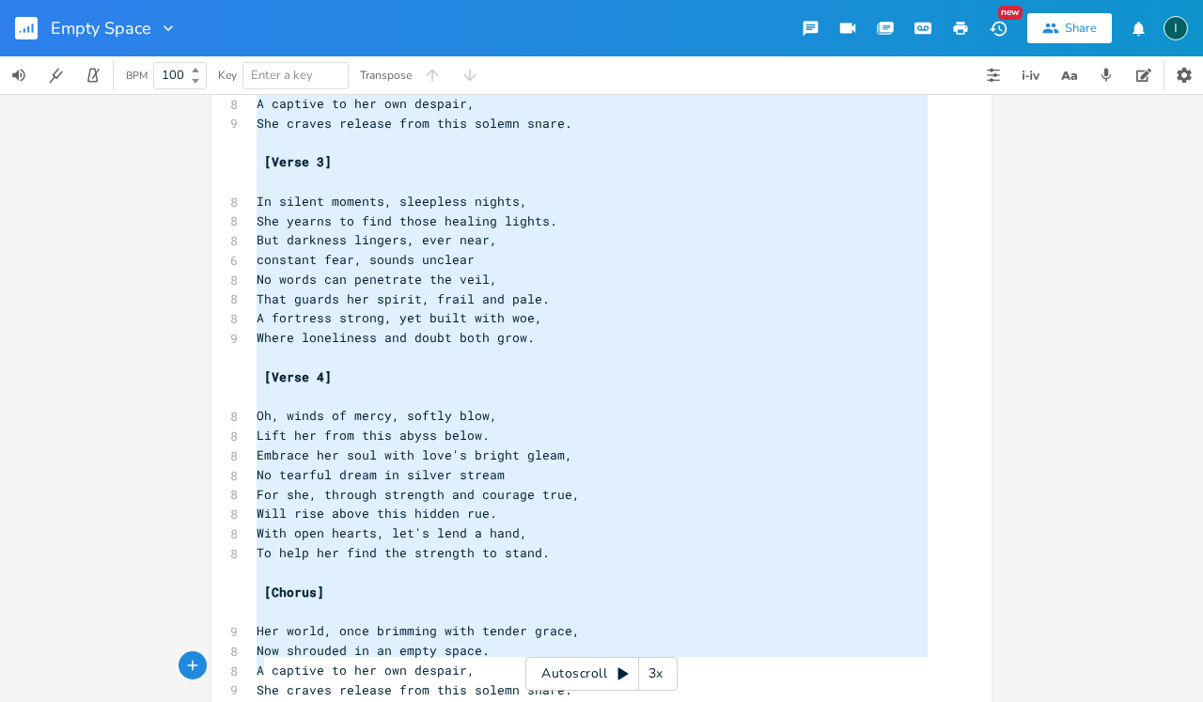
scroll to position [0, 0]
drag, startPoint x: 251, startPoint y: 183, endPoint x: 522, endPoint y: 701, distance: 584.5
click at [522, 701] on div "x [Verse 1] ​ 8 In nightfall's realm, where shadows live, 8 Well! her own life,…" at bounding box center [616, 167] width 726 height 1170
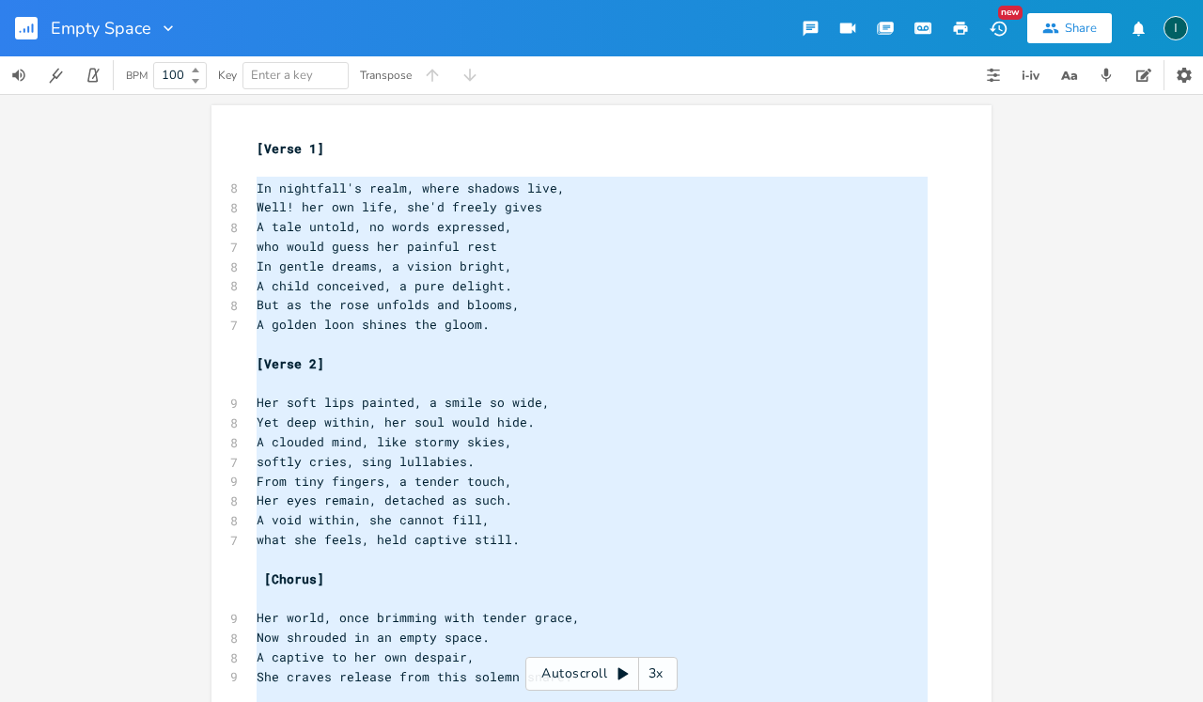
click at [253, 141] on pre "[Verse 1]" at bounding box center [592, 149] width 679 height 20
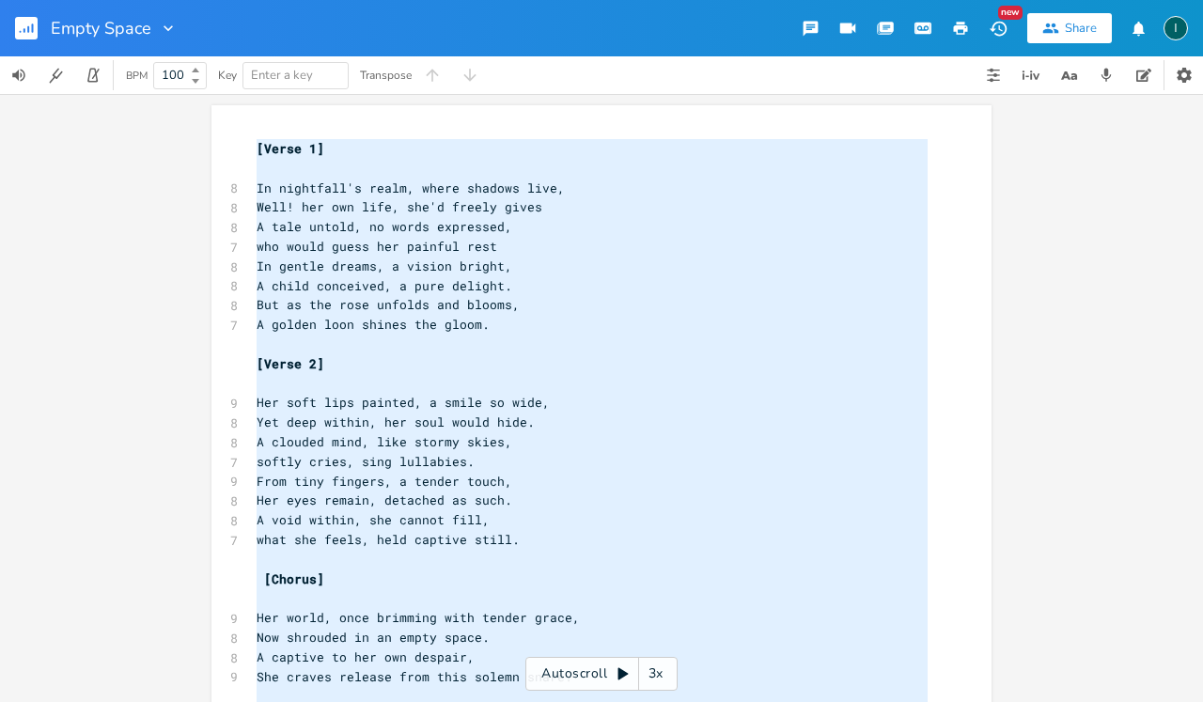
scroll to position [554, 0]
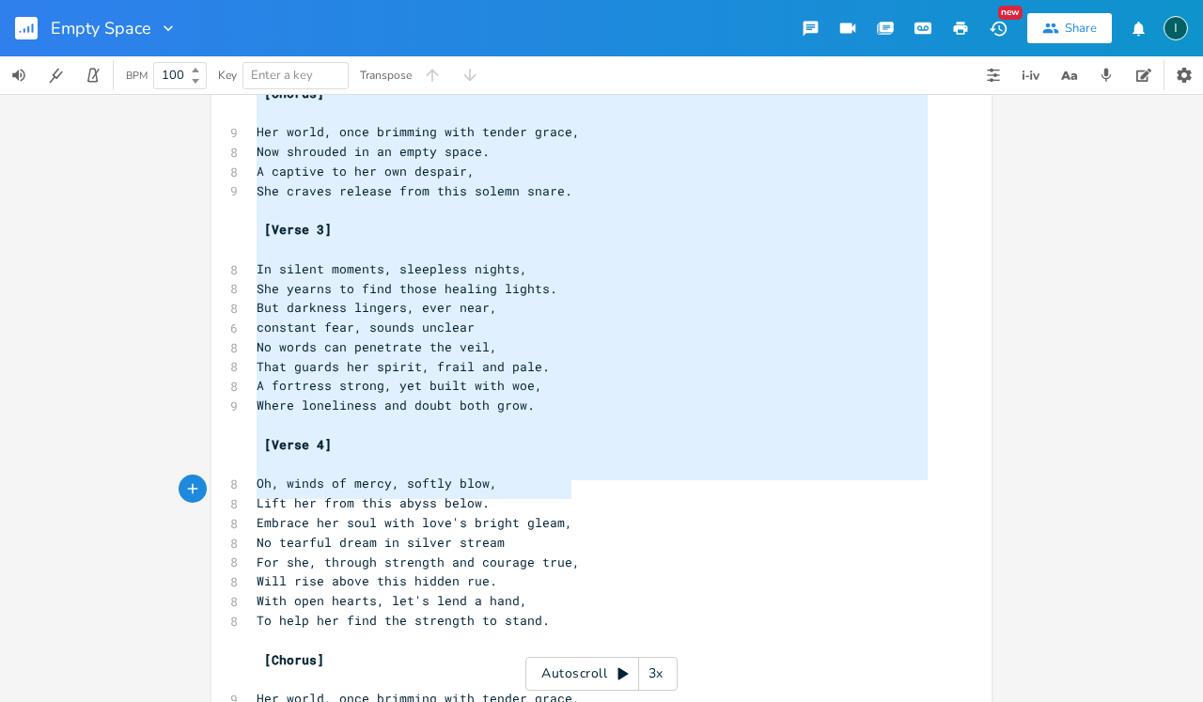
type textarea "[Verse 1] In nightfall's realm, where shadows live, Well! her own life, she'd f…"
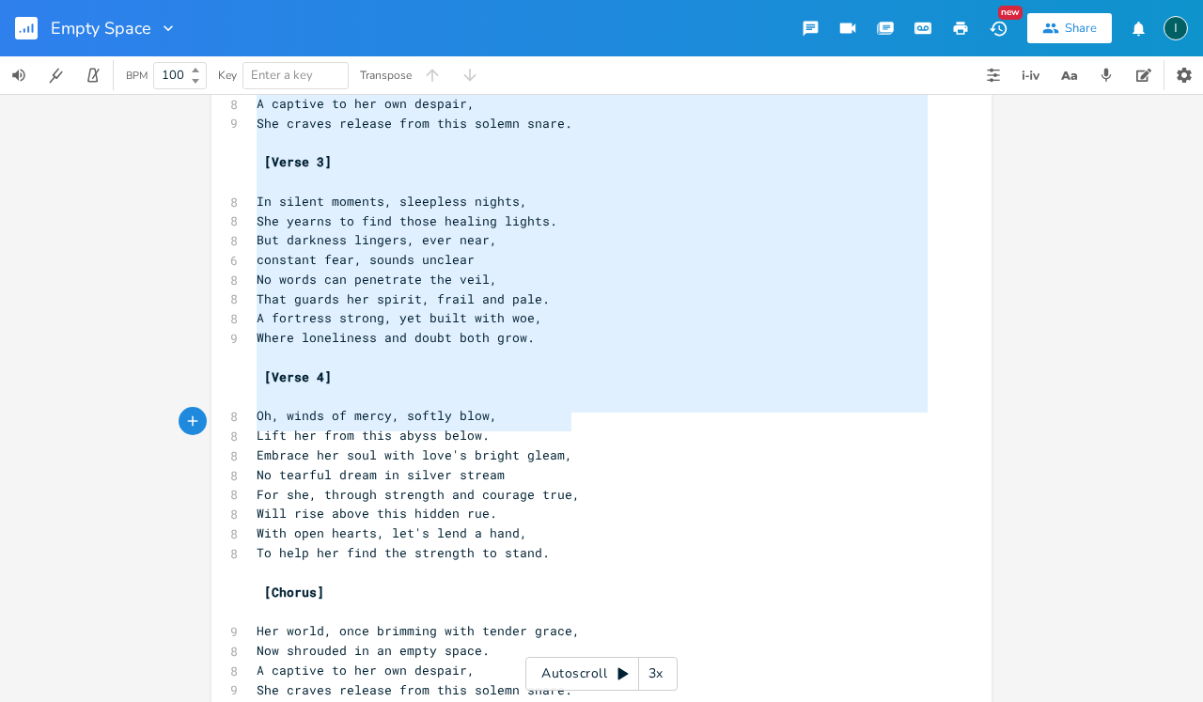
scroll to position [0, 0]
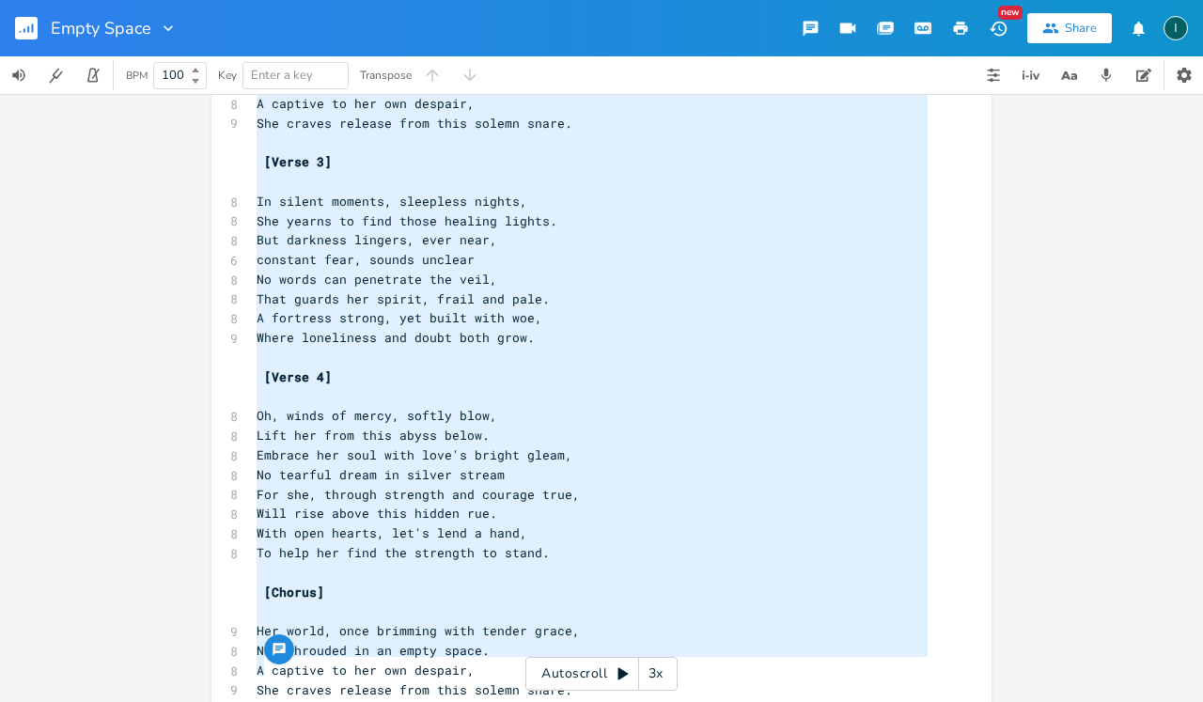
drag, startPoint x: 247, startPoint y: 141, endPoint x: 626, endPoint y: 701, distance: 676.4
click at [626, 701] on div "x [Verse 1] ​ 8 In nightfall's realm, where shadows live, 8 Well! her own life,…" at bounding box center [616, 167] width 726 height 1170
click at [739, 348] on pre at bounding box center [592, 358] width 679 height 20
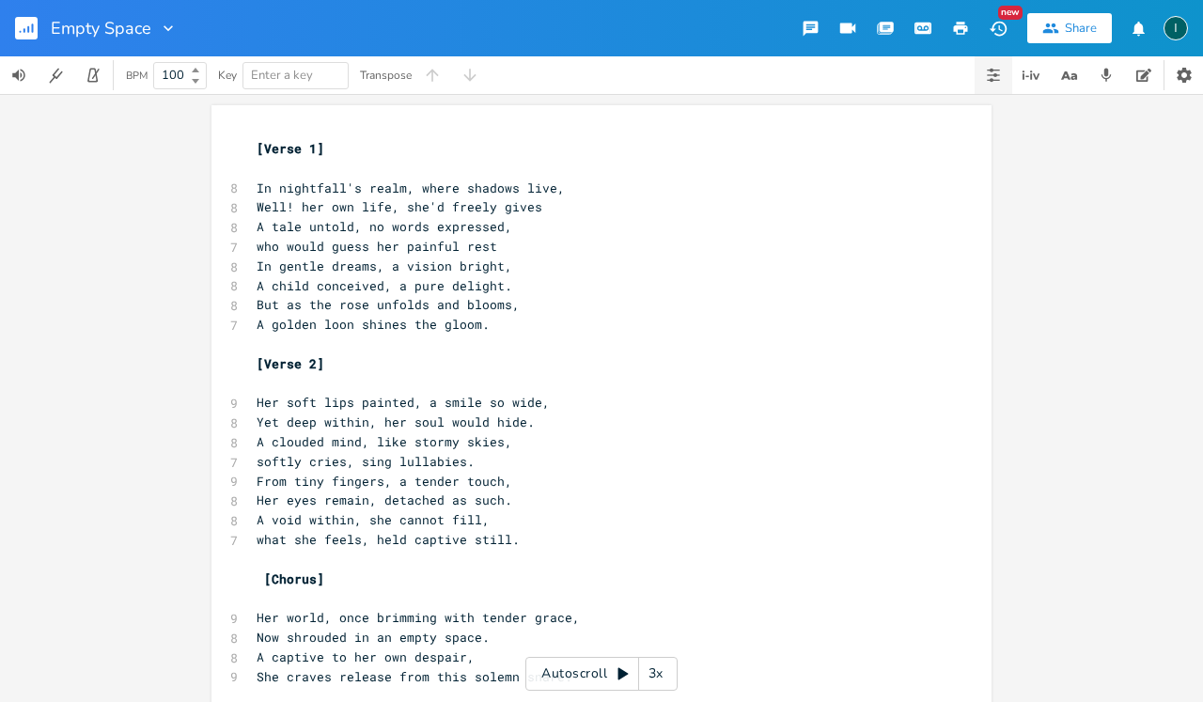
scroll to position [236, 0]
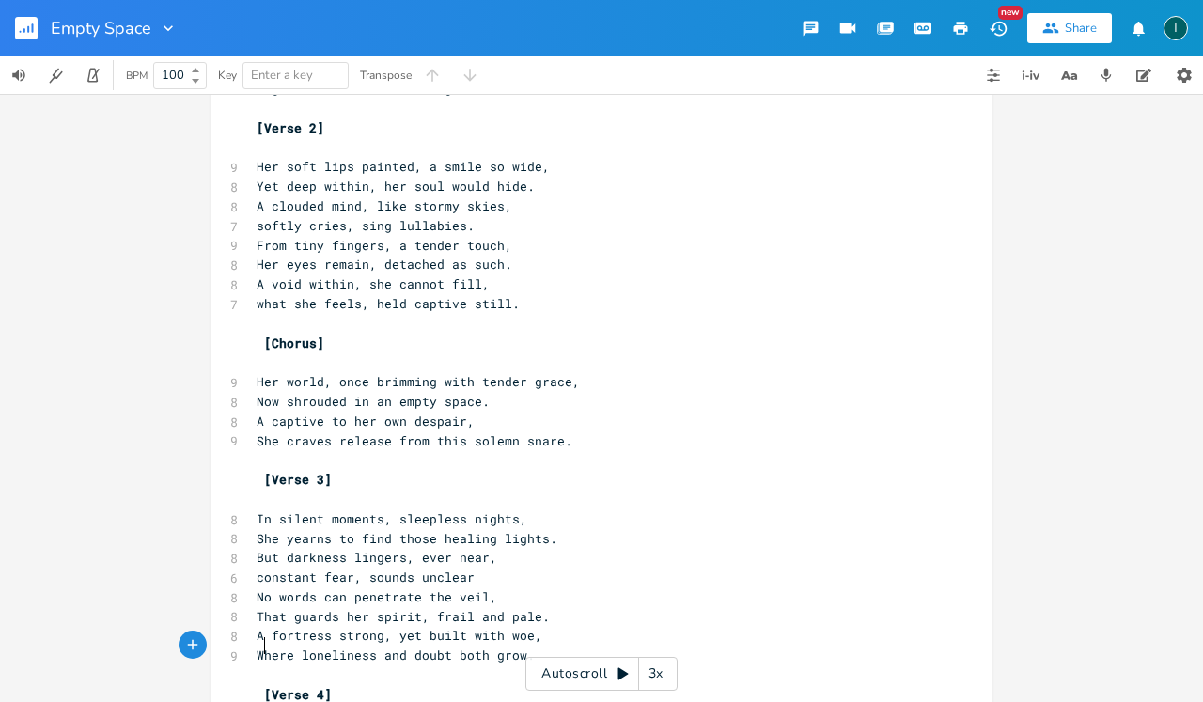
click at [419, 237] on span "From tiny fingers, a tender touch," at bounding box center [385, 245] width 256 height 17
click at [33, 34] on rect "button" at bounding box center [26, 28] width 23 height 23
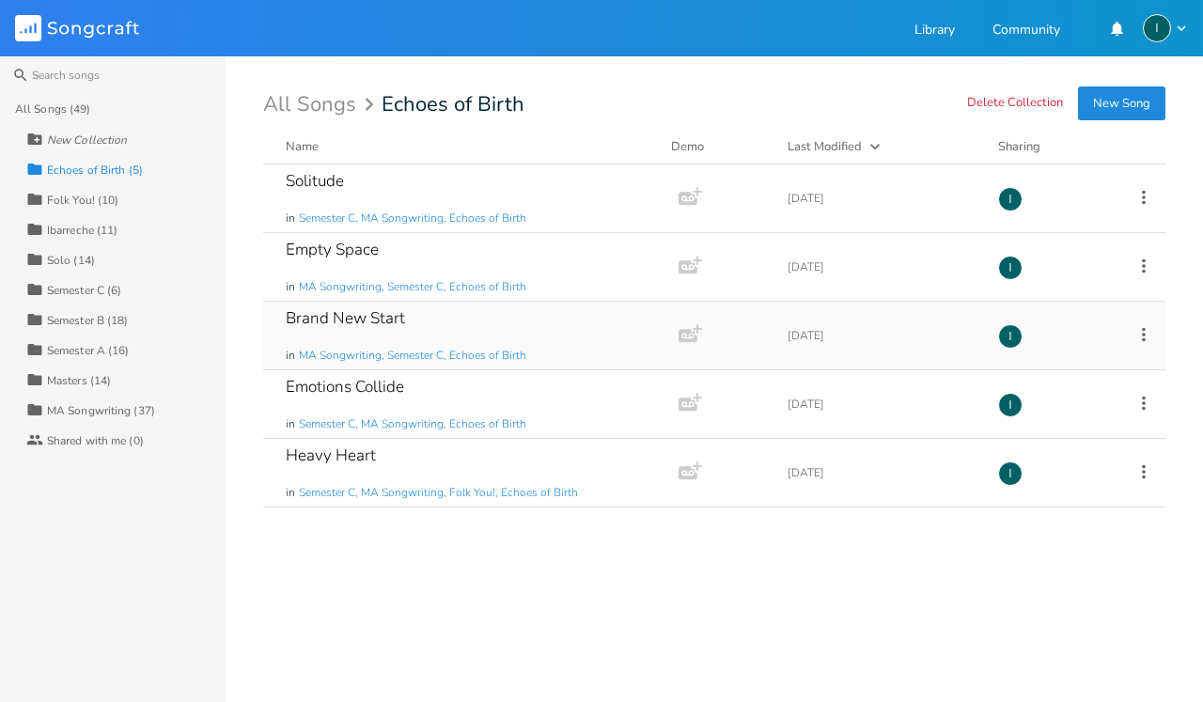
click at [385, 315] on div "Brand New Start" at bounding box center [345, 318] width 119 height 16
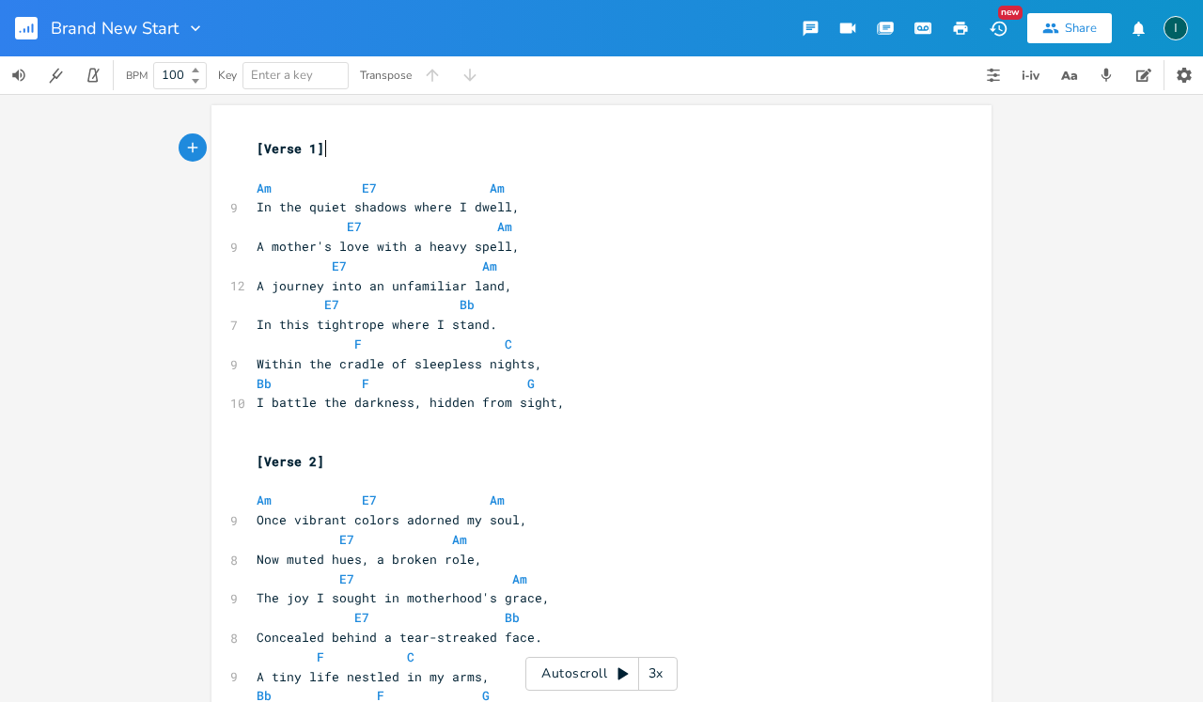
scroll to position [0, 1]
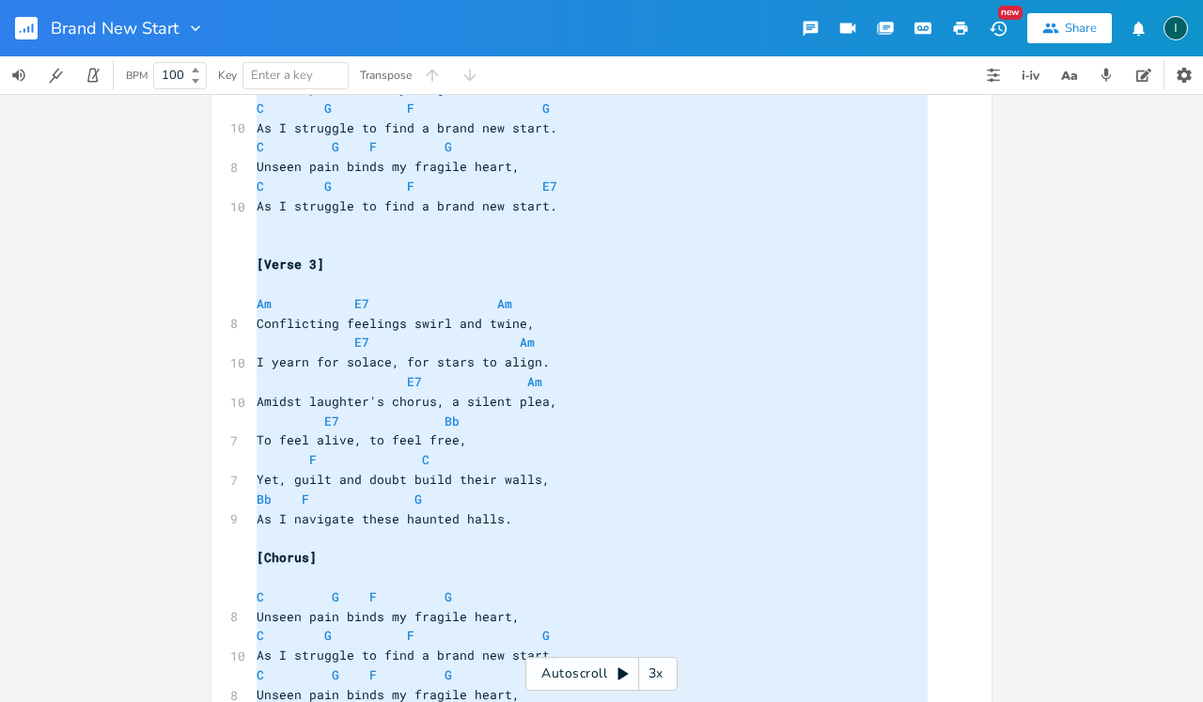
type textarea "Am E7 Am In the quiet shadows where I dwell, E7 Am A mother's love with a heavy…"
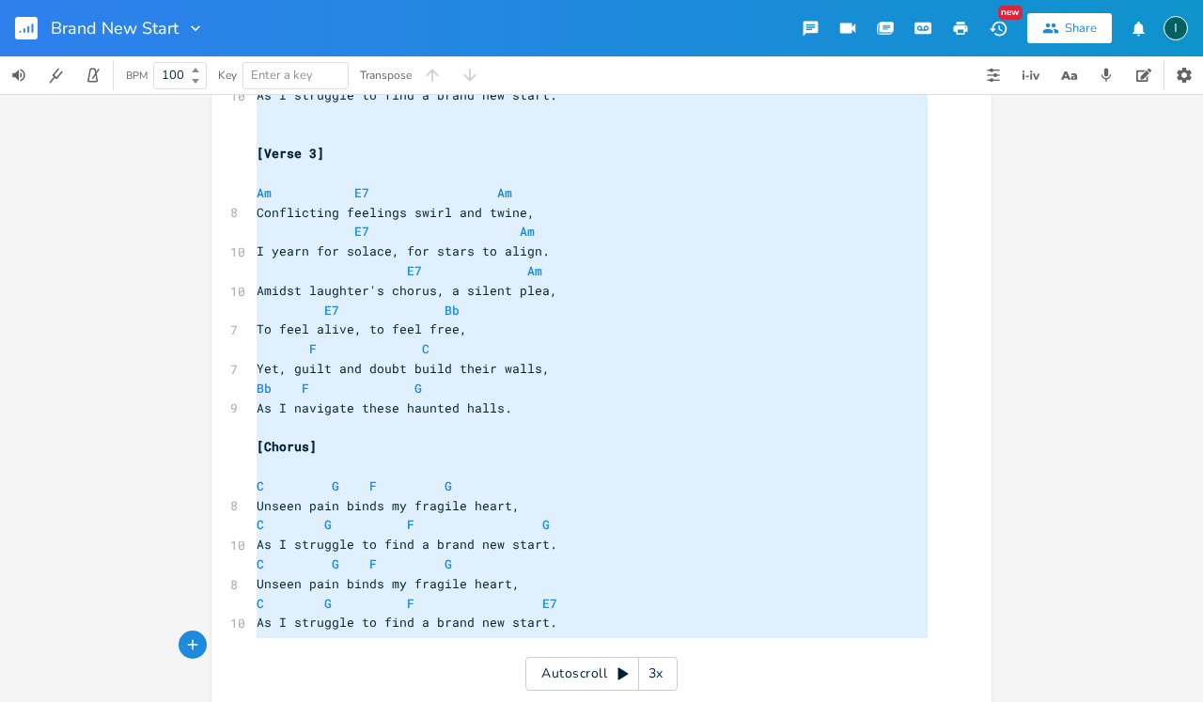
scroll to position [0, 0]
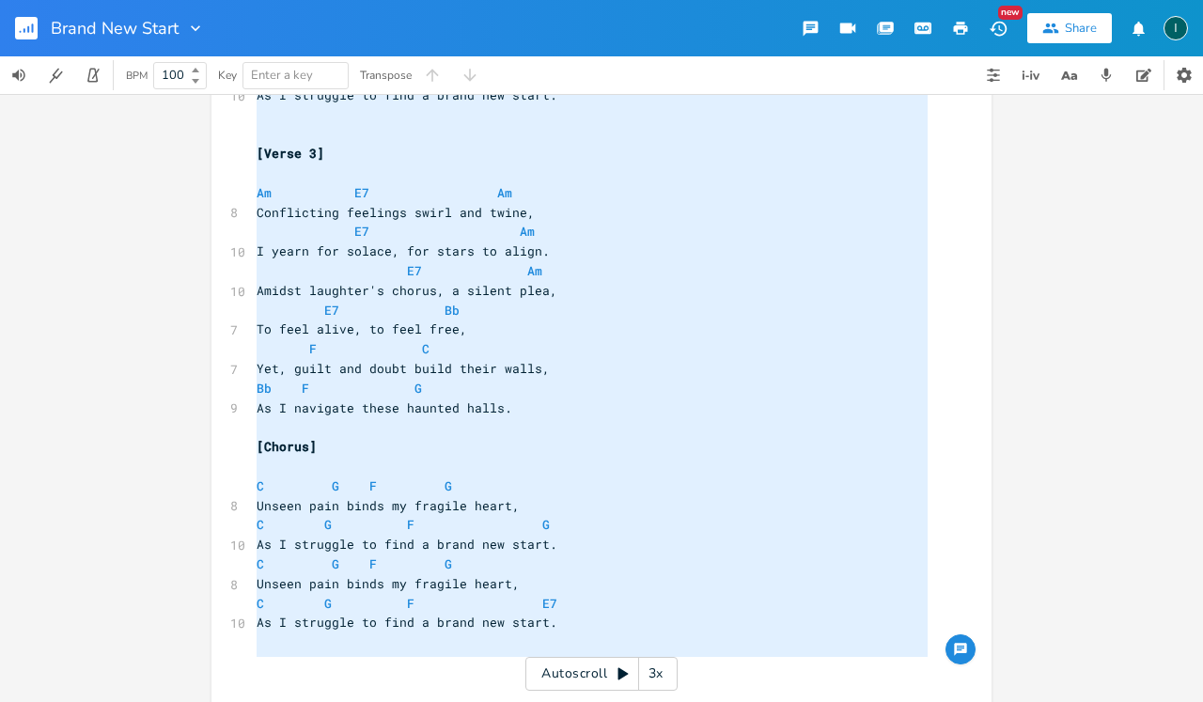
drag, startPoint x: 247, startPoint y: 181, endPoint x: 432, endPoint y: 701, distance: 552.8
click at [432, 701] on div "x [Verse 1] ​ Am E7 Am 9 In the quiet shadows where I dwell, E7 Am 9 A mother's…" at bounding box center [616, 31] width 726 height 1463
click at [604, 359] on pre "Yet, guilt and doubt build their walls," at bounding box center [592, 369] width 679 height 20
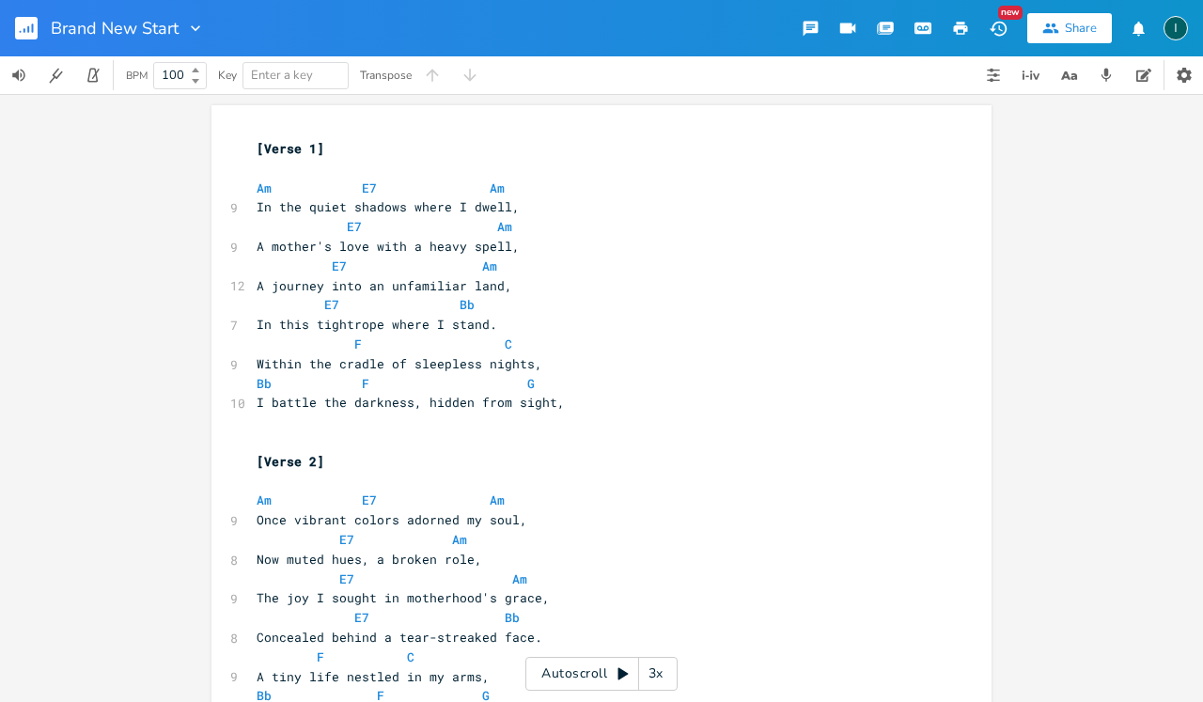
scroll to position [518, 0]
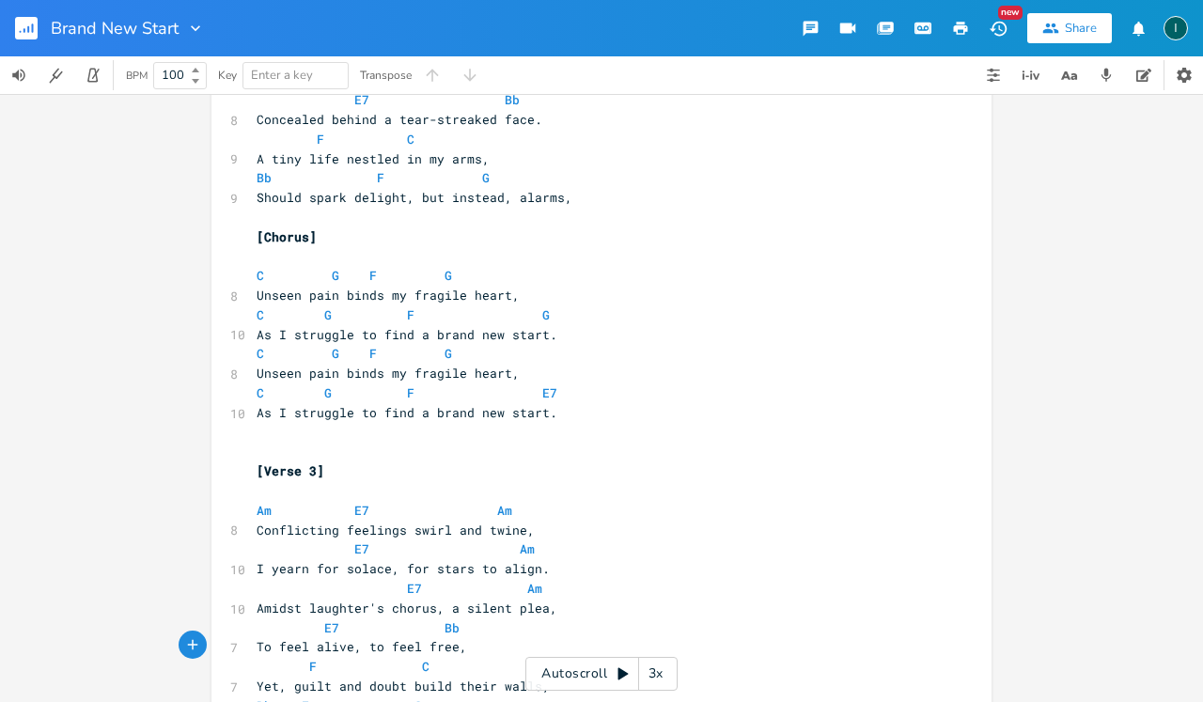
click at [19, 24] on rect "button" at bounding box center [26, 28] width 23 height 23
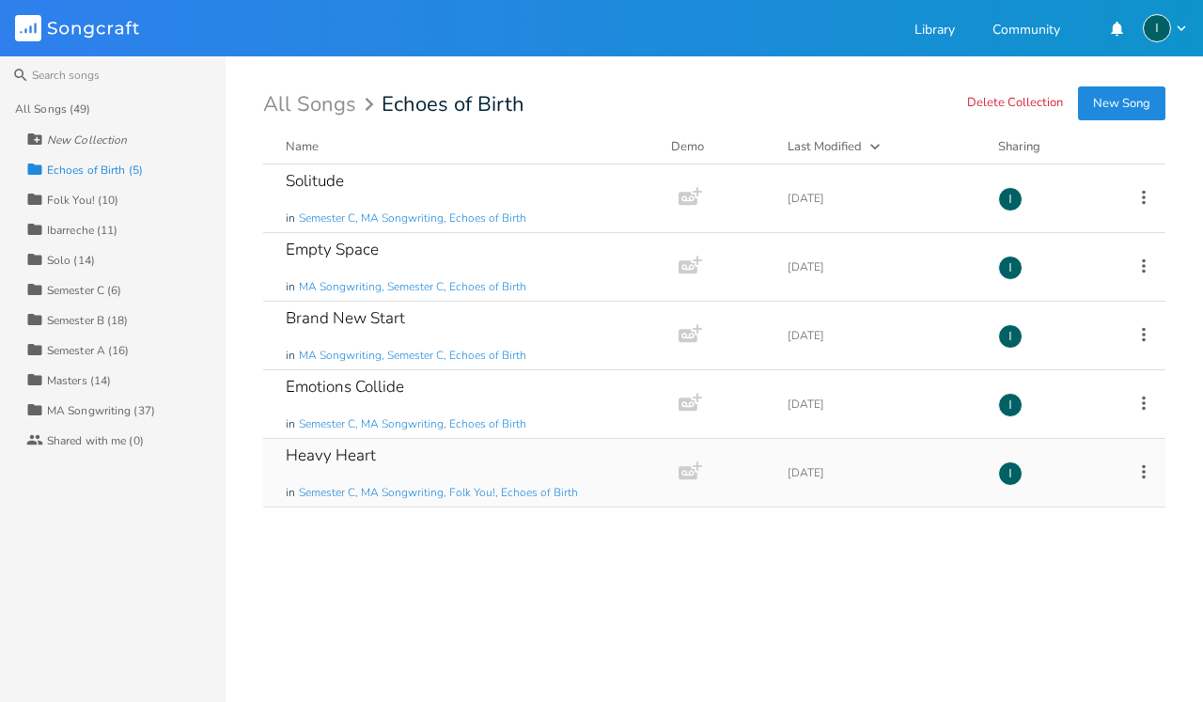
click at [460, 463] on div "Heavy Heart in Semester C, MA Songwriting, Folk You!, Echoes of Birth" at bounding box center [467, 473] width 363 height 68
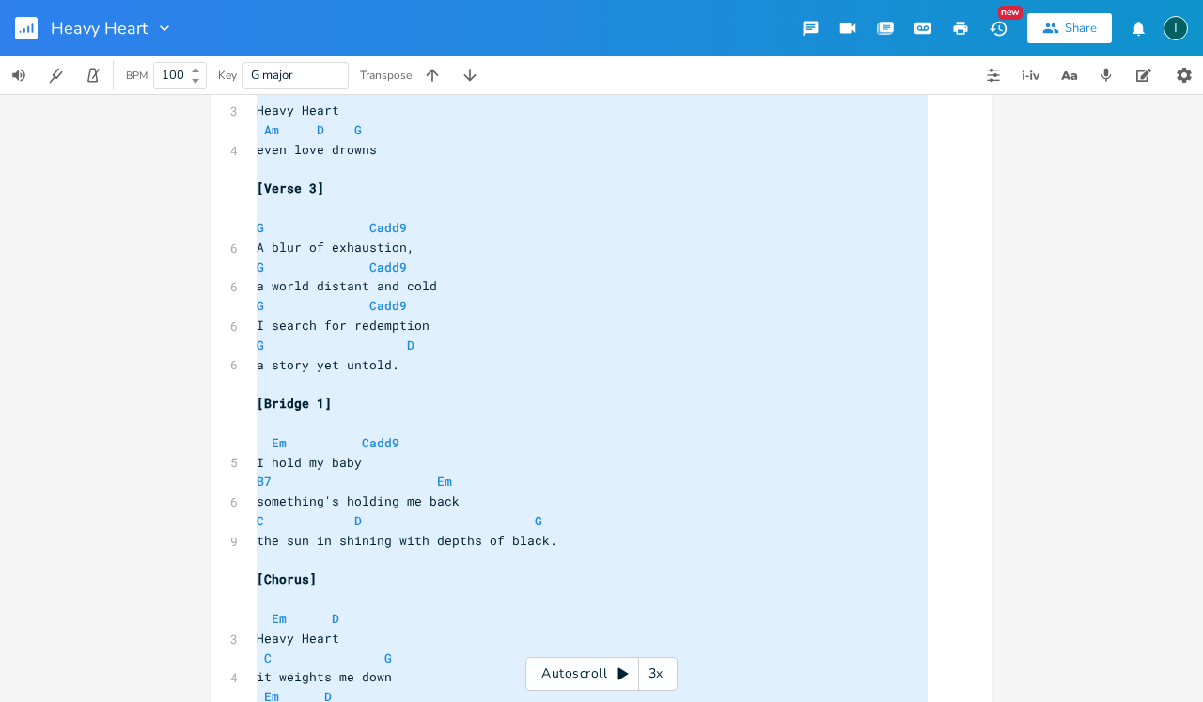
scroll to position [1007, 0]
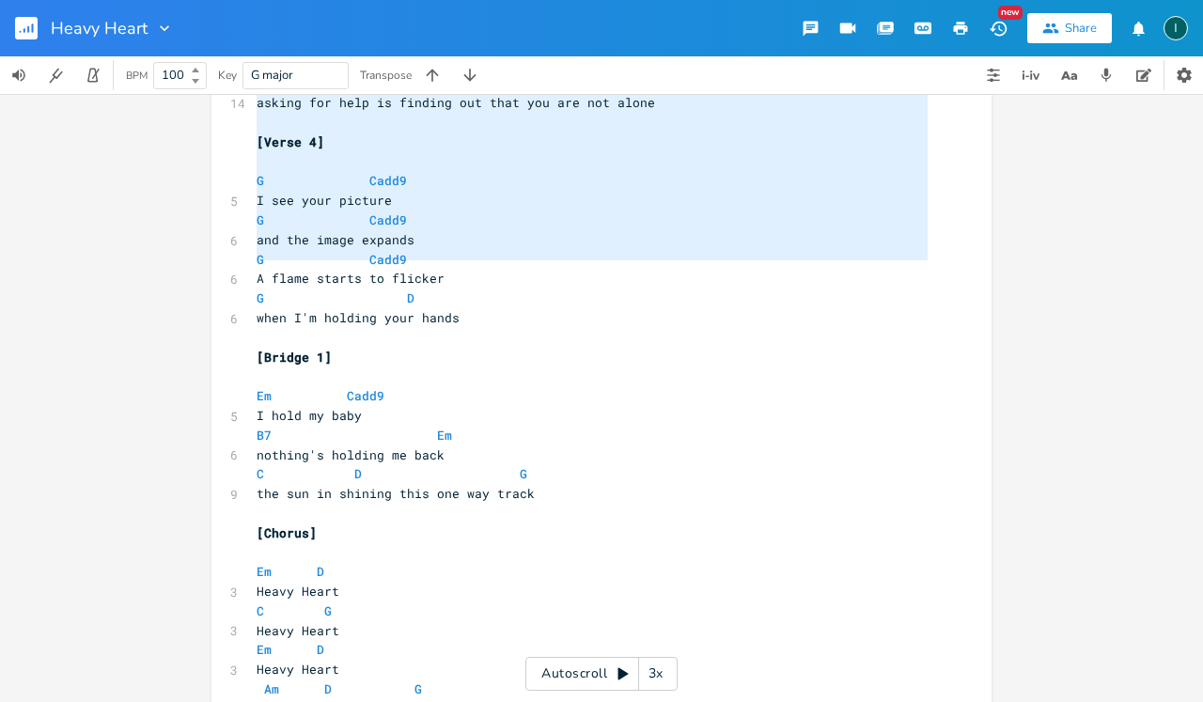
type textarea "G Cadd9 Days blend together, G Cadd9 my smile is a lie G Cadd9 got wings withou…"
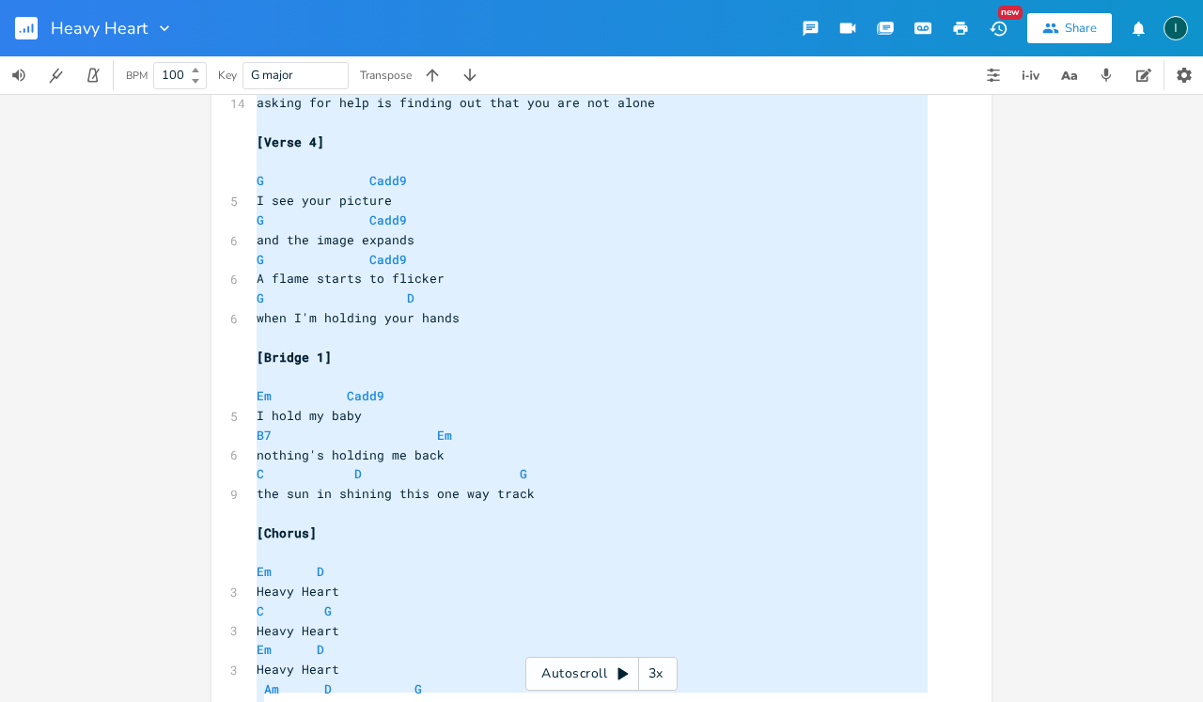
scroll to position [0, 0]
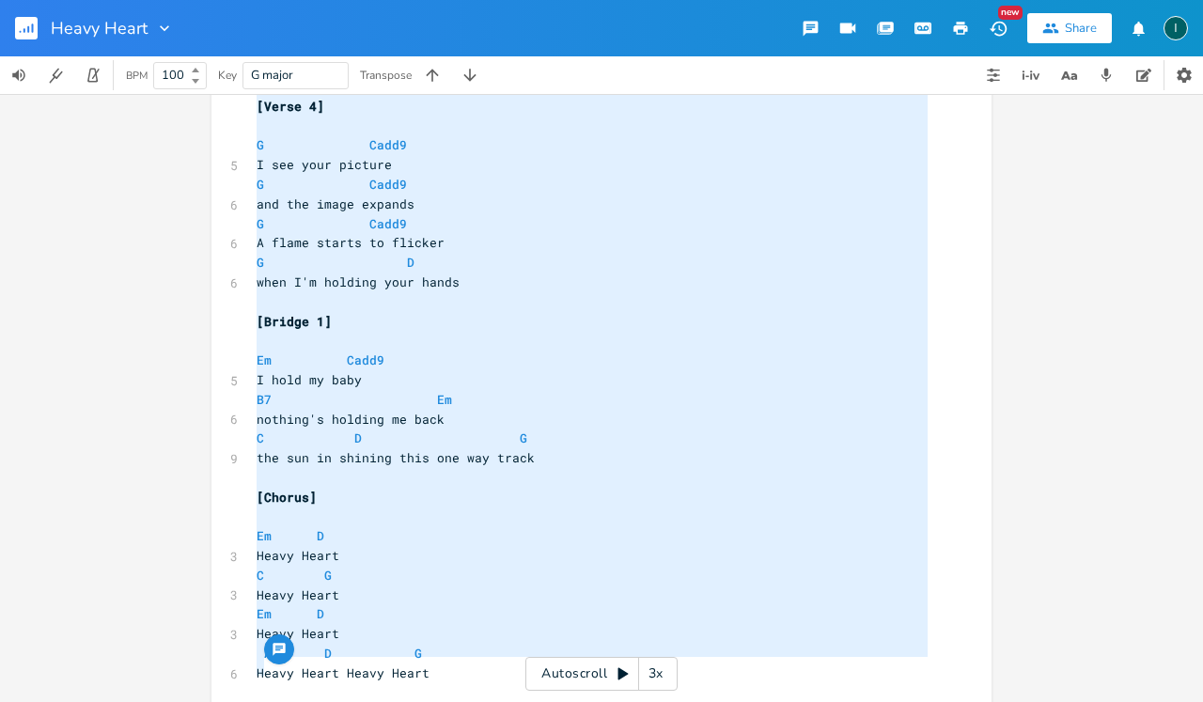
drag, startPoint x: 248, startPoint y: 181, endPoint x: 455, endPoint y: 701, distance: 560.4
click at [664, 410] on pre "nothing's holding me back" at bounding box center [592, 420] width 679 height 20
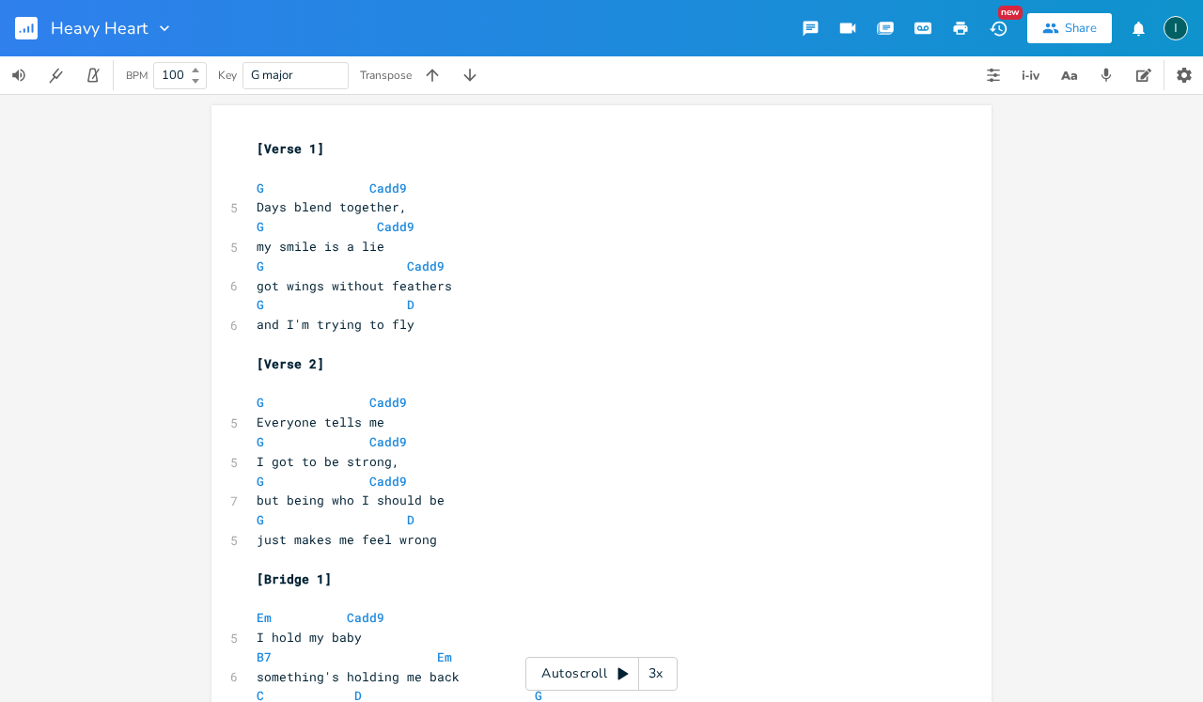
scroll to position [1308, 0]
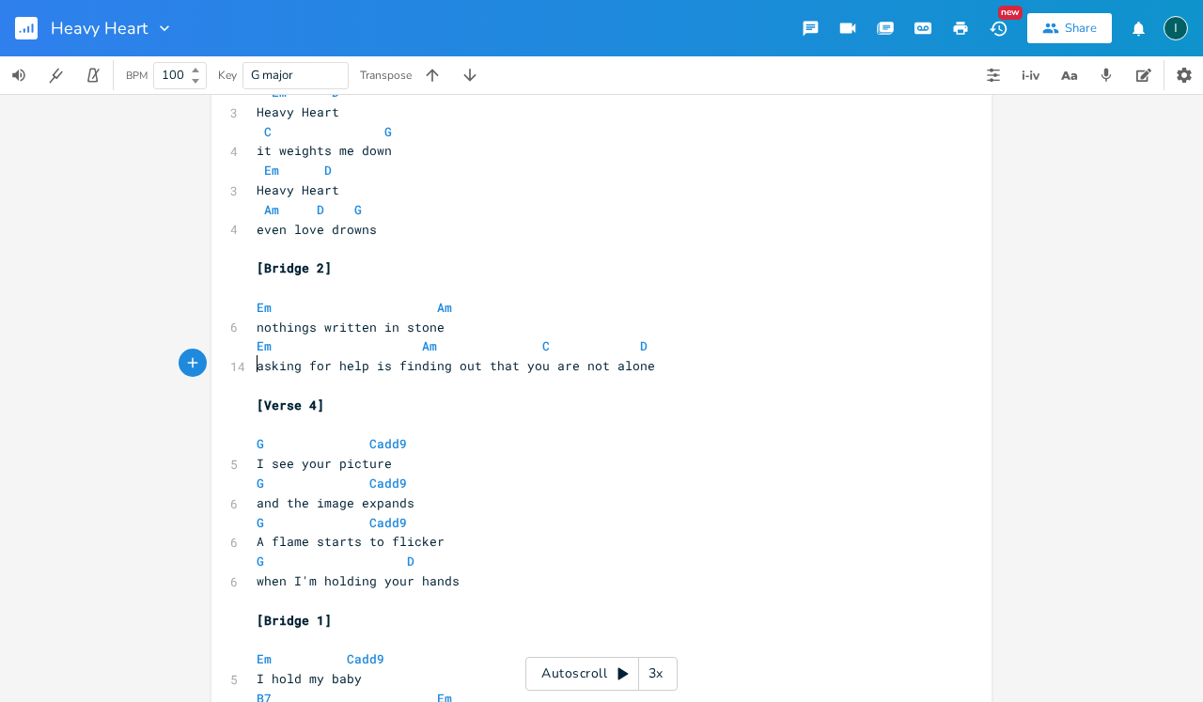
click at [562, 416] on pre "​" at bounding box center [592, 426] width 679 height 20
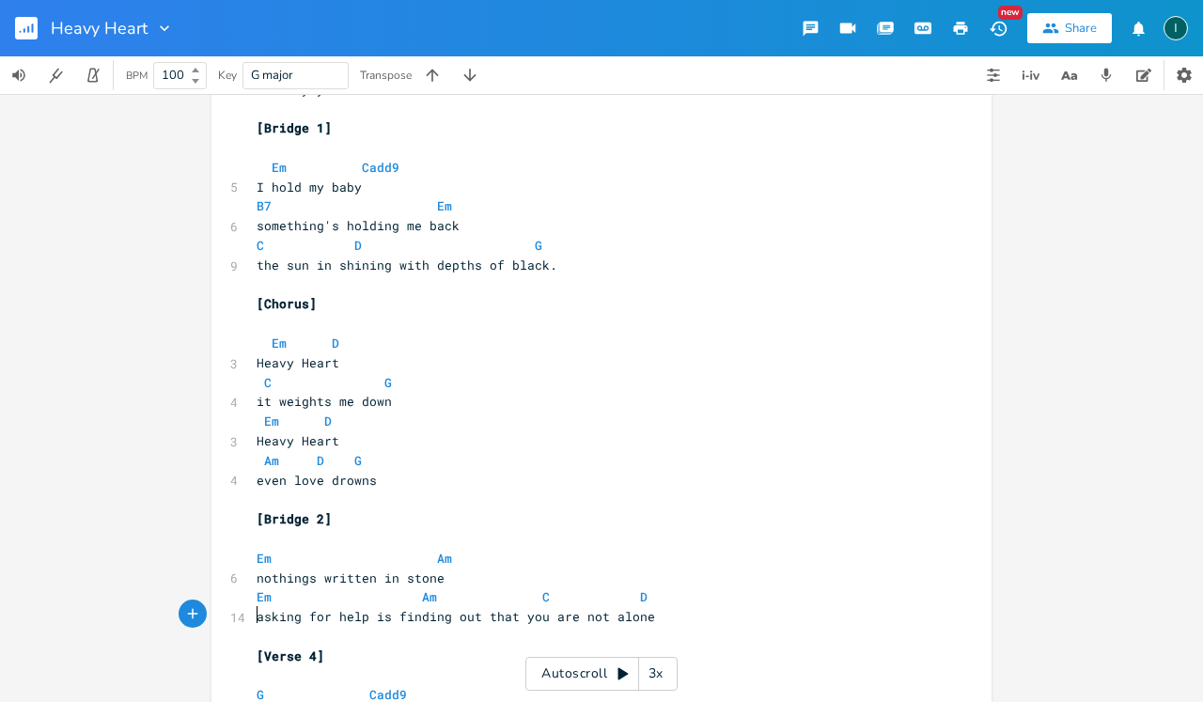
scroll to position [1059, 0]
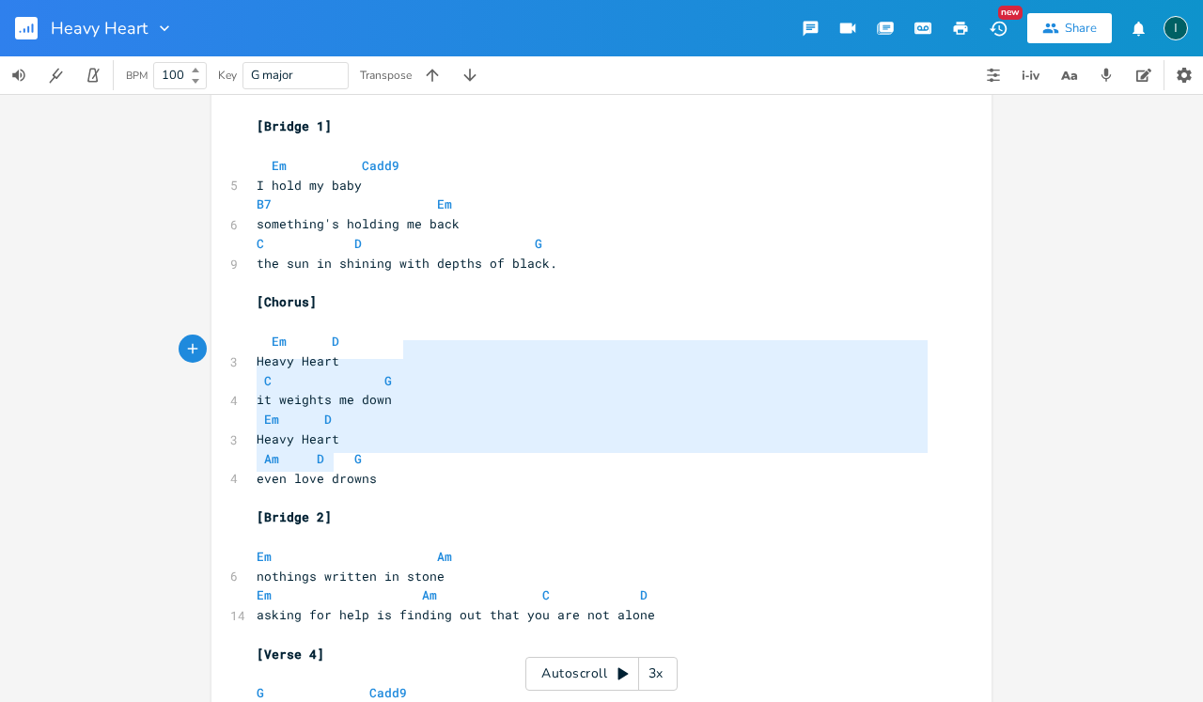
type textarea "even love drowns [Bridge 2]"
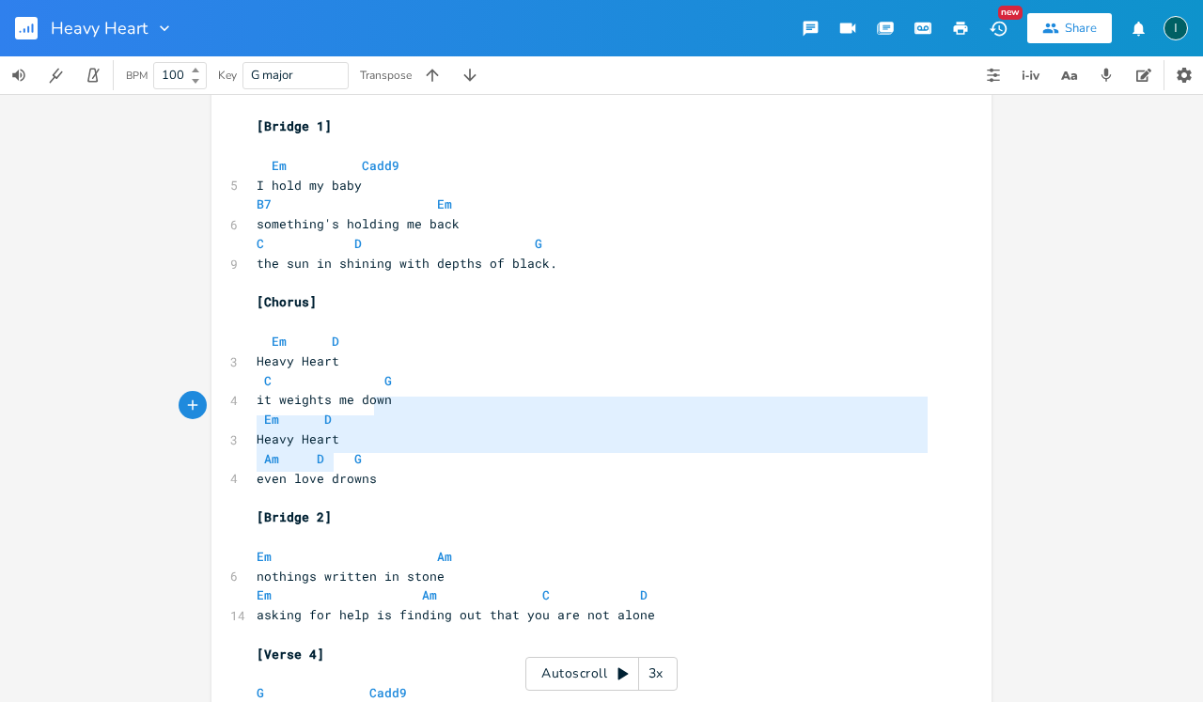
drag, startPoint x: 657, startPoint y: 456, endPoint x: 654, endPoint y: 414, distance: 42.4
click at [654, 414] on div "[Verse 1] ​ G Cadd9 5 Days blend together, G Cadd9 5 my smile is a lie G Cadd9 …" at bounding box center [592, 195] width 679 height 2229
click at [649, 352] on pre "Heavy Heart" at bounding box center [592, 362] width 679 height 20
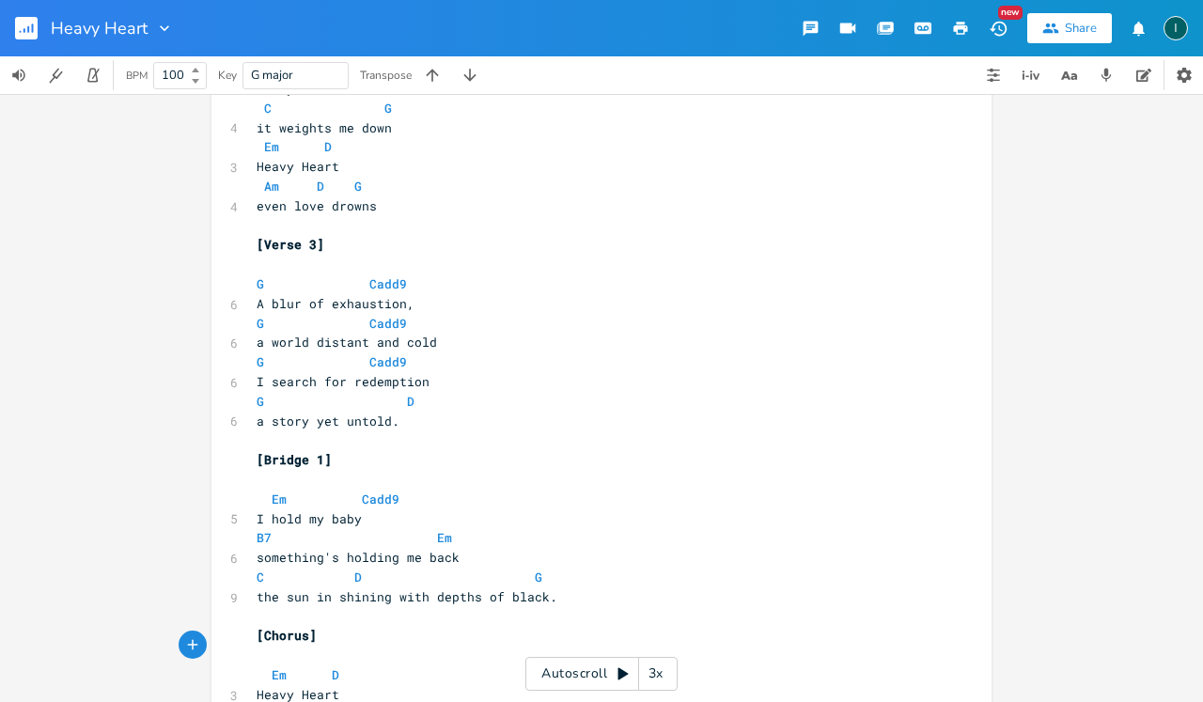
scroll to position [0, 0]
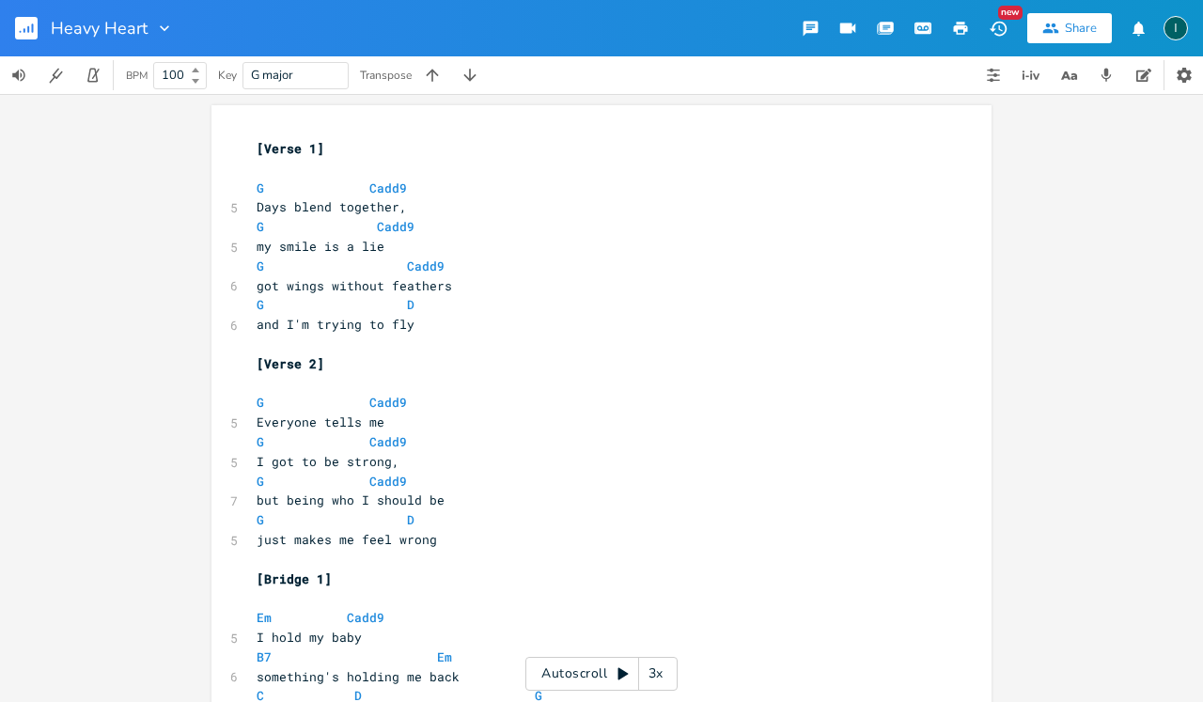
click at [27, 37] on rect "button" at bounding box center [26, 28] width 23 height 23
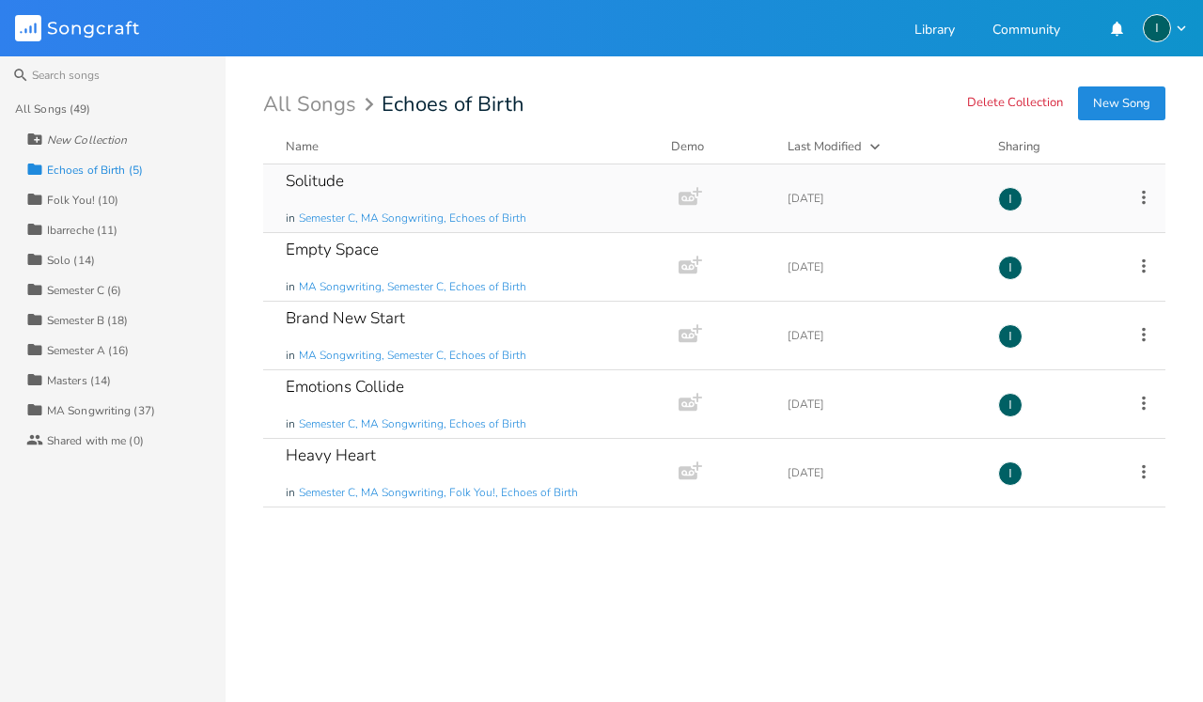
click at [342, 178] on div "Solitude" at bounding box center [315, 181] width 58 height 16
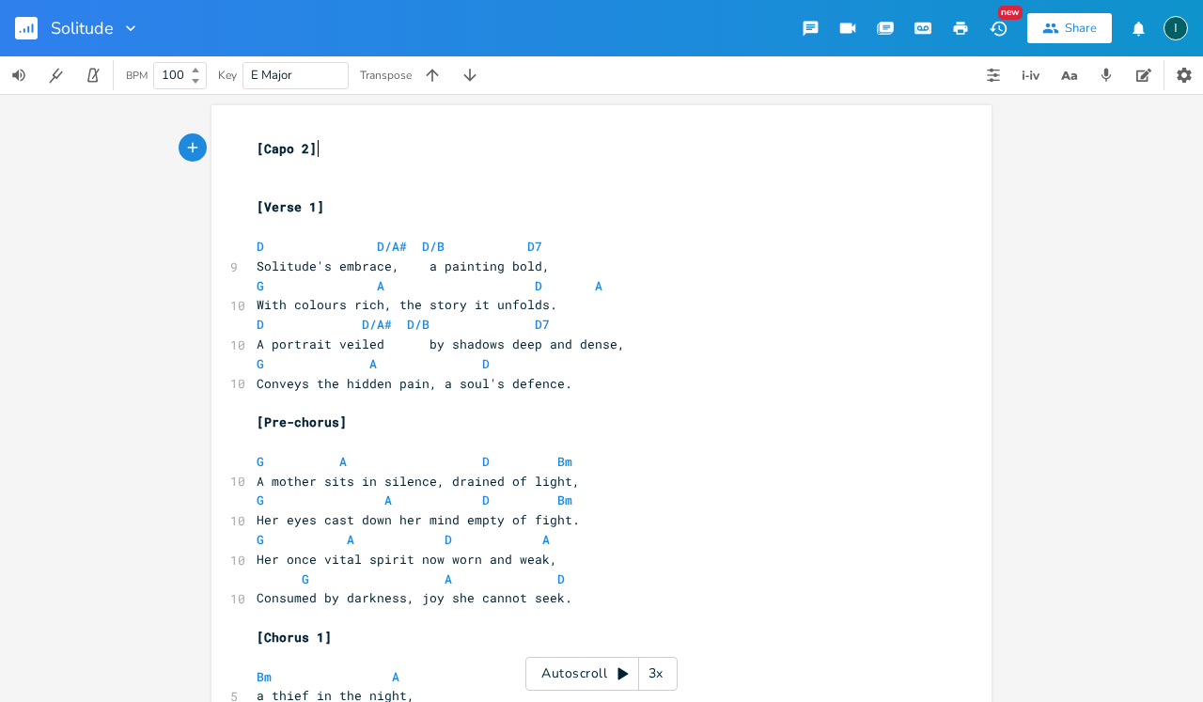
scroll to position [0, 1]
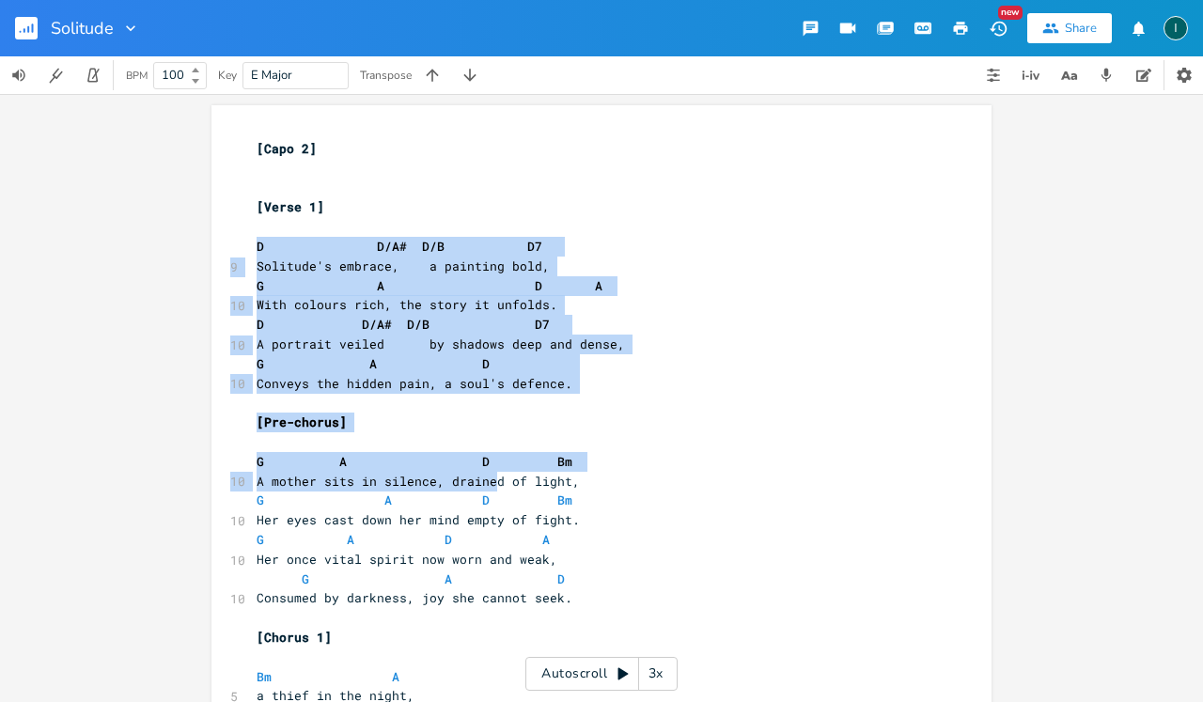
drag, startPoint x: 240, startPoint y: 243, endPoint x: 482, endPoint y: 465, distance: 329.4
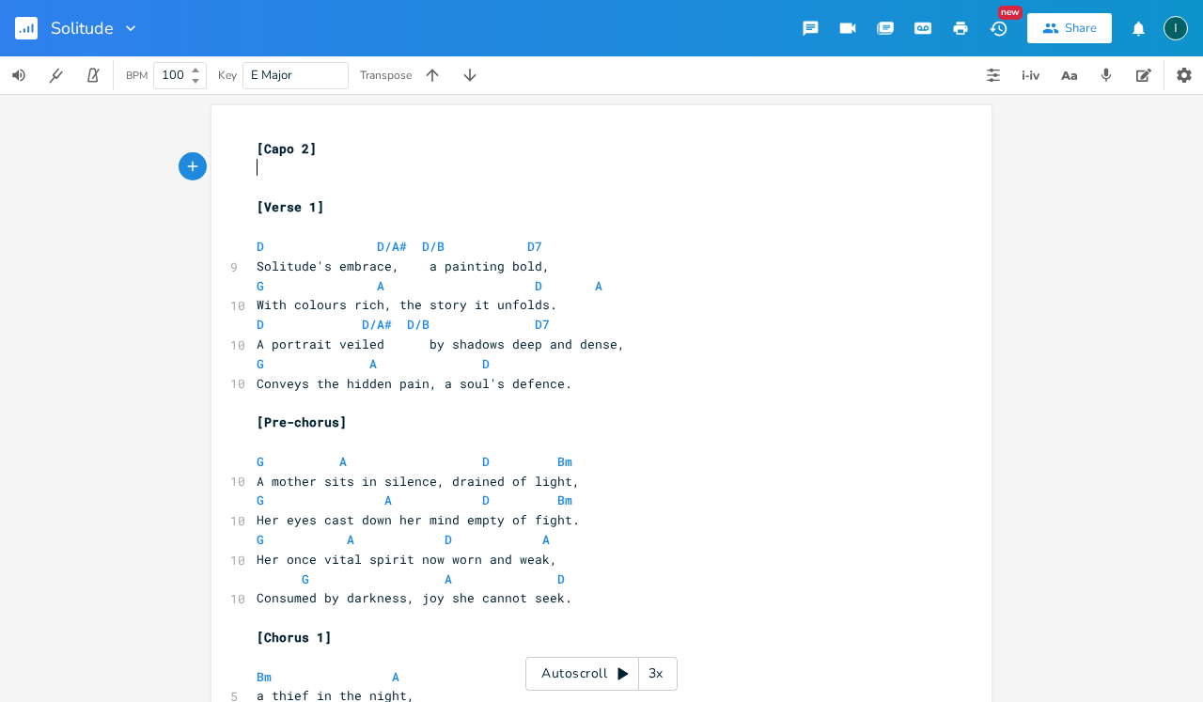
click at [260, 176] on pre "​" at bounding box center [592, 169] width 679 height 20
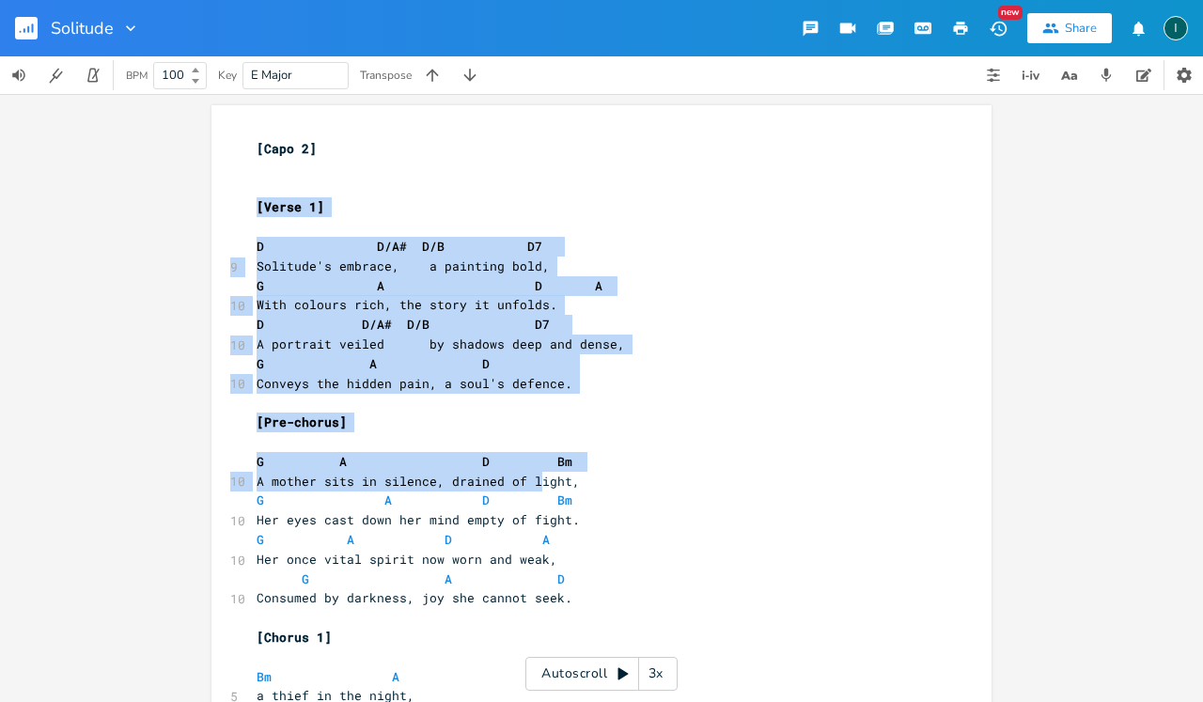
drag, startPoint x: 237, startPoint y: 179, endPoint x: 526, endPoint y: 463, distance: 406.2
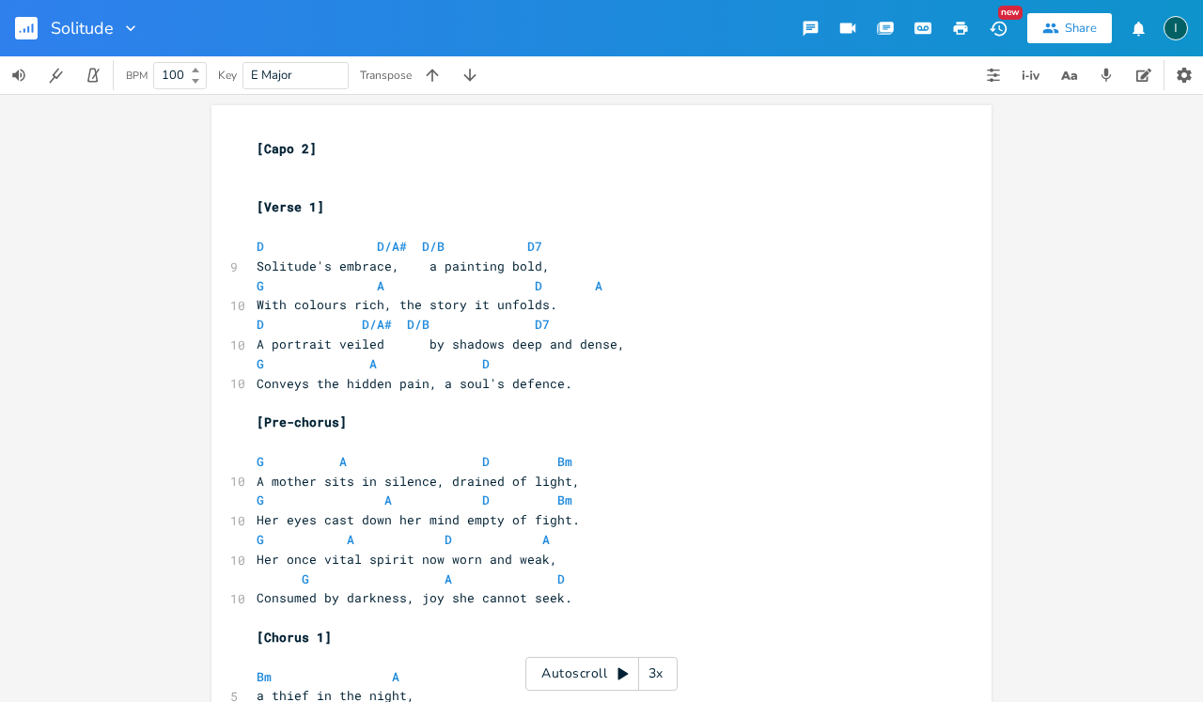
click at [371, 172] on pre "​" at bounding box center [592, 169] width 679 height 20
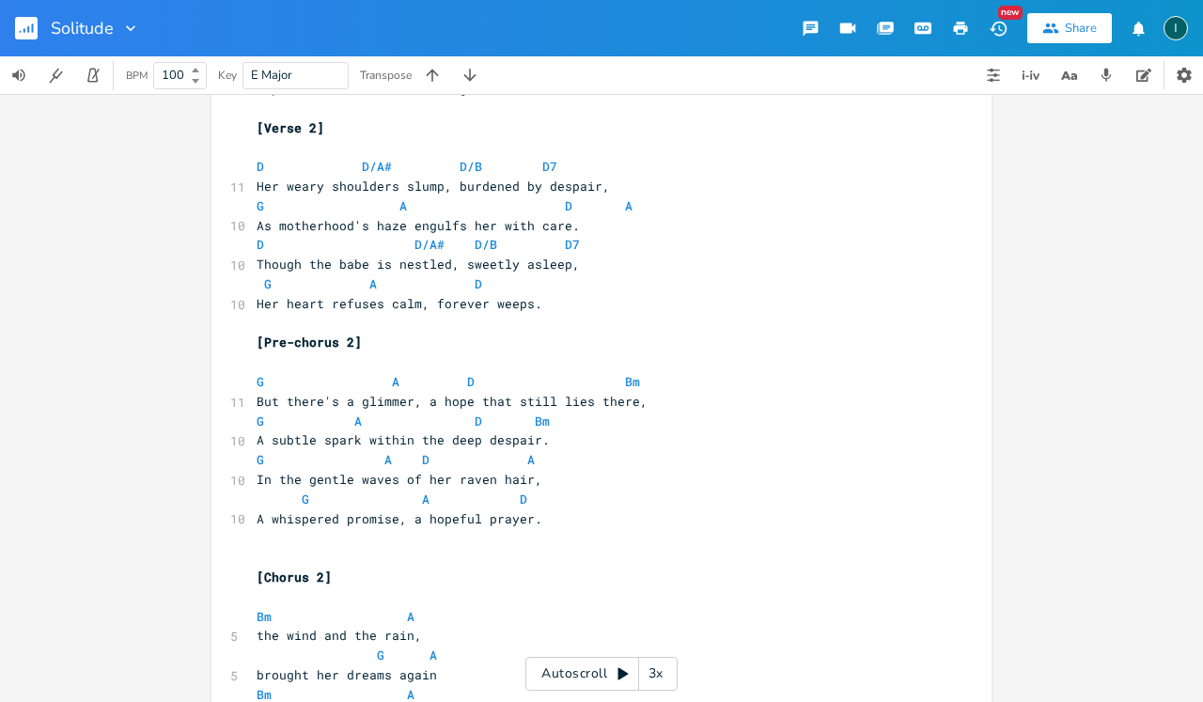
type textarea "[Verse 1] D D/A# D/B D7 Solitude's embrace, a painting bold, G A D A With colou…"
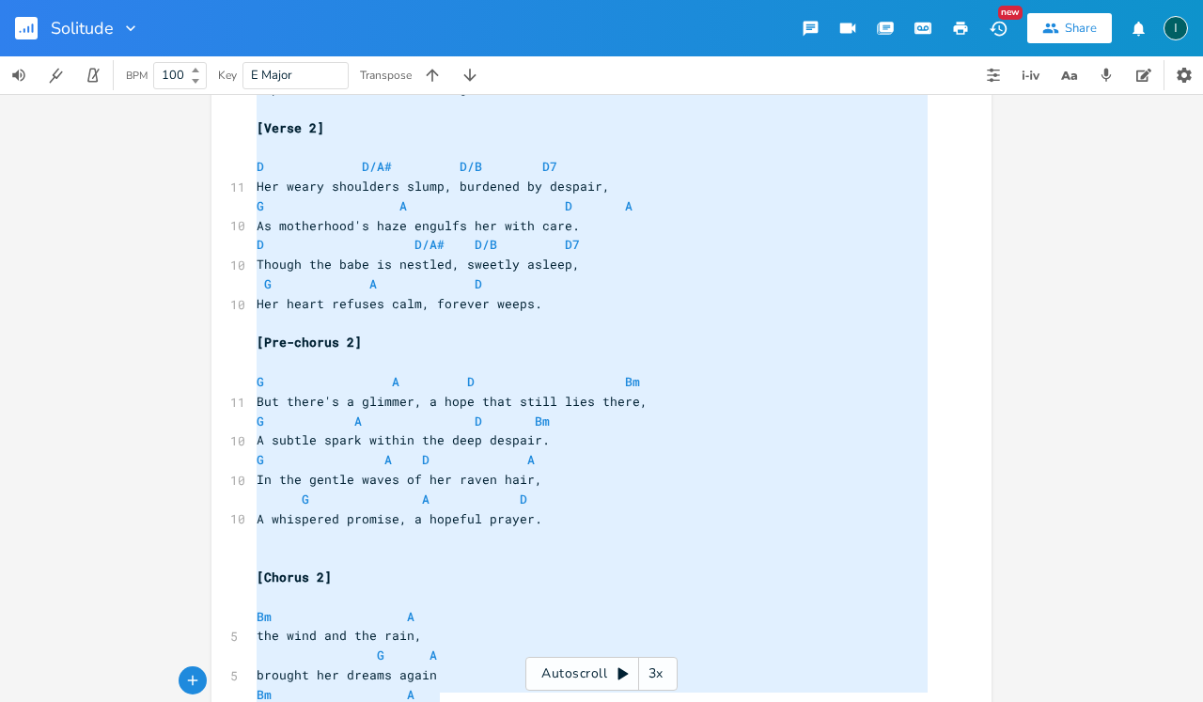
scroll to position [0, 0]
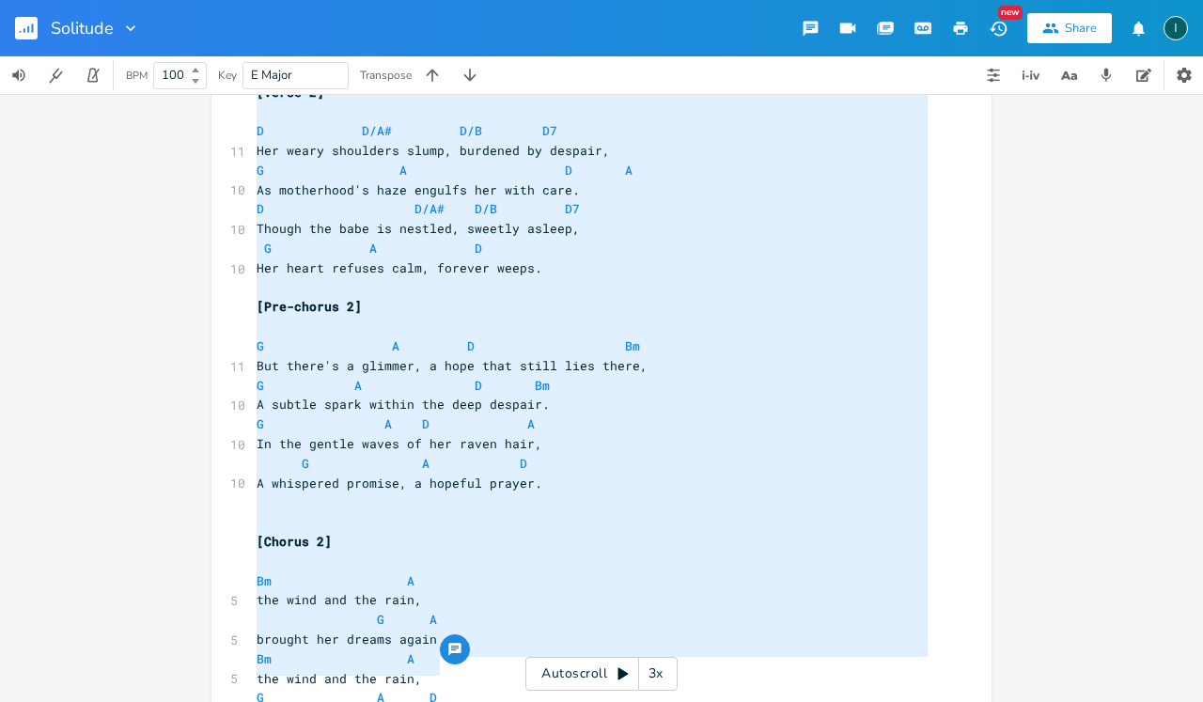
drag, startPoint x: 262, startPoint y: 181, endPoint x: 716, endPoint y: 701, distance: 691.0
click at [716, 701] on div "x [Capo 2] ​ ​ [Verse 1] ​ D D/A# D/B D7 9 Solitude's embrace, a painting bold,…" at bounding box center [616, 67] width 726 height 1385
click at [670, 259] on pre "Her heart refuses calm, forever weeps." at bounding box center [592, 269] width 679 height 20
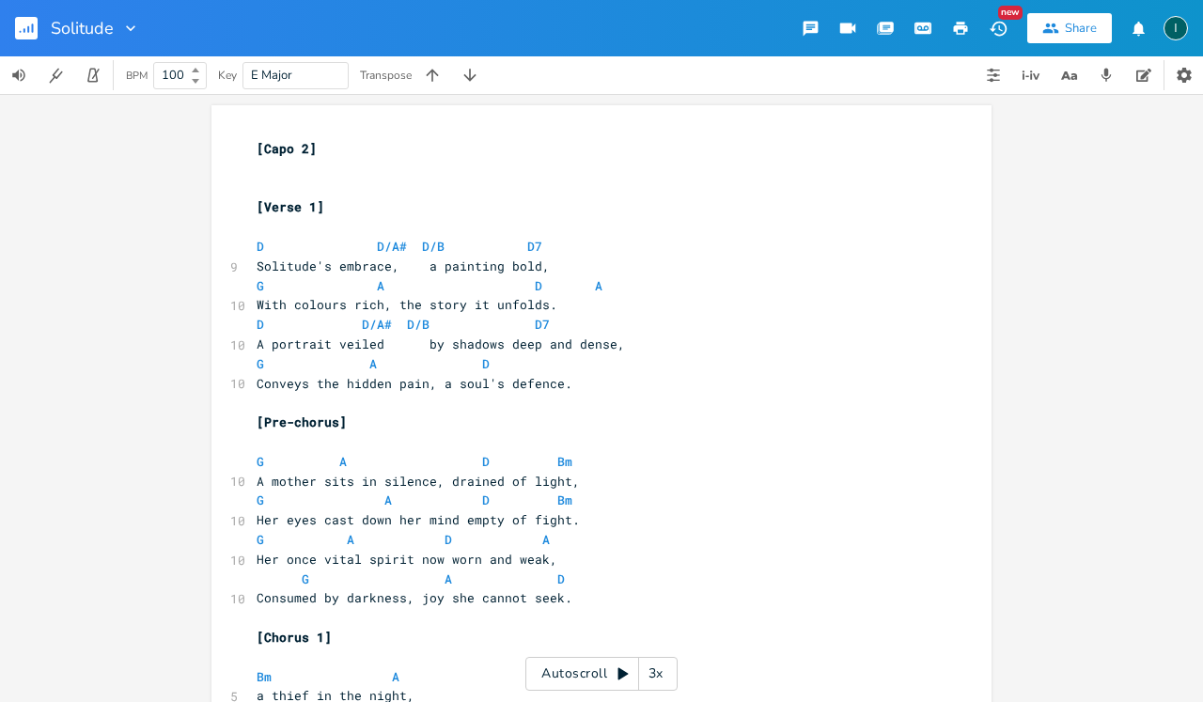
click at [24, 21] on rect "button" at bounding box center [26, 28] width 23 height 23
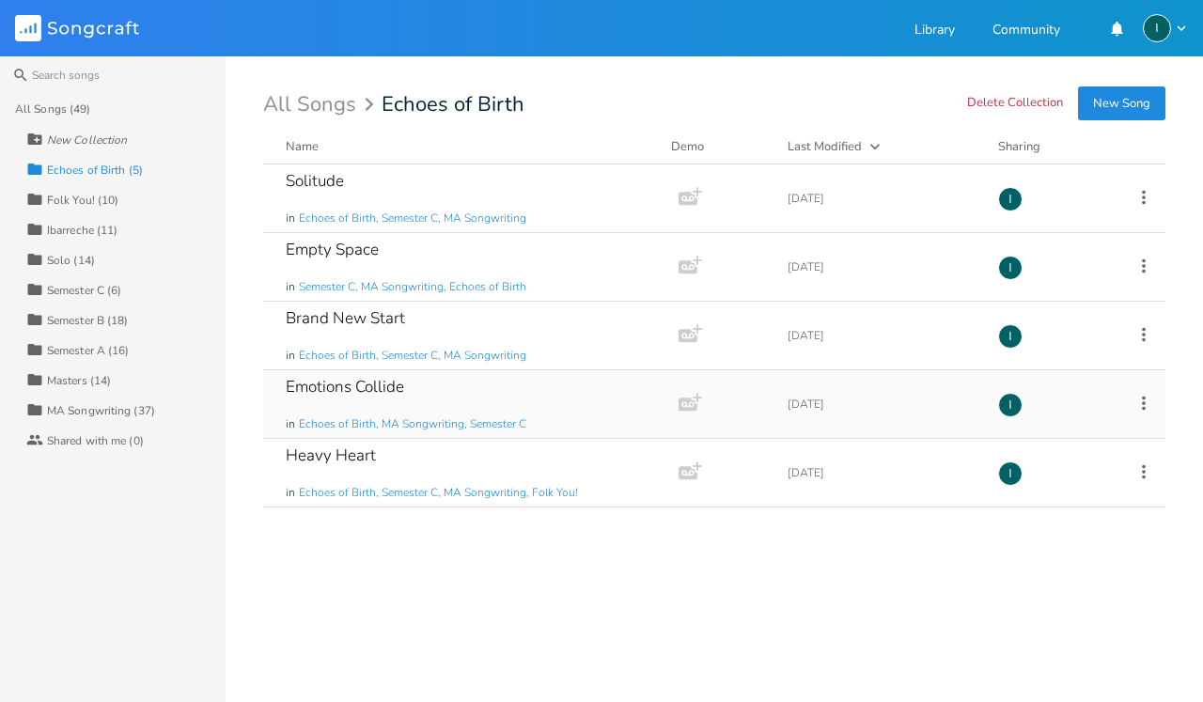
click at [464, 400] on div "Emotions Collide in Echoes of Birth, MA Songwriting, Semester C" at bounding box center [467, 404] width 363 height 68
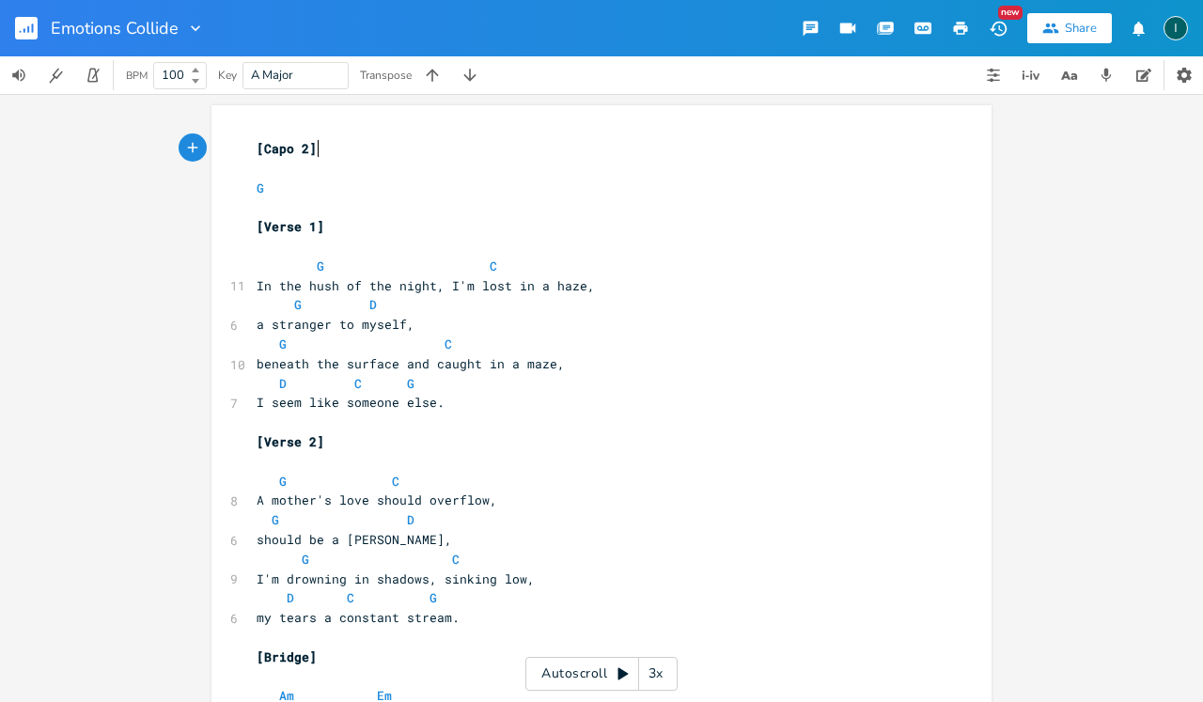
scroll to position [0, 1]
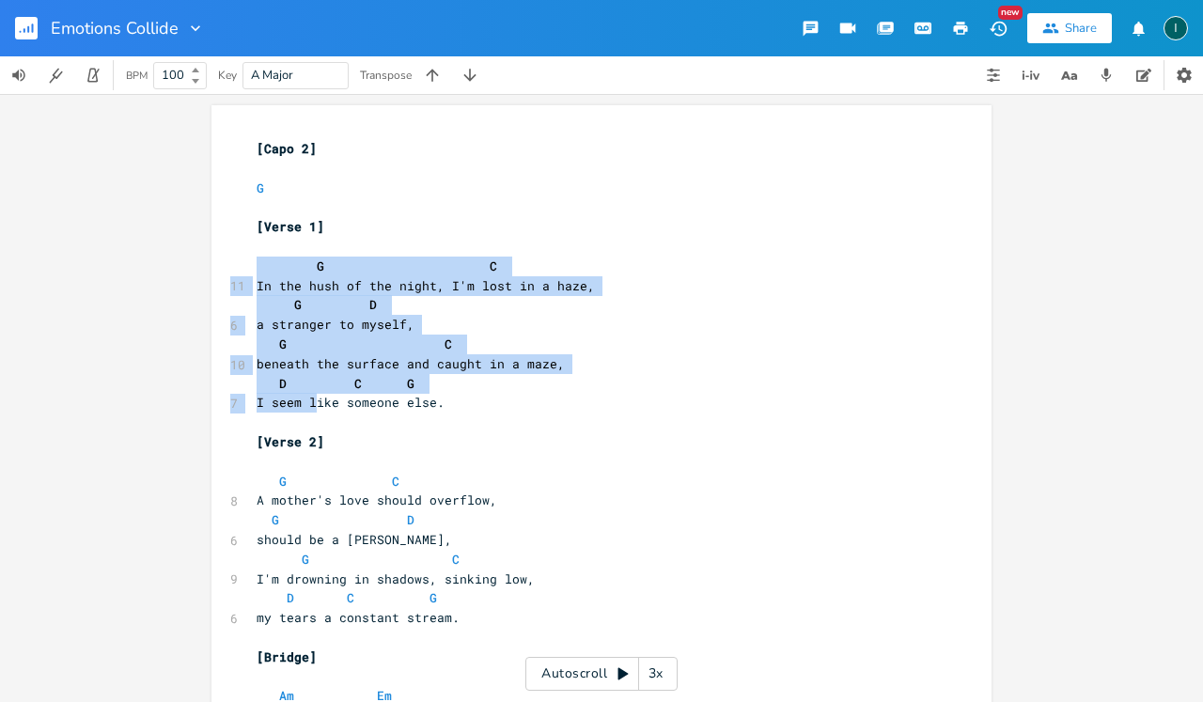
drag, startPoint x: 242, startPoint y: 259, endPoint x: 306, endPoint y: 389, distance: 145.5
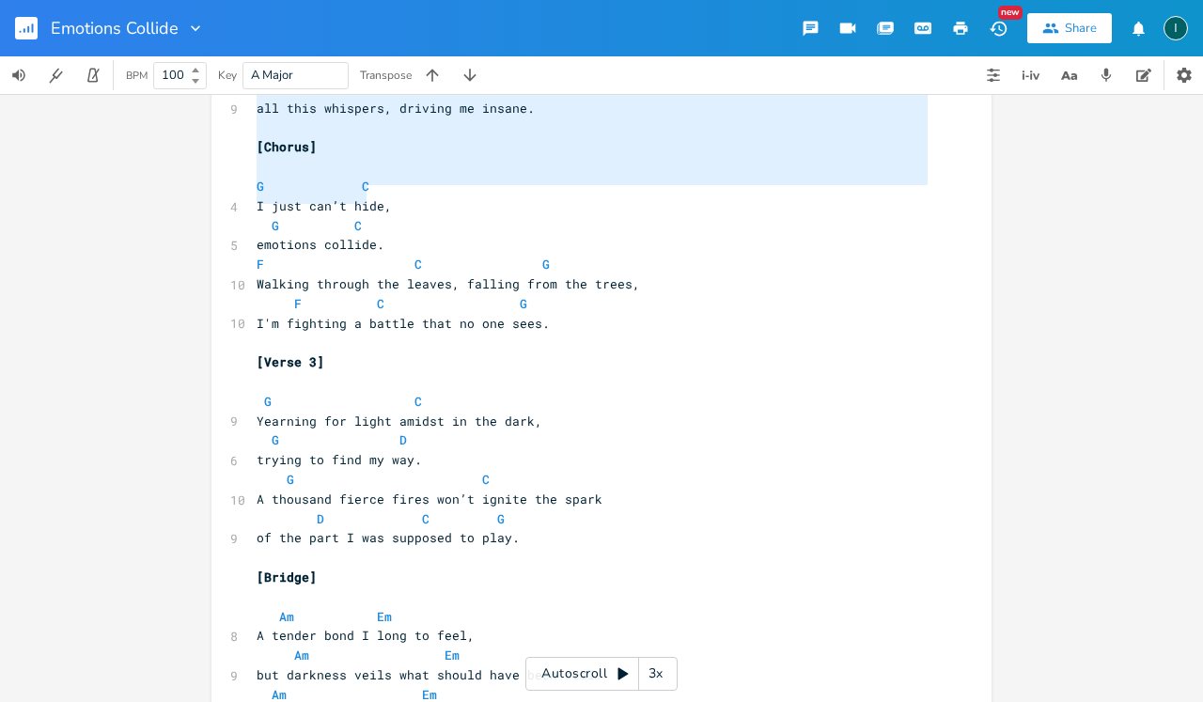
type textarea "Lo ips dolo si ame conse, A'e sedd ei t inci, U L e dolorema al enimad, M V qui…"
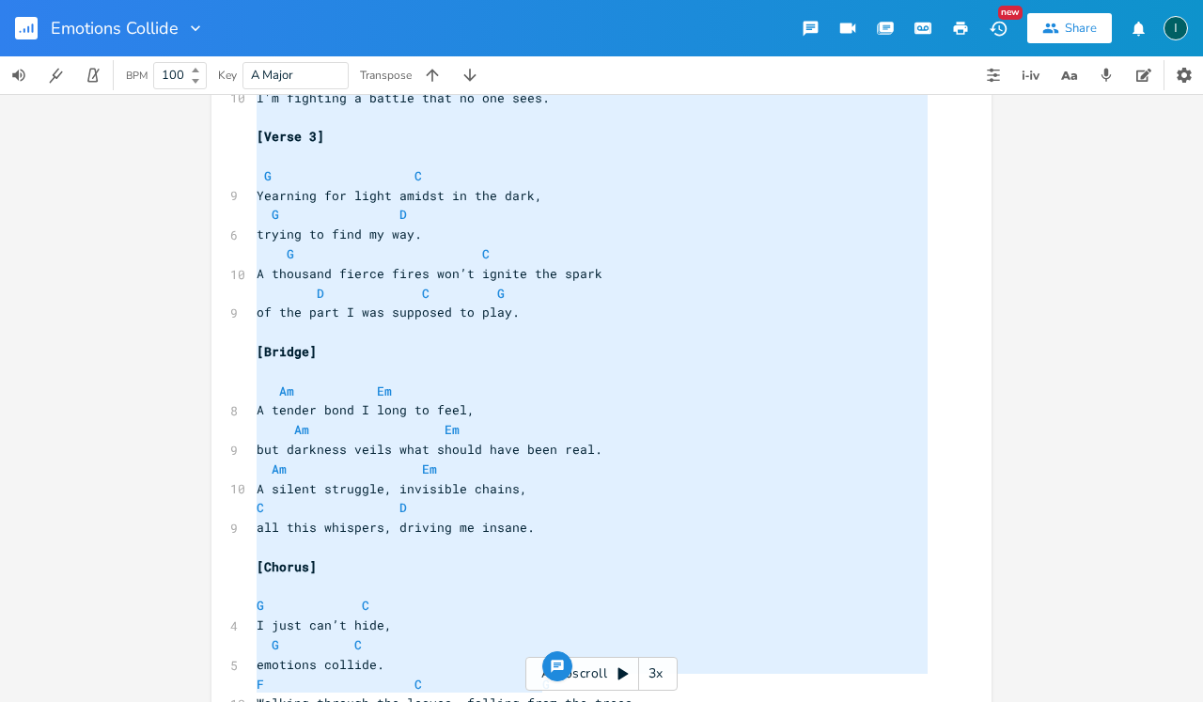
drag, startPoint x: 252, startPoint y: 276, endPoint x: 422, endPoint y: 701, distance: 457.8
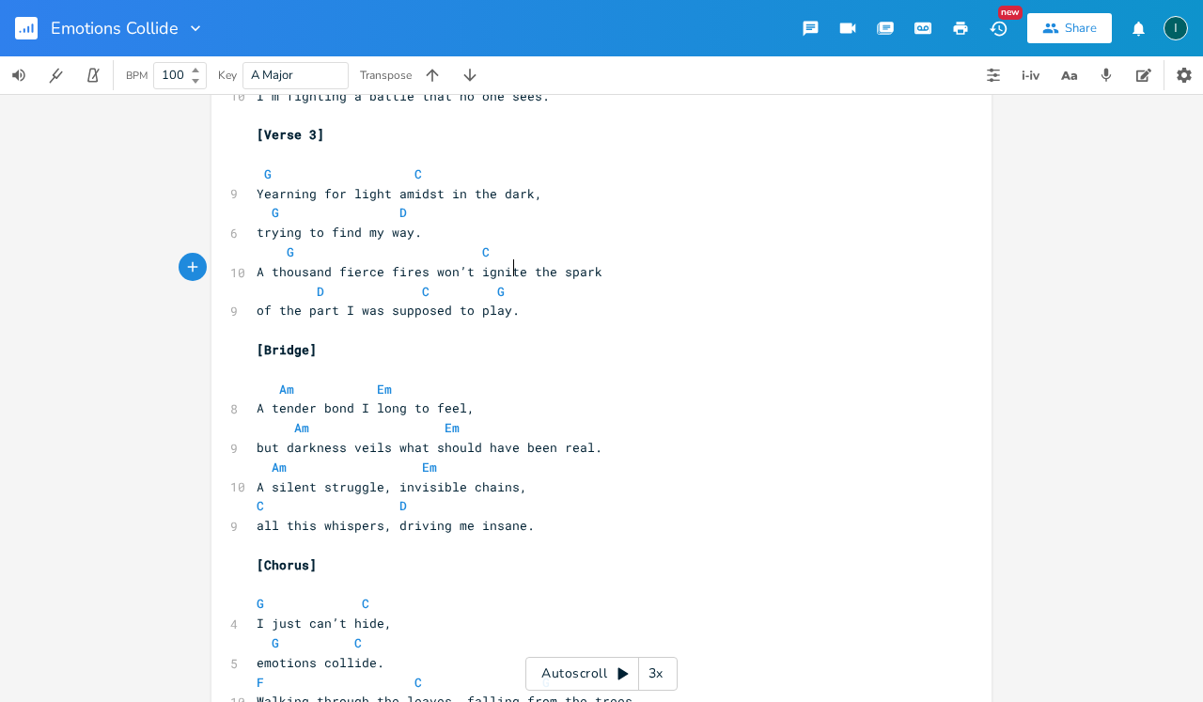
scroll to position [963, 0]
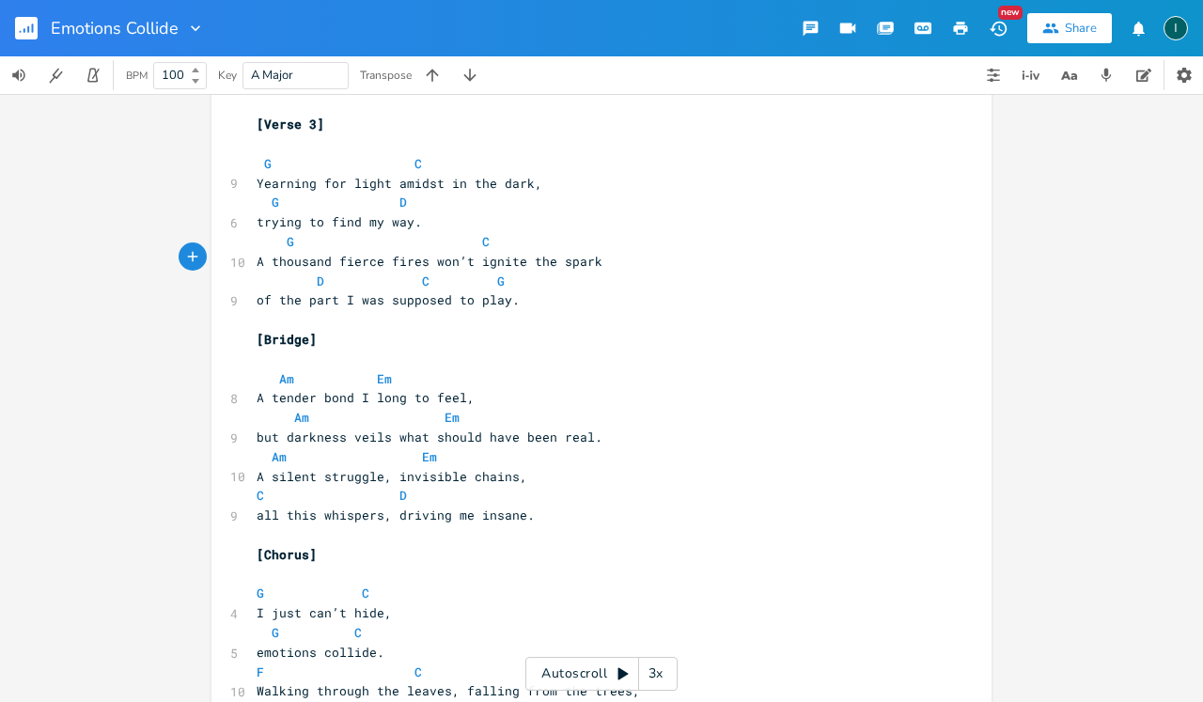
click at [29, 31] on icon "button" at bounding box center [28, 29] width 2 height 7
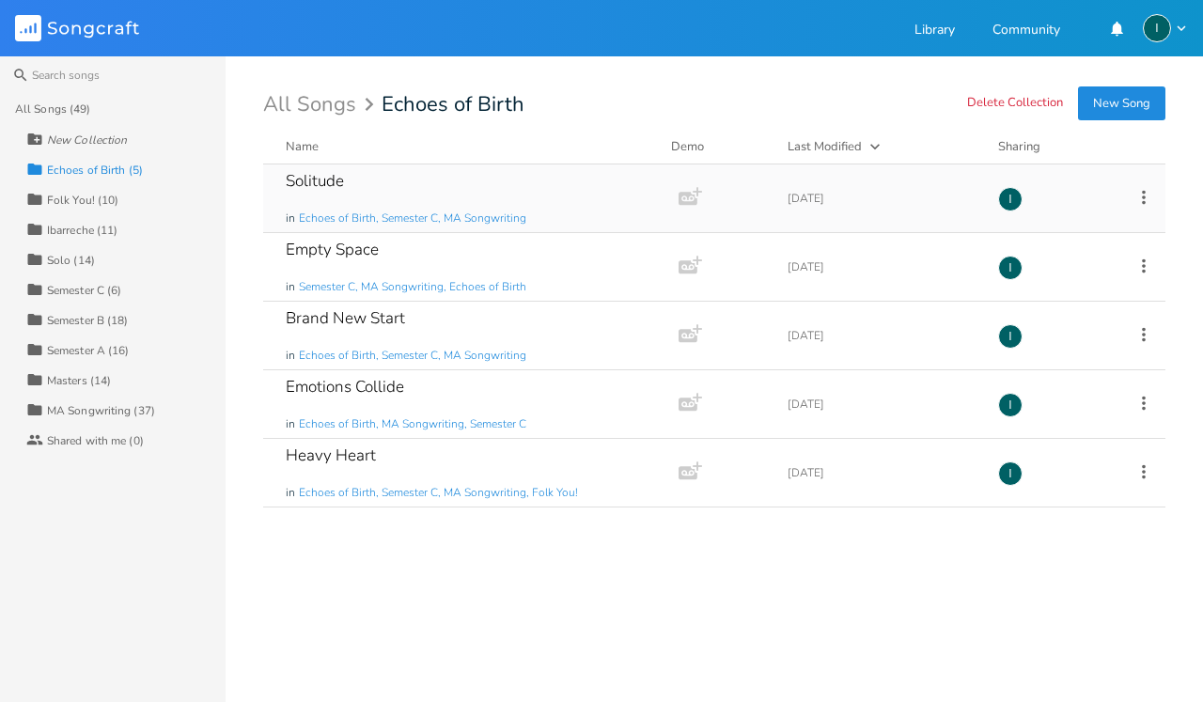
click at [465, 186] on div "Solitude in Echoes of Birth, Semester C, MA Songwriting" at bounding box center [467, 199] width 363 height 68
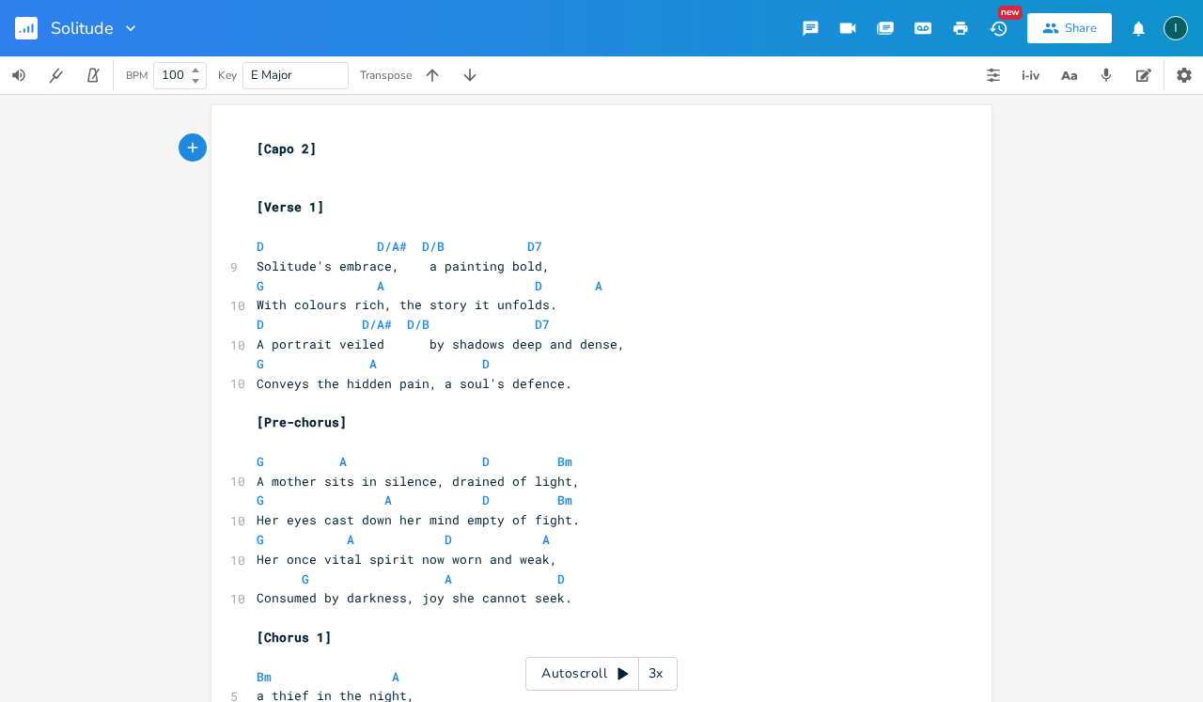
click at [24, 36] on rect "button" at bounding box center [26, 28] width 23 height 23
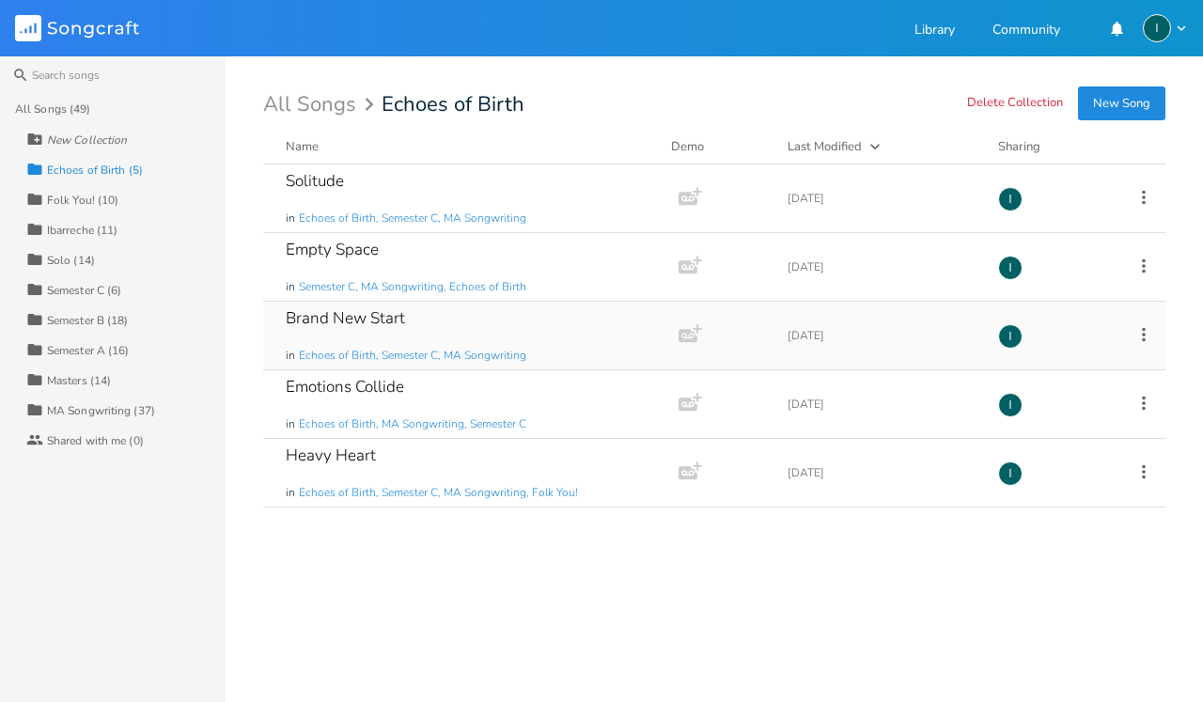
click at [382, 322] on div "Brand New Start" at bounding box center [345, 318] width 119 height 16
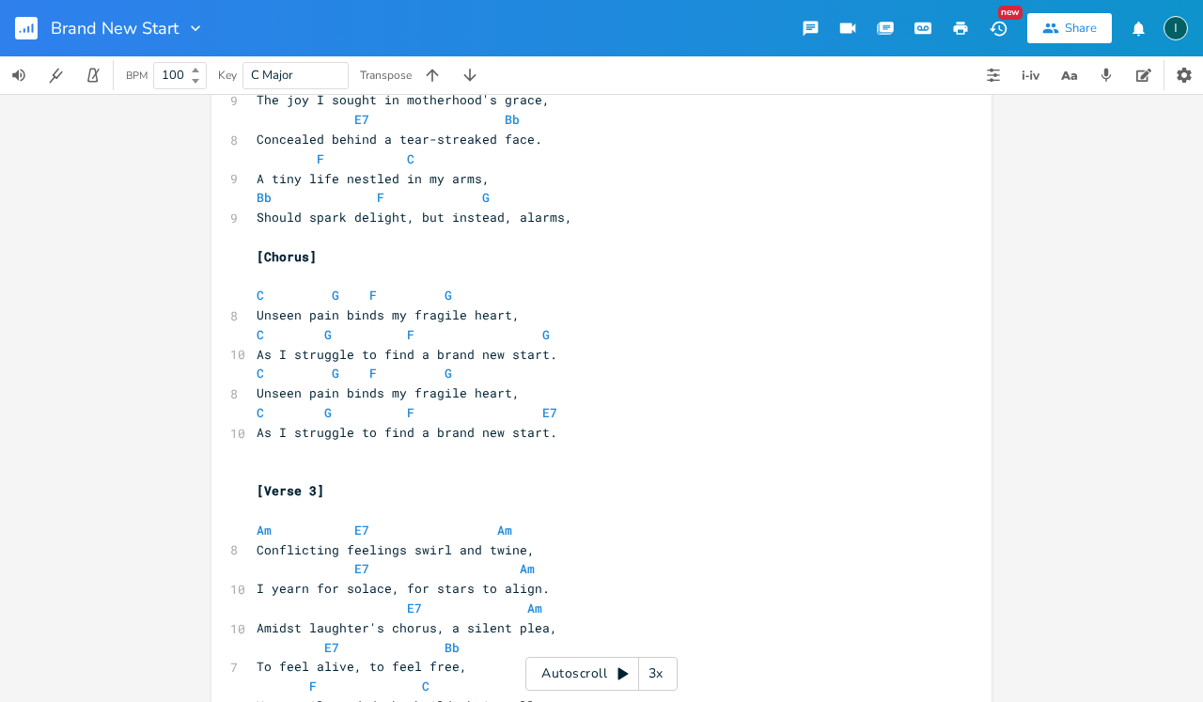
scroll to position [500, 0]
click at [765, 343] on pre "As I struggle to find a brand new start." at bounding box center [592, 353] width 679 height 20
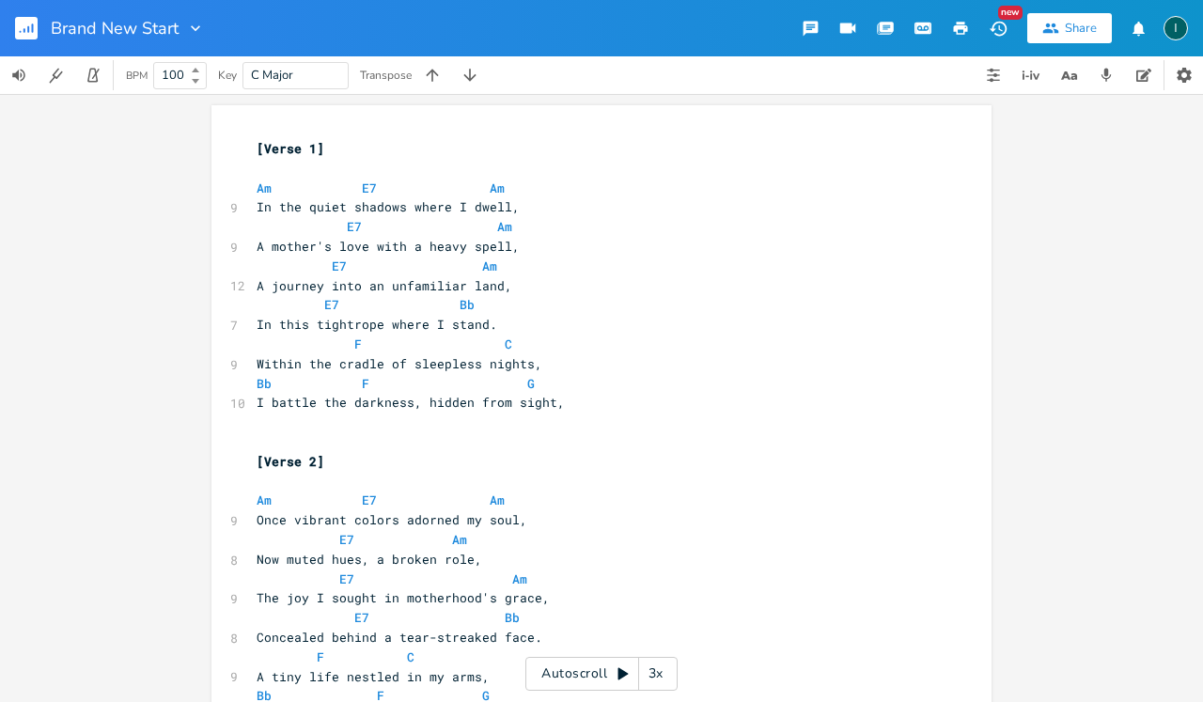
scroll to position [454, 0]
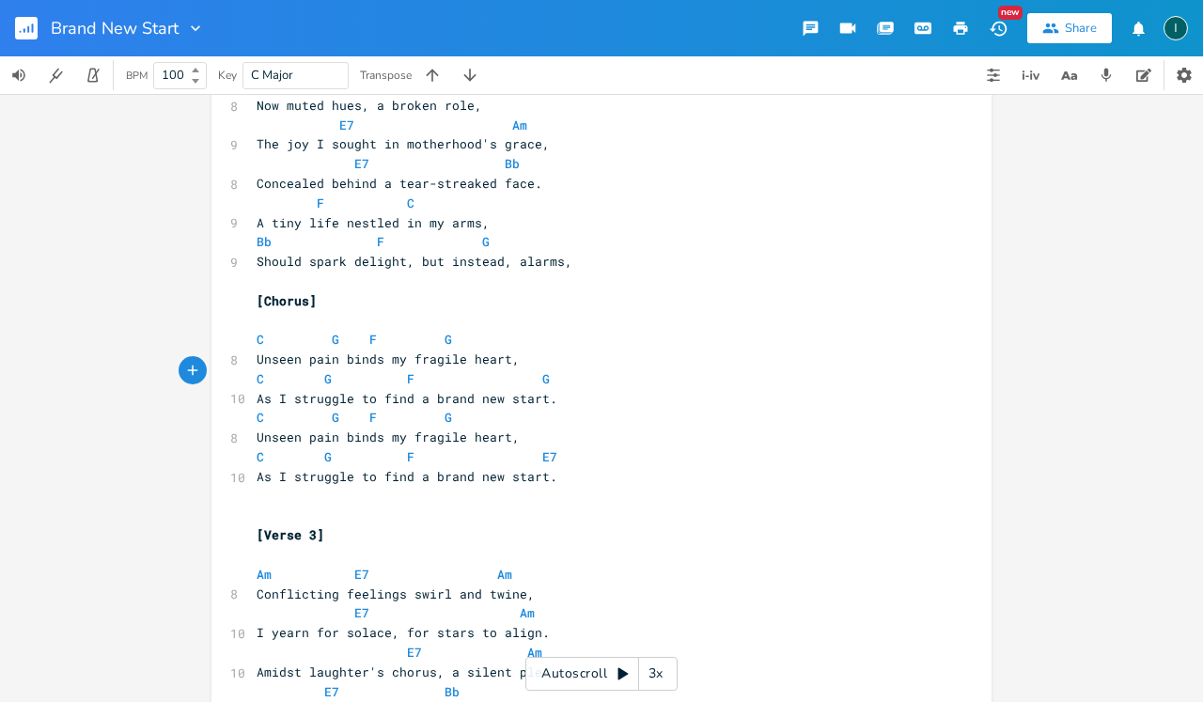
click at [30, 33] on rect "button" at bounding box center [26, 28] width 23 height 23
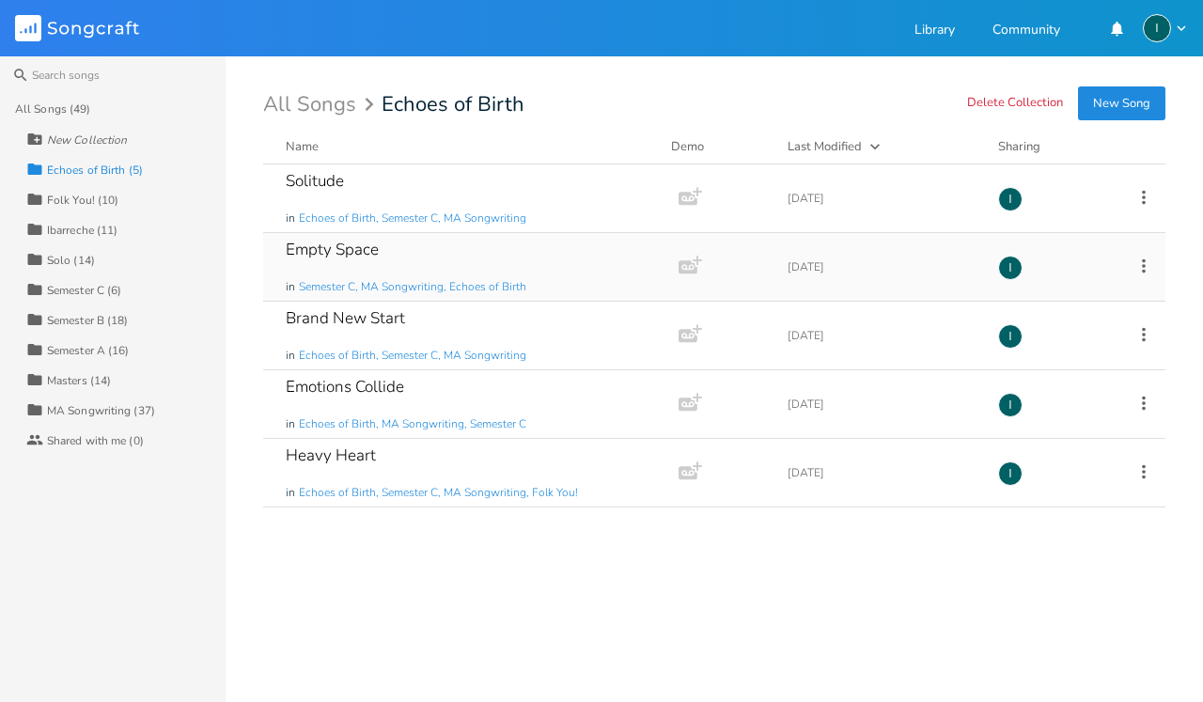
click at [410, 257] on div "Empty Space in Semester C, MA Songwriting, Echoes of Birth" at bounding box center [467, 267] width 363 height 68
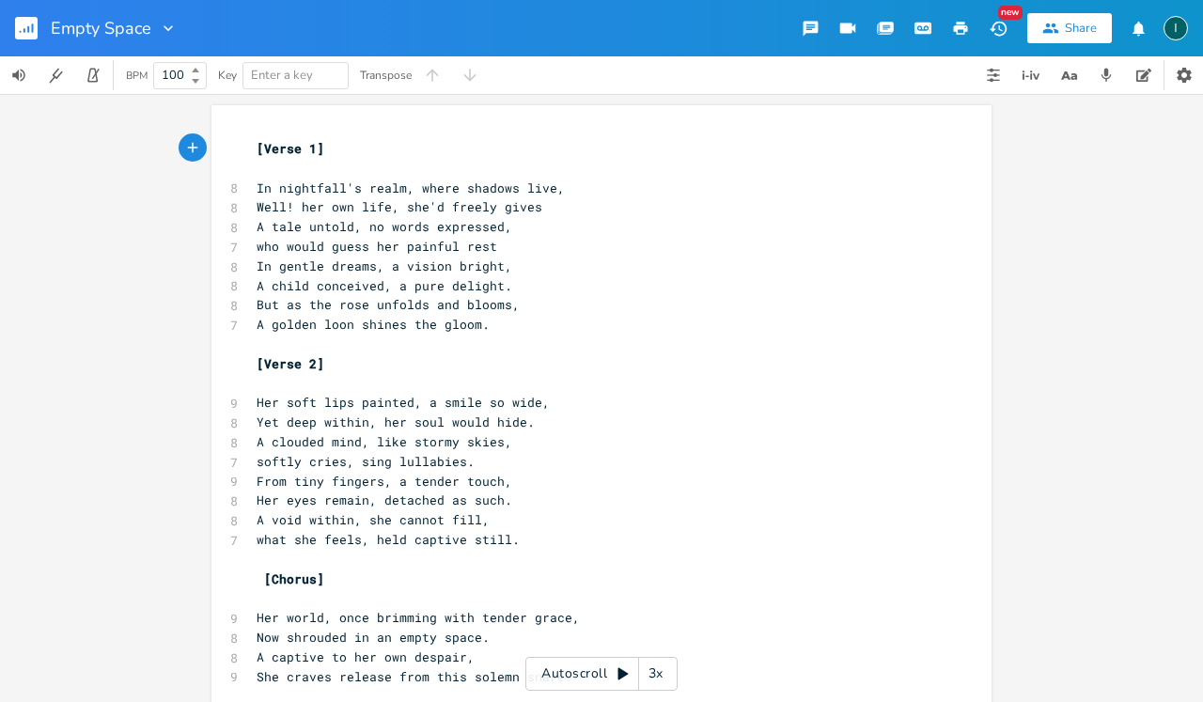
click at [27, 26] on rect "button" at bounding box center [26, 28] width 23 height 23
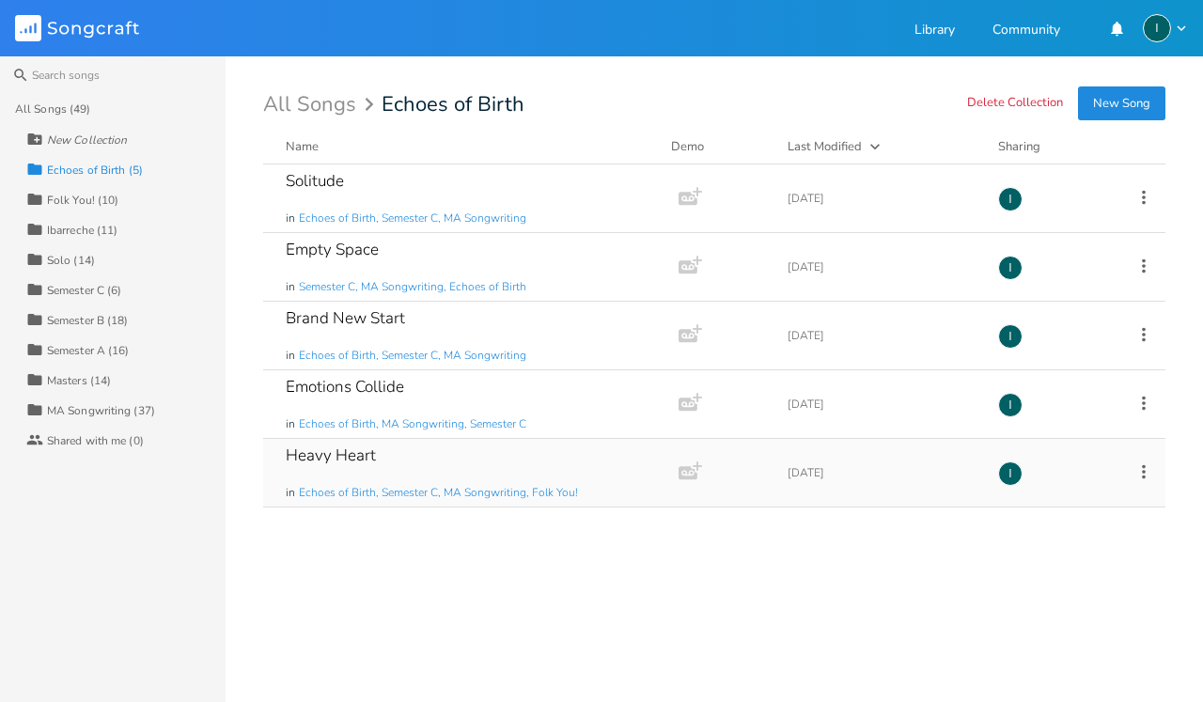
click at [427, 460] on div "Heavy Heart in Echoes of Birth, Semester C, MA Songwriting, Folk You!" at bounding box center [467, 473] width 363 height 68
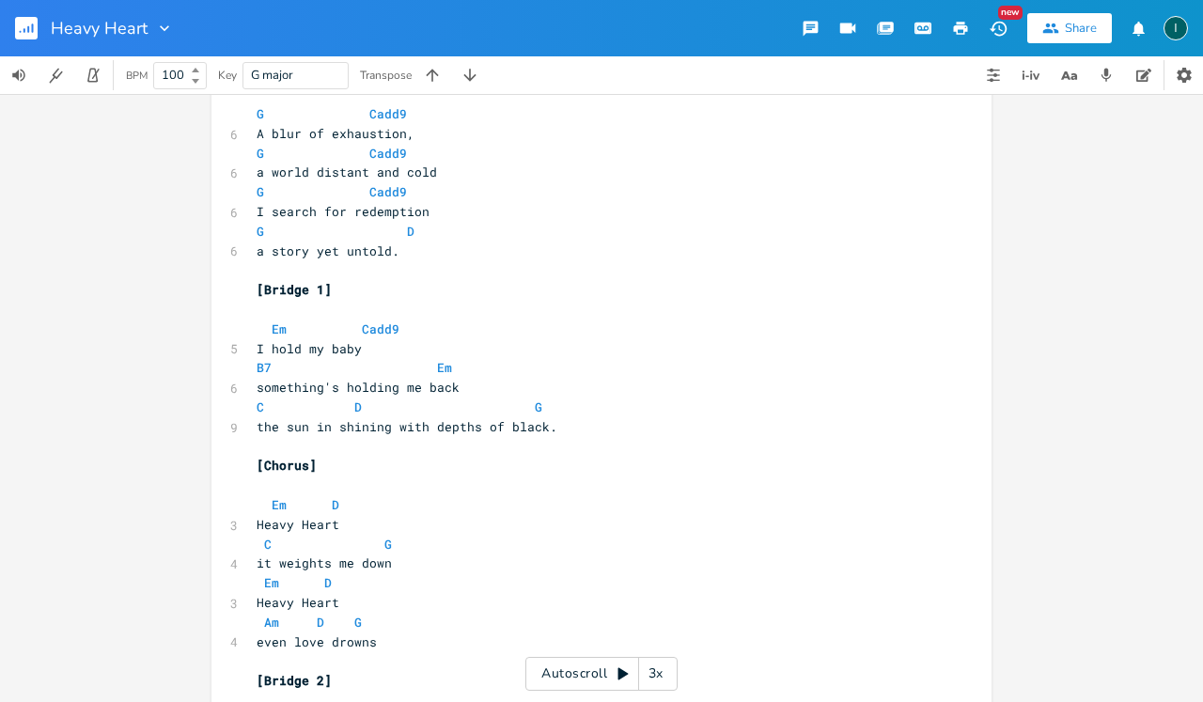
scroll to position [899, 0]
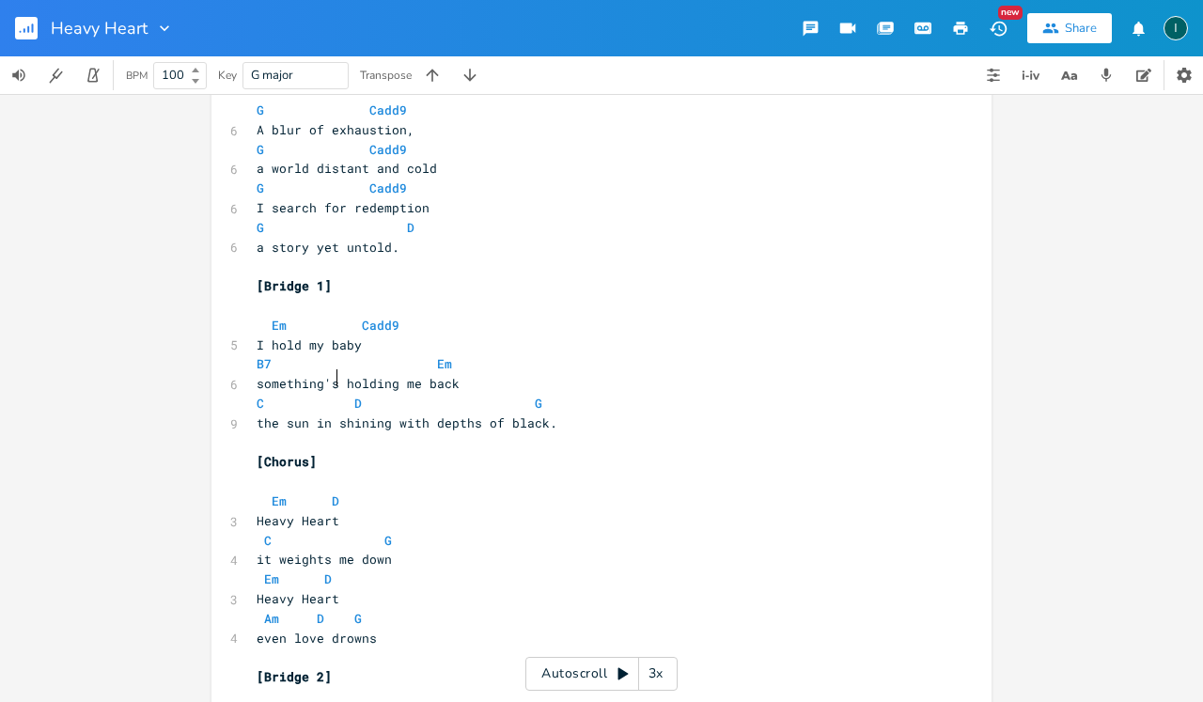
click at [333, 415] on span "the sun in shining with depths of black." at bounding box center [407, 423] width 301 height 17
type textarea "s"
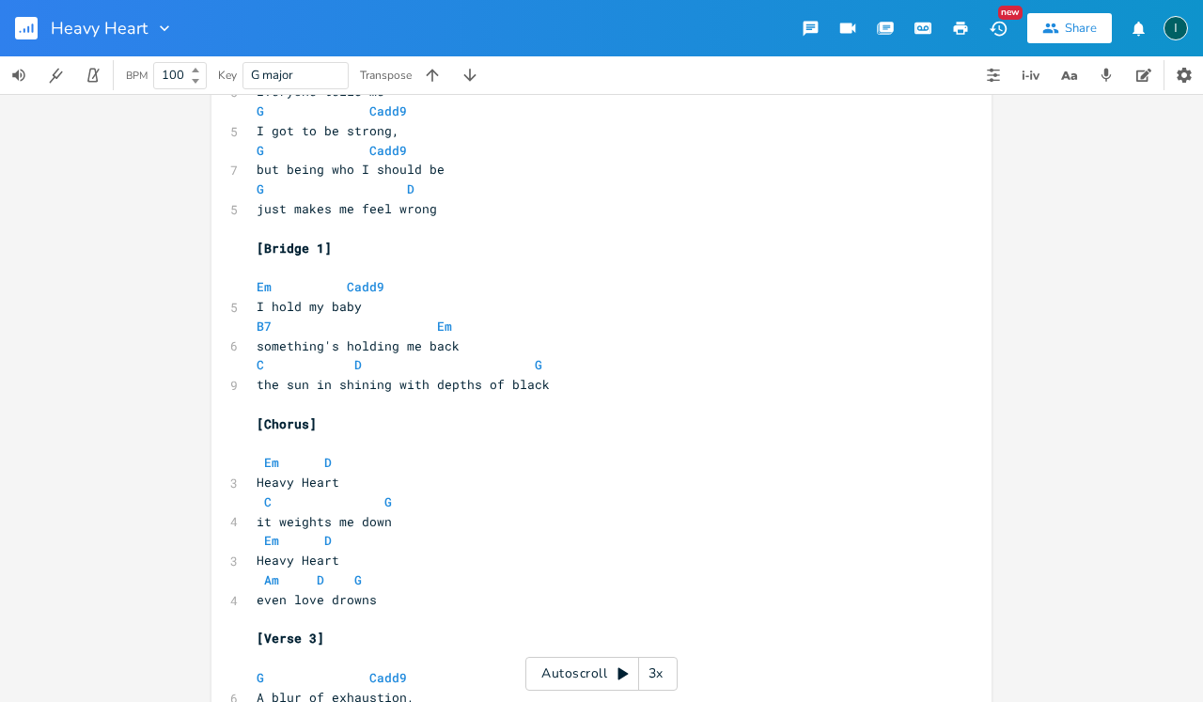
click at [329, 376] on span "the sun in shining with depths of black" at bounding box center [403, 384] width 293 height 17
type textarea "s"
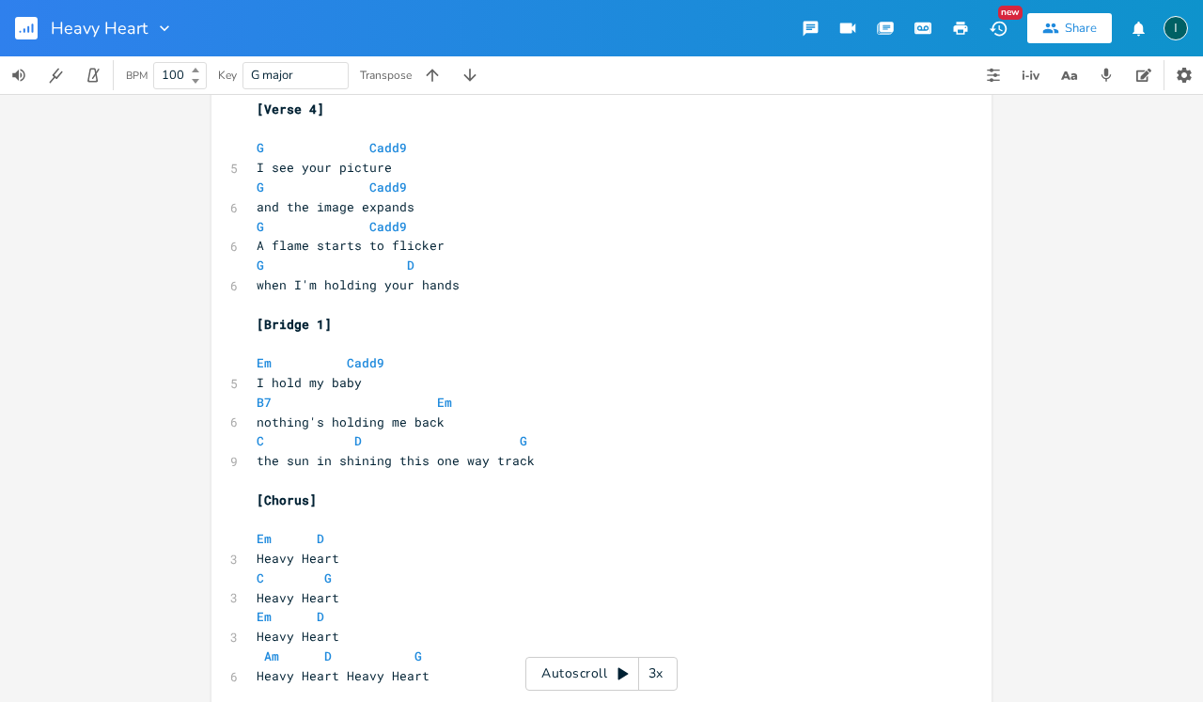
scroll to position [1605, 0]
click at [332, 451] on span "the sun in shining this one way track" at bounding box center [396, 459] width 278 height 17
type textarea "s"
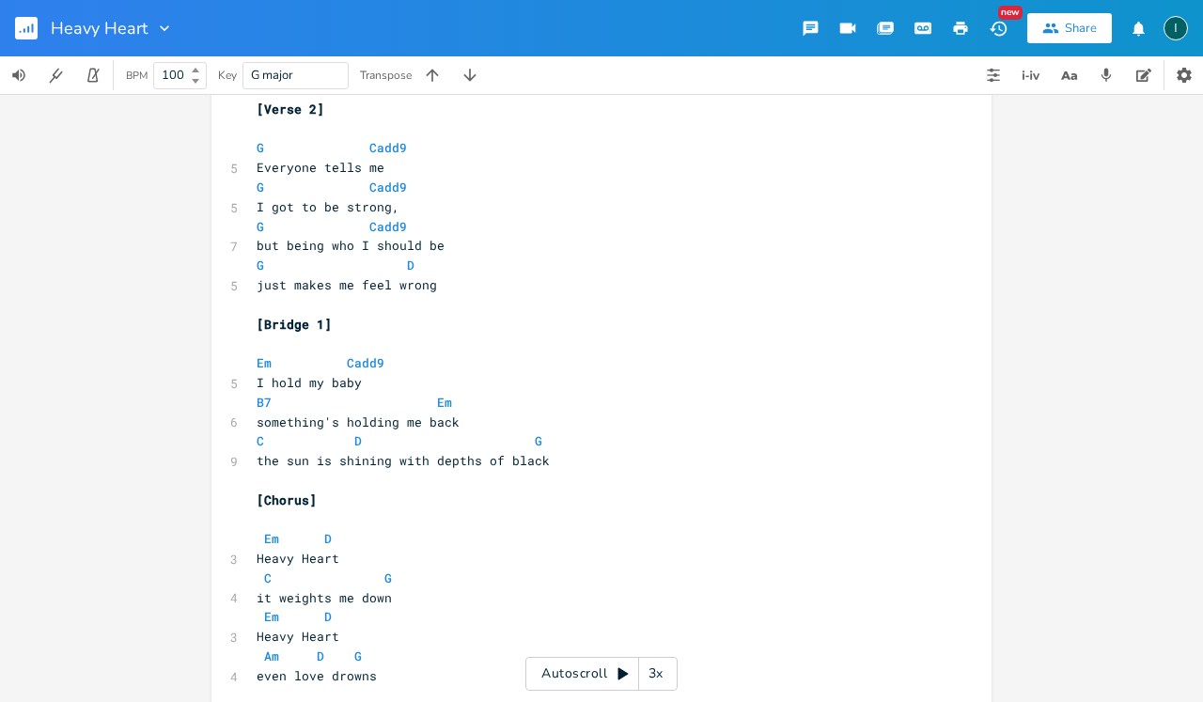
scroll to position [1345, 0]
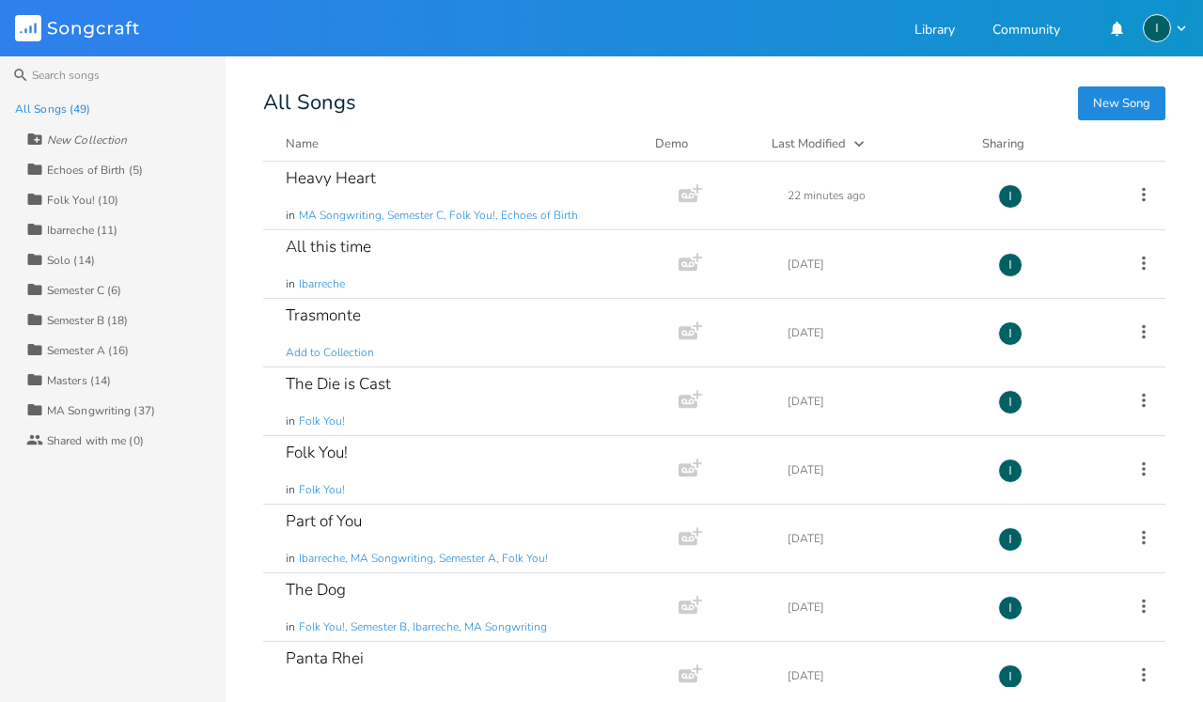
click at [95, 256] on div "Collection Solo (14)" at bounding box center [125, 259] width 199 height 30
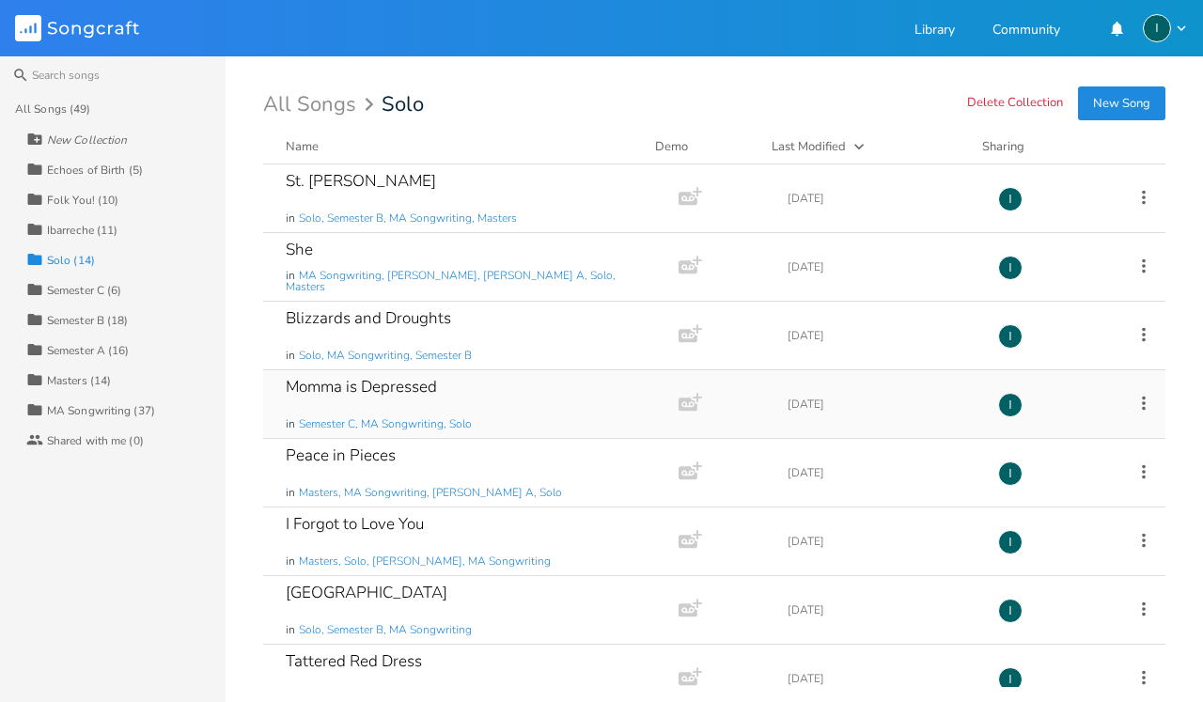
click at [537, 396] on div "Momma is Depressed in Semester C, MA Songwriting, Solo" at bounding box center [467, 404] width 363 height 68
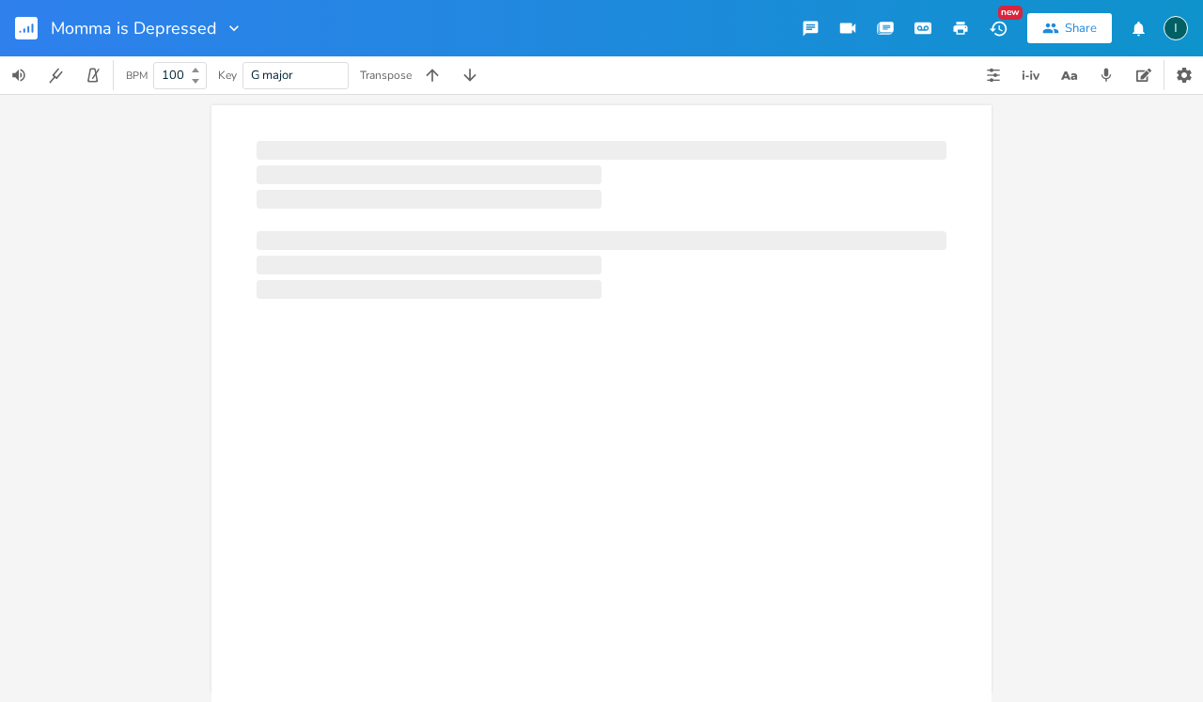
scroll to position [0, 1]
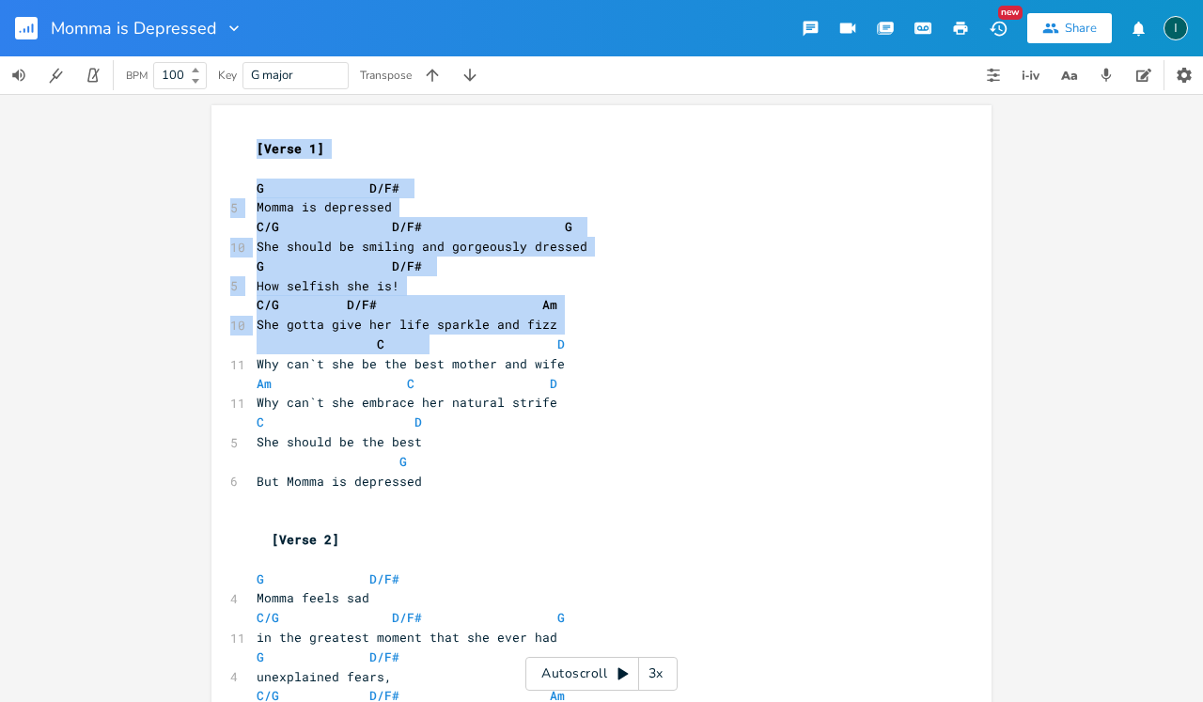
drag, startPoint x: 246, startPoint y: 145, endPoint x: 421, endPoint y: 328, distance: 253.4
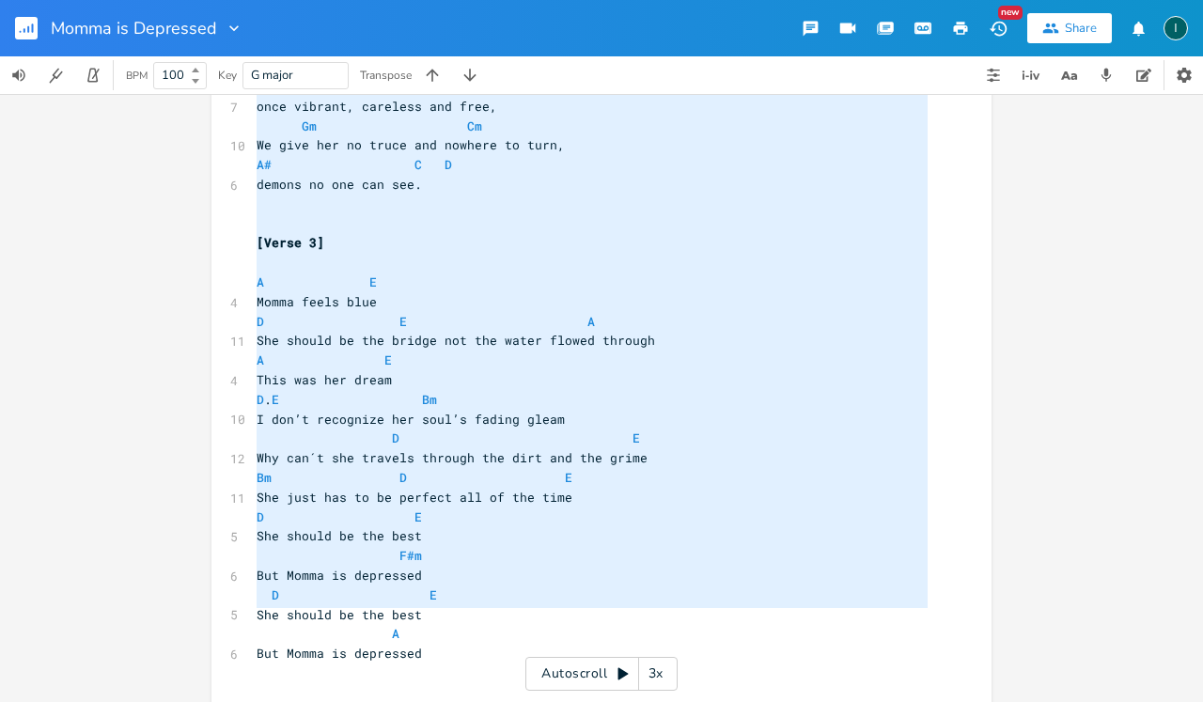
scroll to position [152, 0]
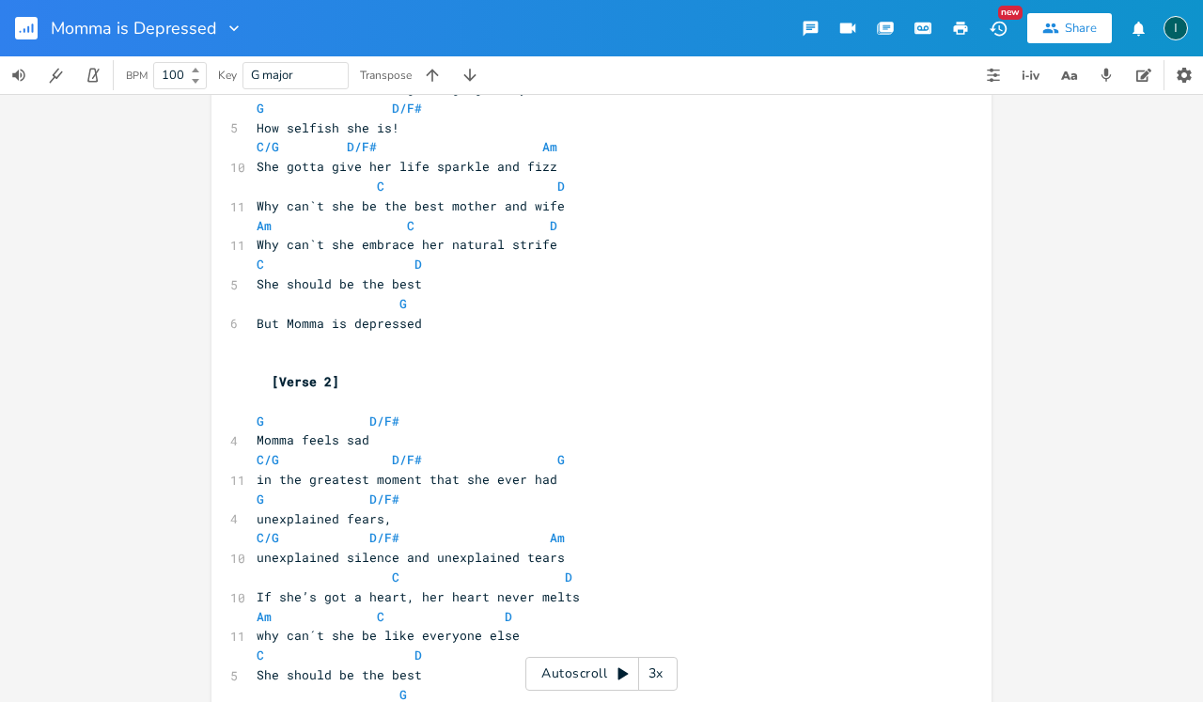
type textarea "[Verse 1] G D/F# Momma is depressed C/G D/F# G She should be smiling and gorgeo…"
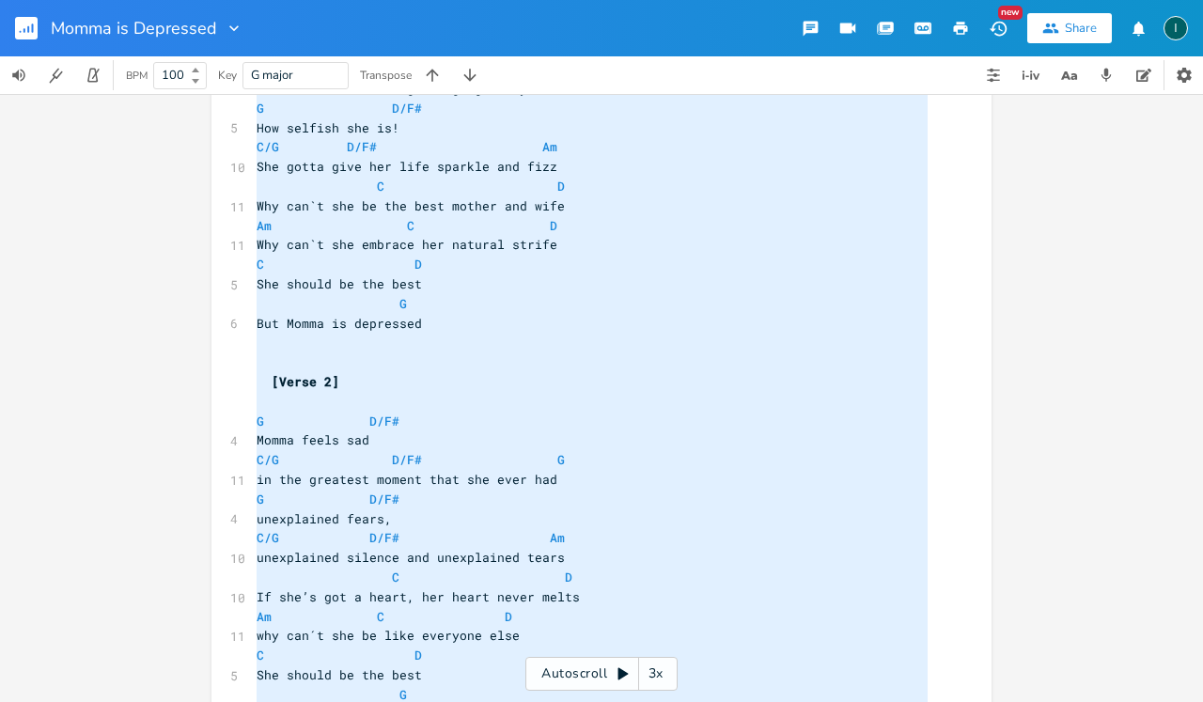
scroll to position [39, 0]
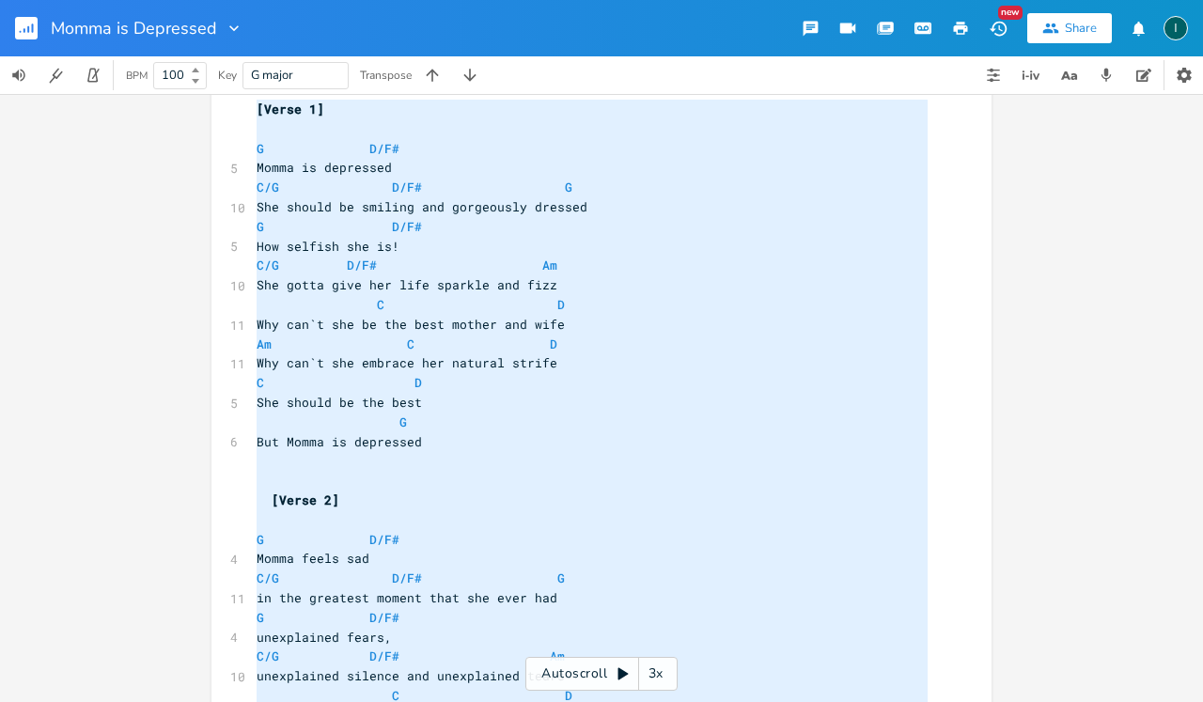
drag, startPoint x: 513, startPoint y: 612, endPoint x: 246, endPoint y: -24, distance: 689.4
click at [246, 0] on html "Momma is Depressed New Share I BPM 100 Key G major Transpose x [Verse 1] ​ G D/…" at bounding box center [601, 351] width 1203 height 702
